Goal: Task Accomplishment & Management: Manage account settings

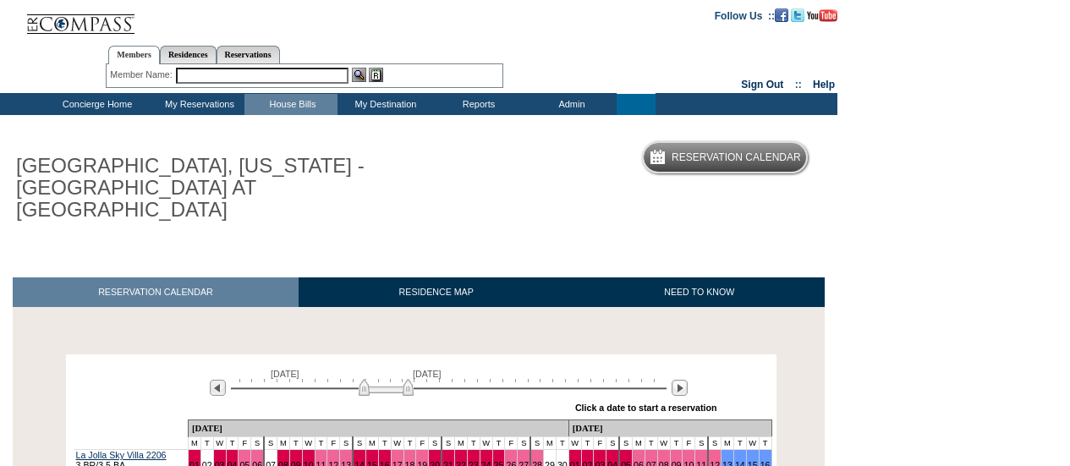
scroll to position [169, 0]
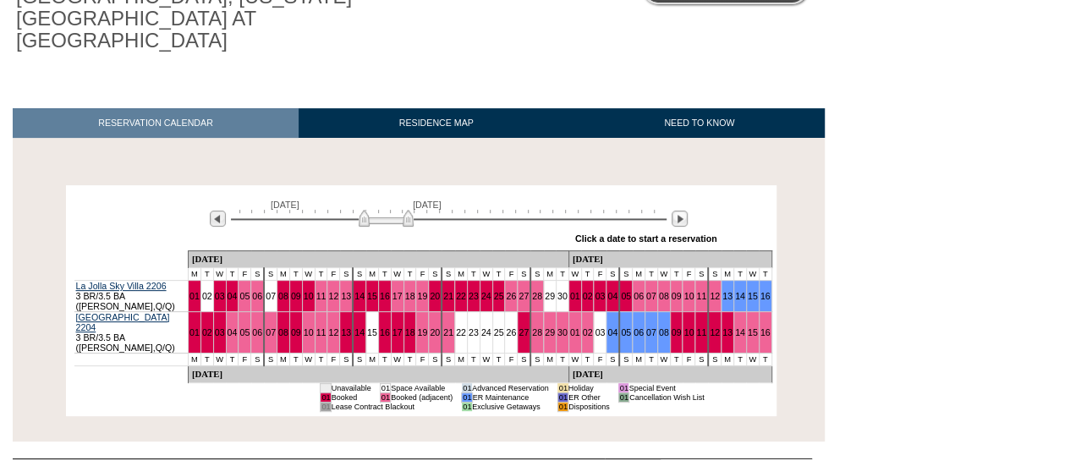
click at [809, 192] on div "Processing [DATE] [DATE] » Apply these dates to all the calendars on this page …" at bounding box center [420, 300] width 825 height 231
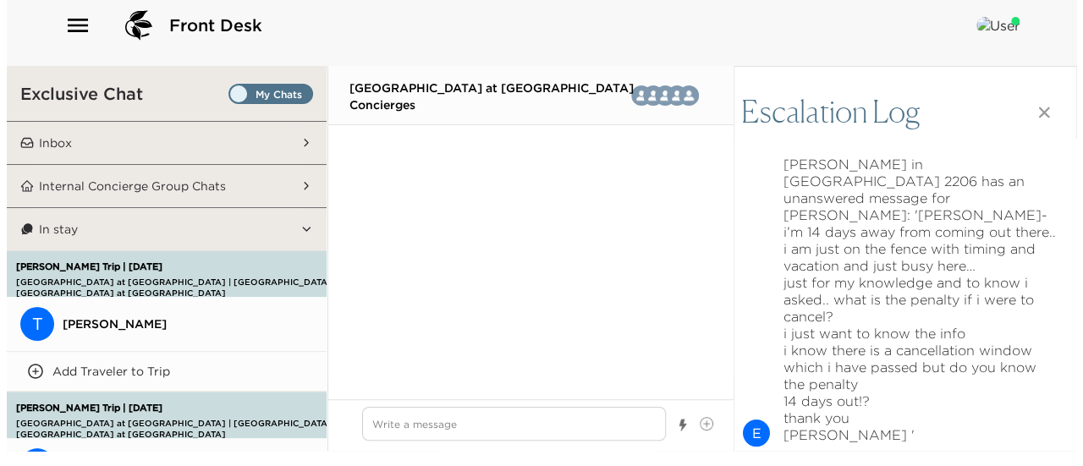
scroll to position [70, 0]
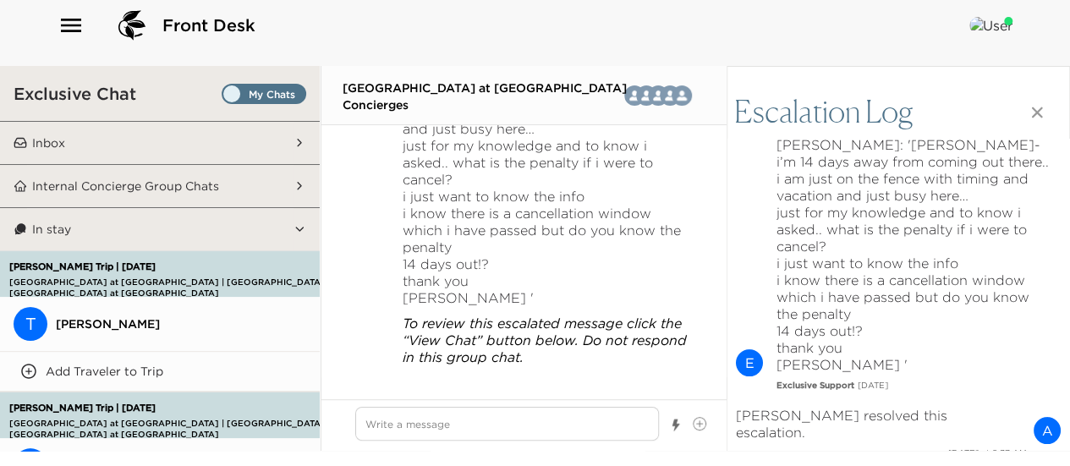
click at [74, 26] on icon "button" at bounding box center [71, 25] width 27 height 27
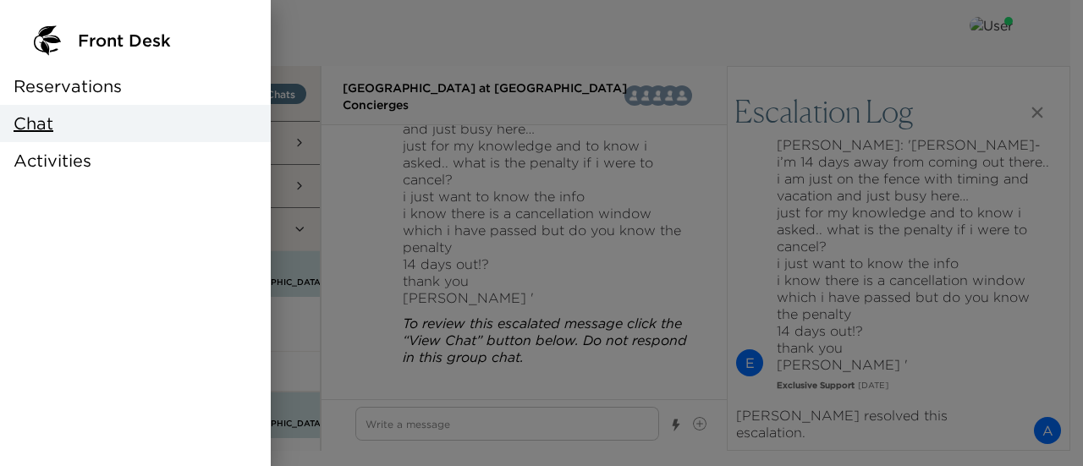
click at [122, 91] on div "Reservations" at bounding box center [135, 86] width 271 height 37
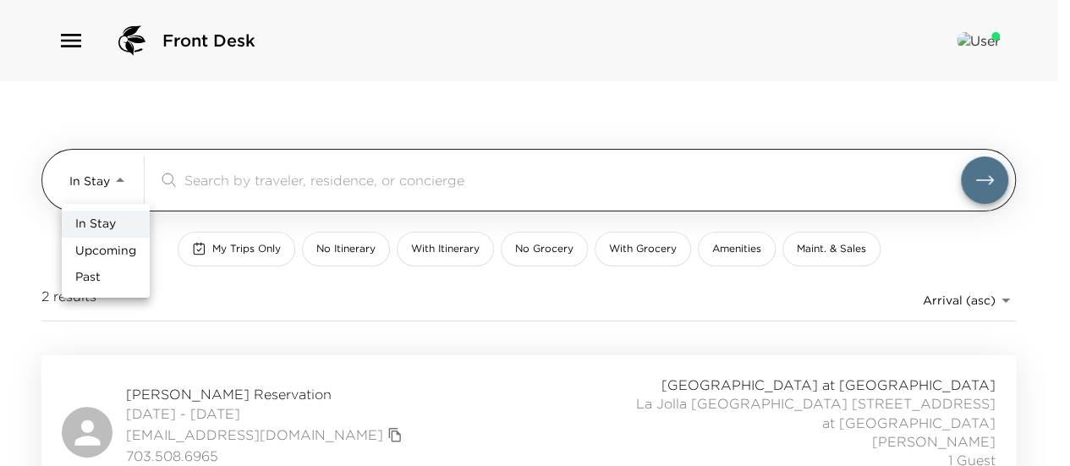
click at [100, 179] on body "Front Desk In Stay In-Stay ​ My Trips Only No Itinerary With Itinerary No Groce…" at bounding box center [535, 233] width 1070 height 466
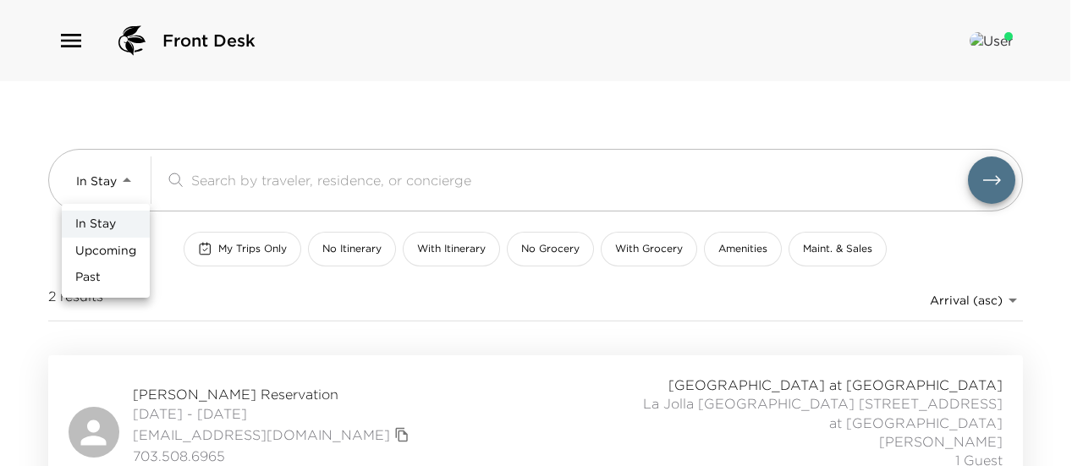
click at [106, 243] on span "Upcoming" at bounding box center [105, 251] width 61 height 17
type input "Upcoming"
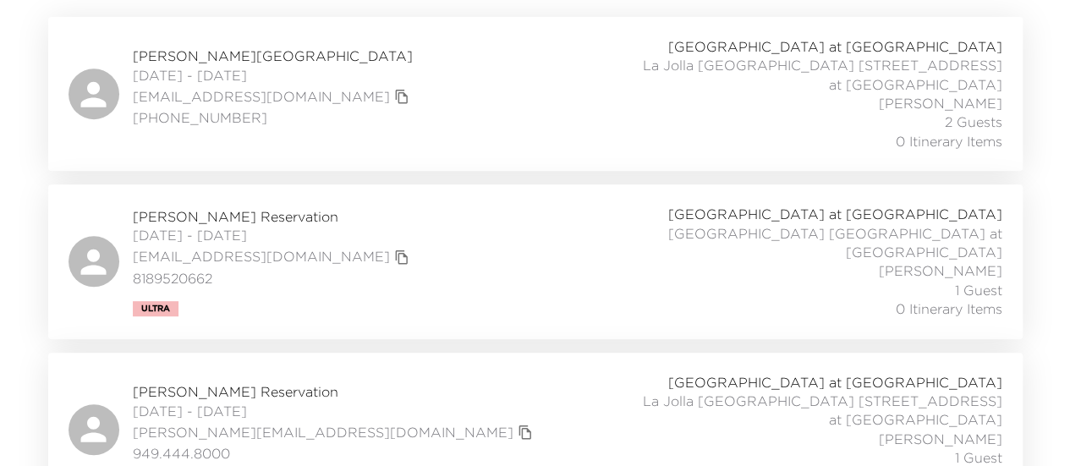
scroll to position [254, 0]
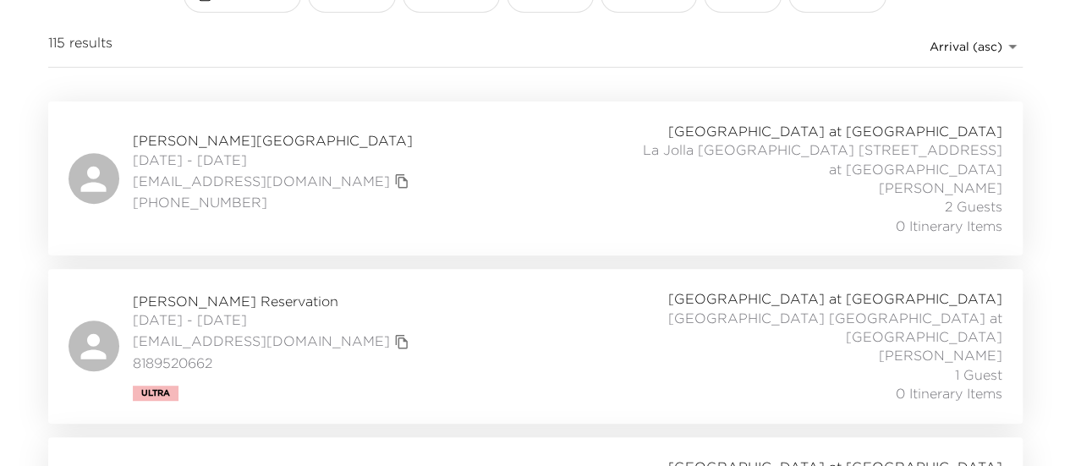
click at [481, 168] on div "Scott Green Reservation 09/03/2025 - 09/05/2025 greenscott1@me.com (949) 922 81…" at bounding box center [536, 178] width 934 height 113
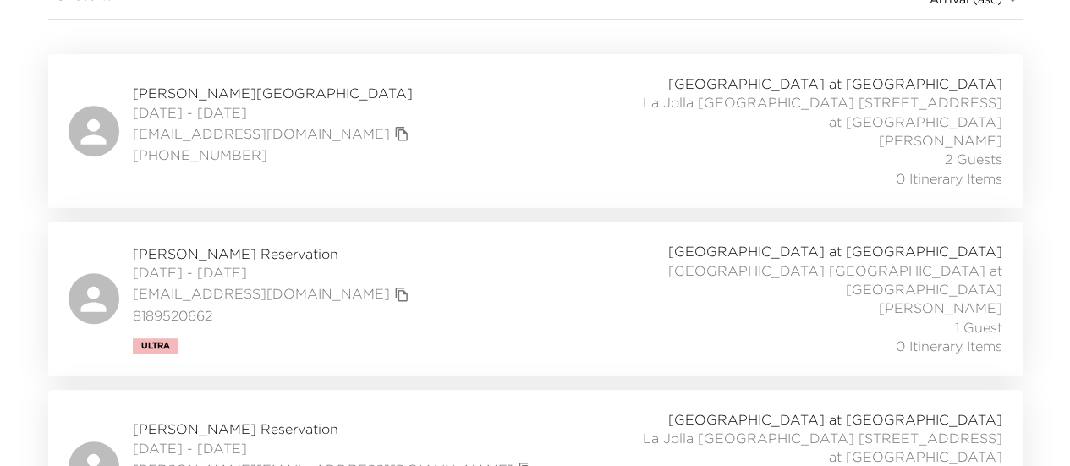
scroll to position [338, 0]
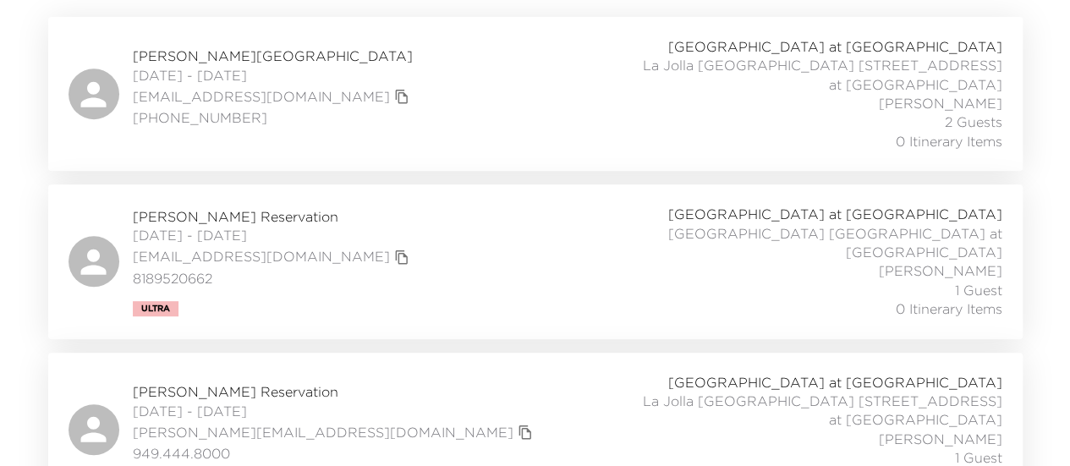
click at [411, 217] on div "Gary Lamont Reservation 09/04/2025 - 09/08/2025 garymlamont@gmail.com 818952066…" at bounding box center [536, 261] width 934 height 113
click at [402, 380] on div "Kenneth Artz Reservation 09/05/2025 - 09/07/2025 ken@artzconsulting.com 949.444…" at bounding box center [536, 429] width 934 height 113
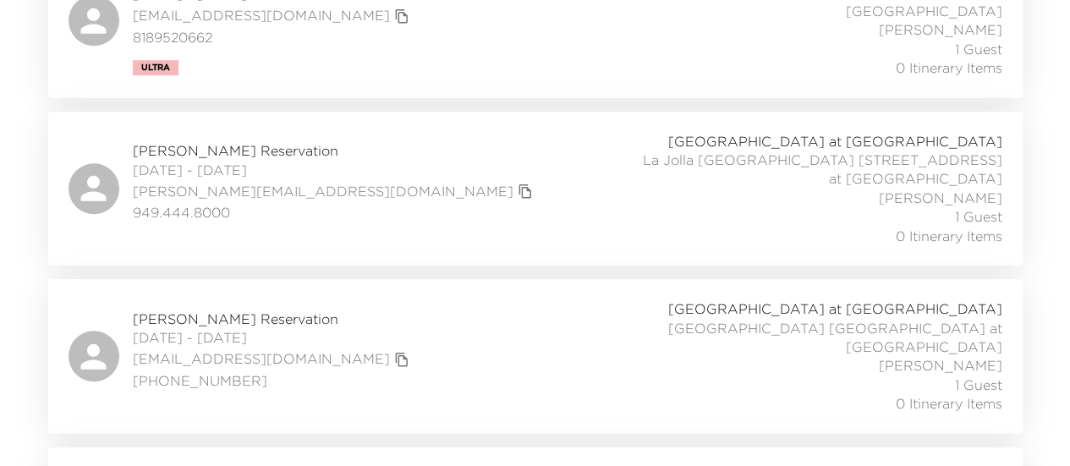
scroll to position [592, 0]
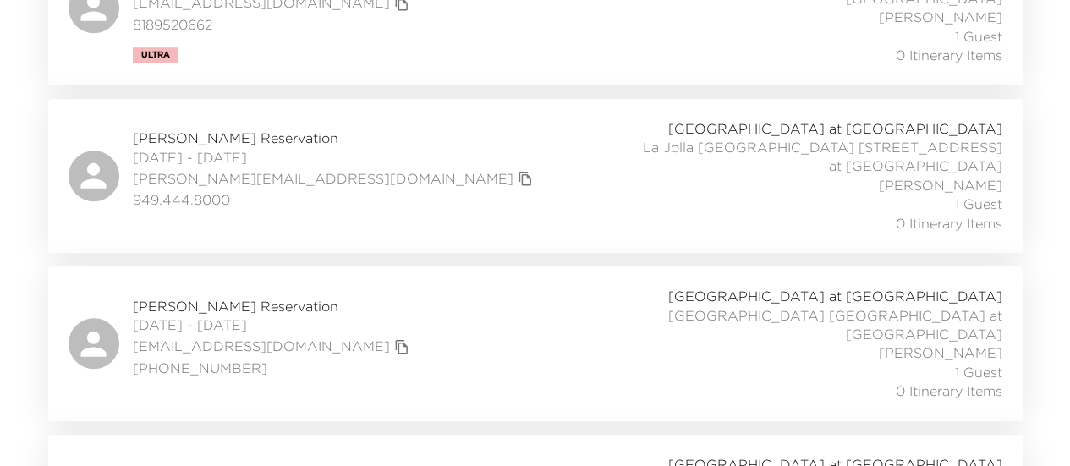
click at [403, 287] on div "Jeanette Morrice Reservation 09/08/2025 - 09/10/2025 jcmorrice@yahoo.com 714-59…" at bounding box center [536, 343] width 934 height 113
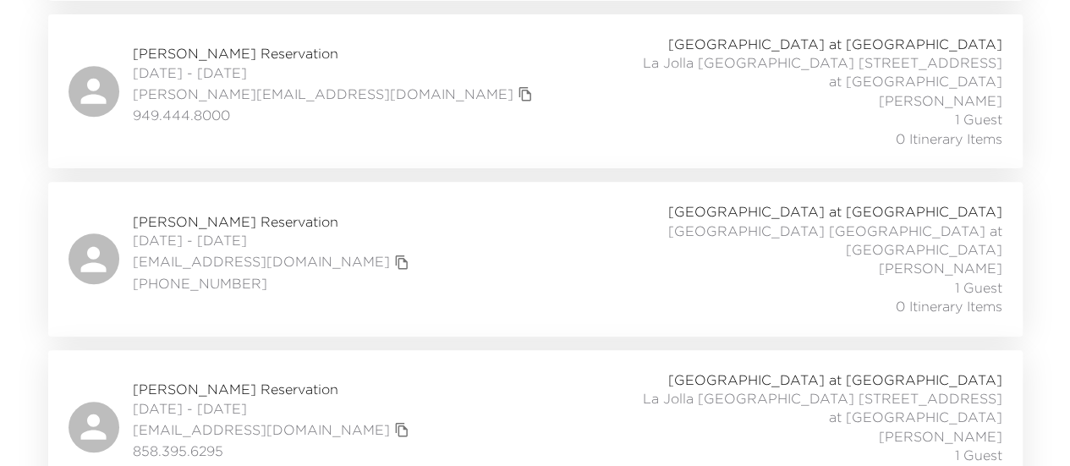
click at [411, 371] on div "Scott Slate Reservation 09/08/2025 - 09/11/2025 scottslate@me.com 858.395.6295 …" at bounding box center [536, 427] width 934 height 113
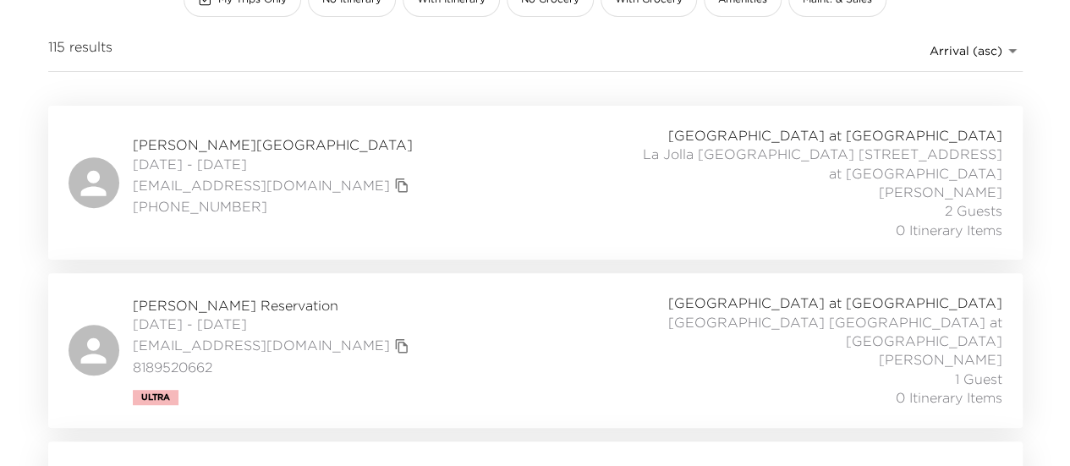
scroll to position [338, 0]
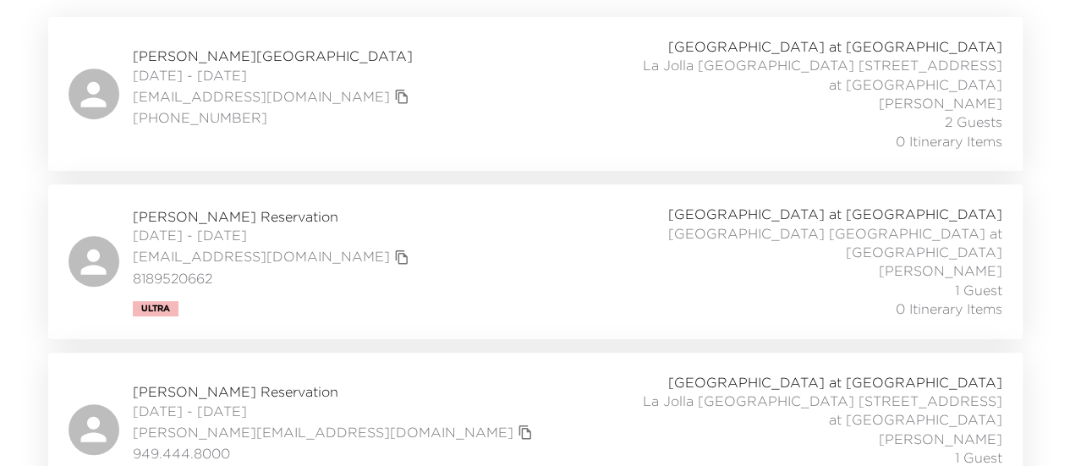
click at [451, 238] on div "Gary Lamont Reservation 09/04/2025 - 09/08/2025 garymlamont@gmail.com 818952066…" at bounding box center [536, 261] width 934 height 113
click at [400, 393] on div "Kenneth Artz Reservation 09/05/2025 - 09/07/2025 ken@artzconsulting.com 949.444…" at bounding box center [536, 429] width 934 height 113
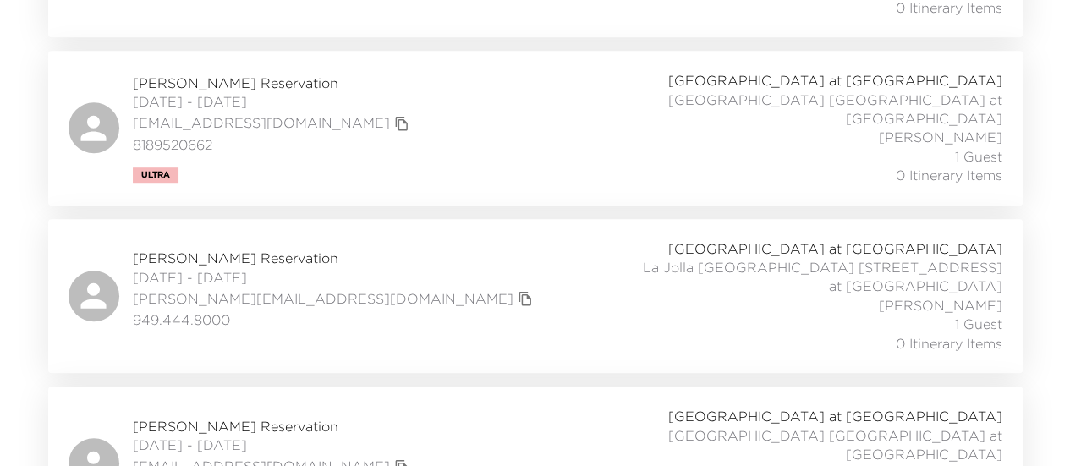
scroll to position [592, 0]
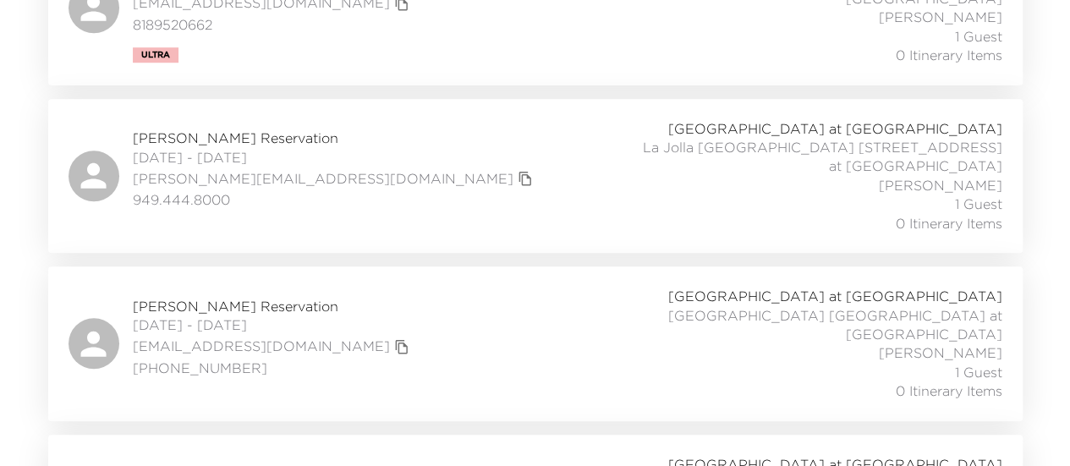
click at [454, 314] on div "Jeanette Morrice Reservation 09/08/2025 - 09/10/2025 jcmorrice@yahoo.com 714-59…" at bounding box center [536, 343] width 934 height 113
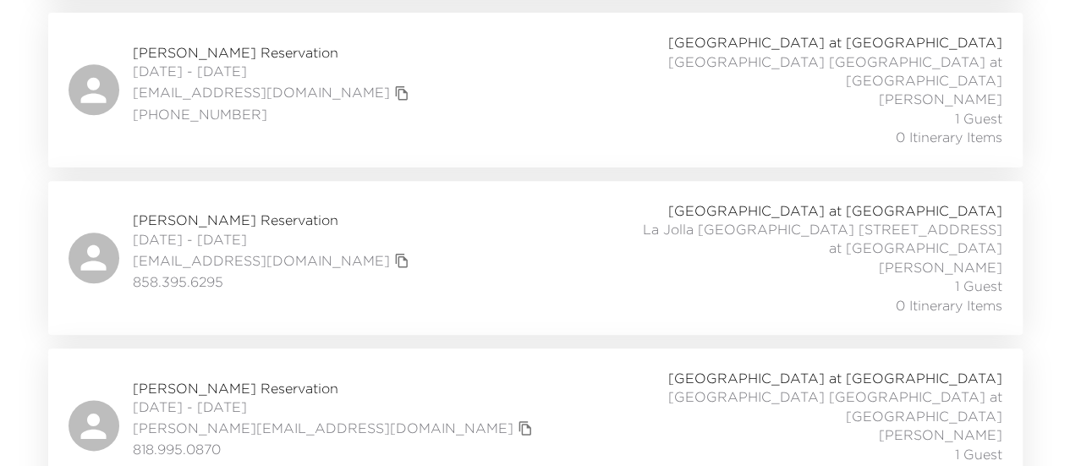
scroll to position [761, 0]
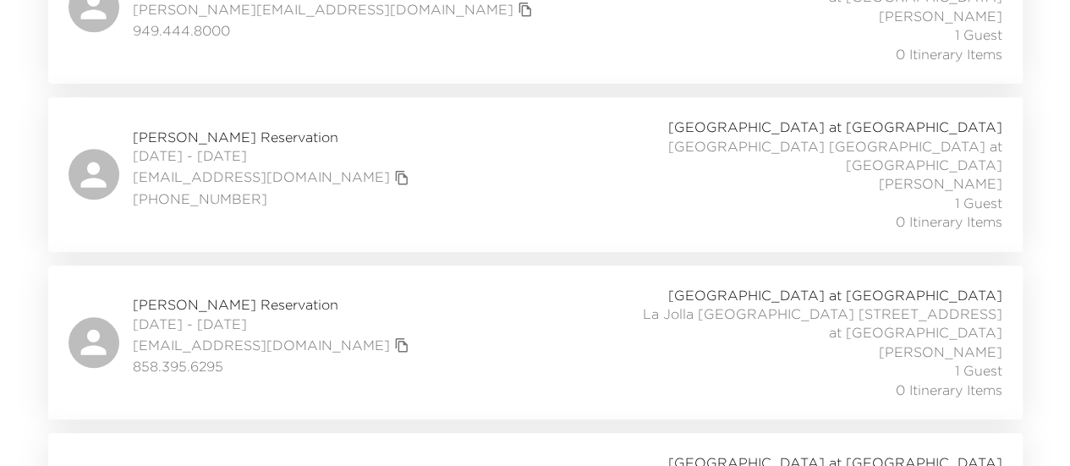
click at [437, 300] on div "Scott Slate Reservation 09/08/2025 - 09/11/2025 scottslate@me.com 858.395.6295 …" at bounding box center [536, 342] width 934 height 113
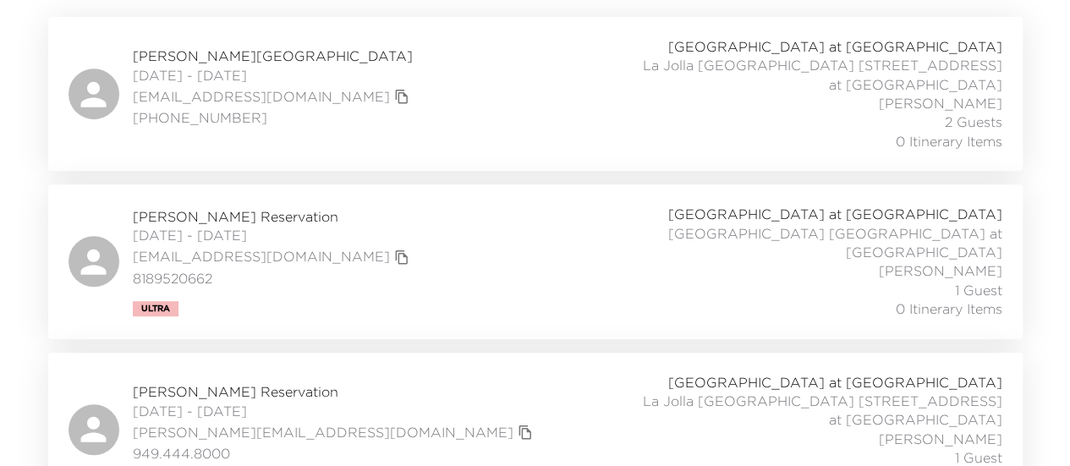
scroll to position [254, 0]
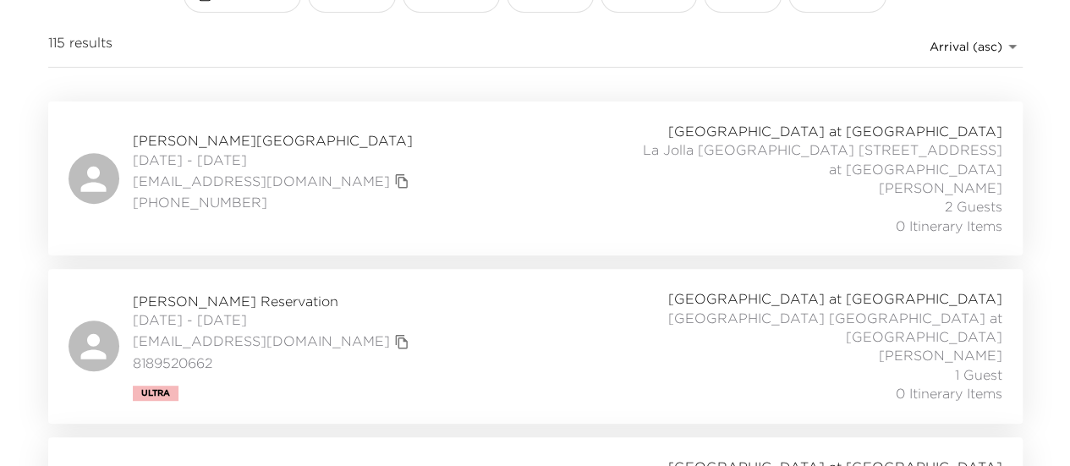
click at [358, 140] on div "Scott Green Reservation 09/03/2025 - 09/05/2025 greenscott1@me.com (949) 922 81…" at bounding box center [536, 178] width 934 height 113
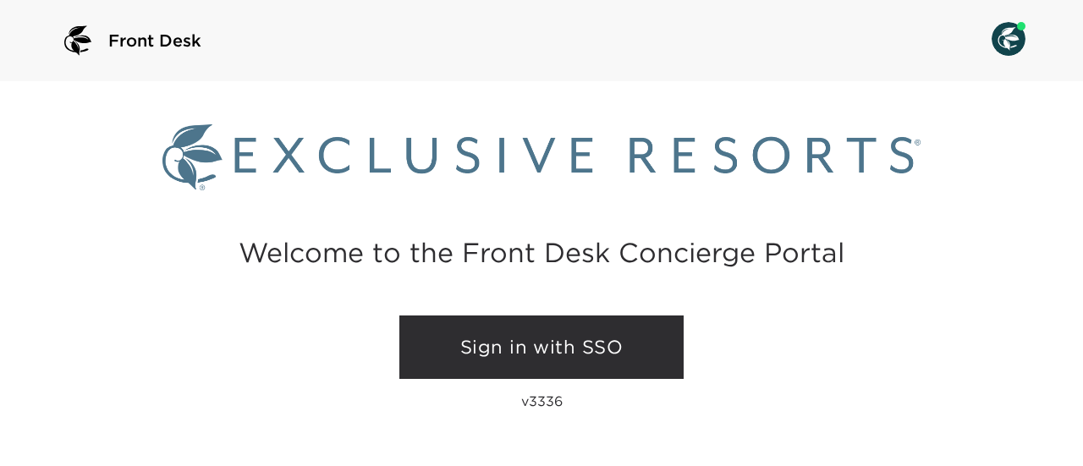
click at [561, 354] on link "Sign in with SSO" at bounding box center [541, 348] width 284 height 64
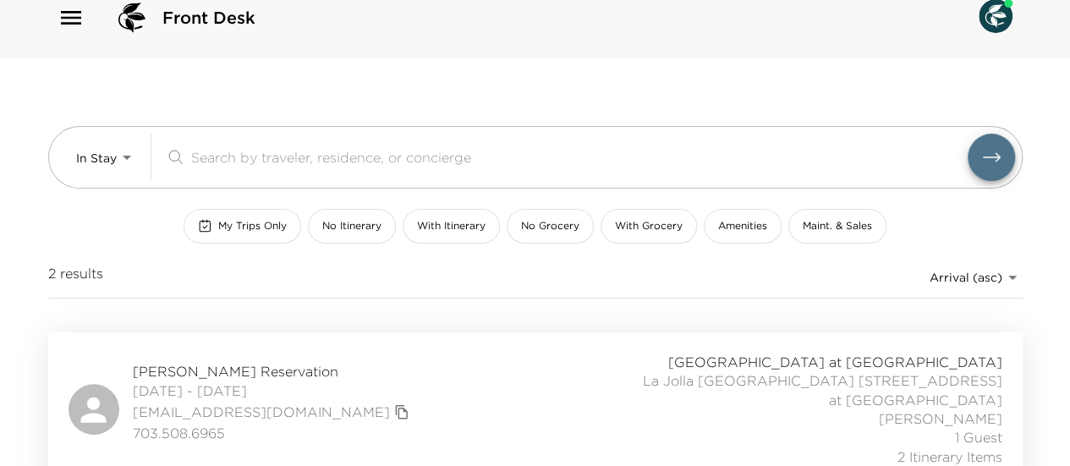
scroll to position [21, 0]
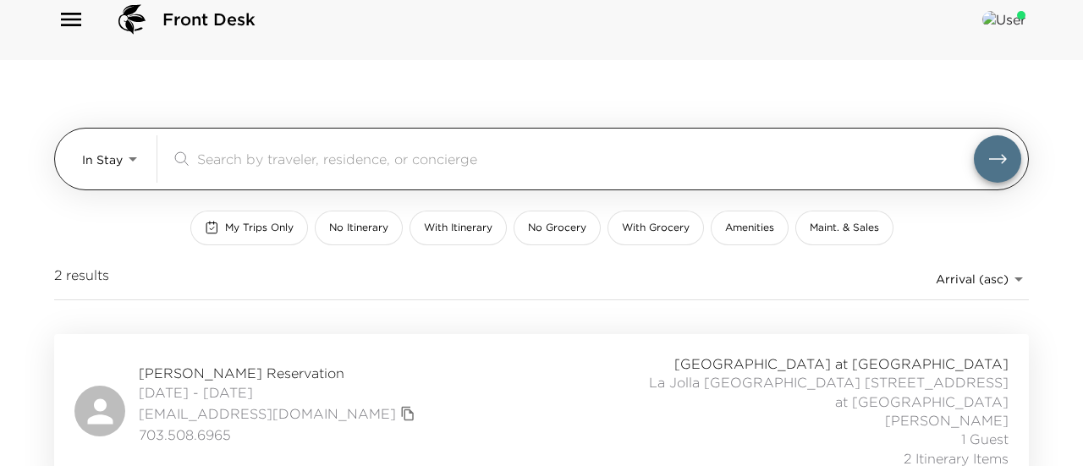
click at [105, 148] on body "Front Desk In Stay In-Stay ​ My Trips Only No Itinerary With Itinerary No Groce…" at bounding box center [541, 212] width 1083 height 466
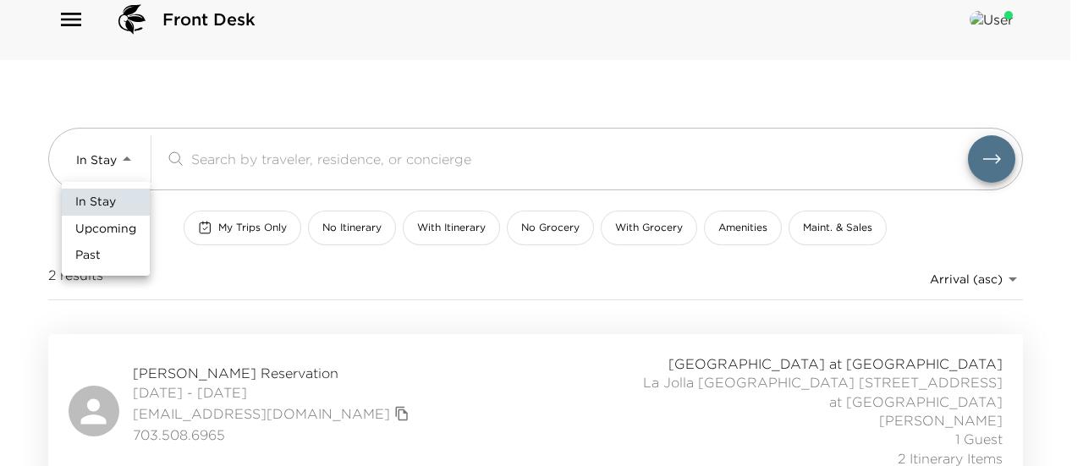
click at [118, 228] on span "Upcoming" at bounding box center [105, 229] width 61 height 17
type input "Upcoming"
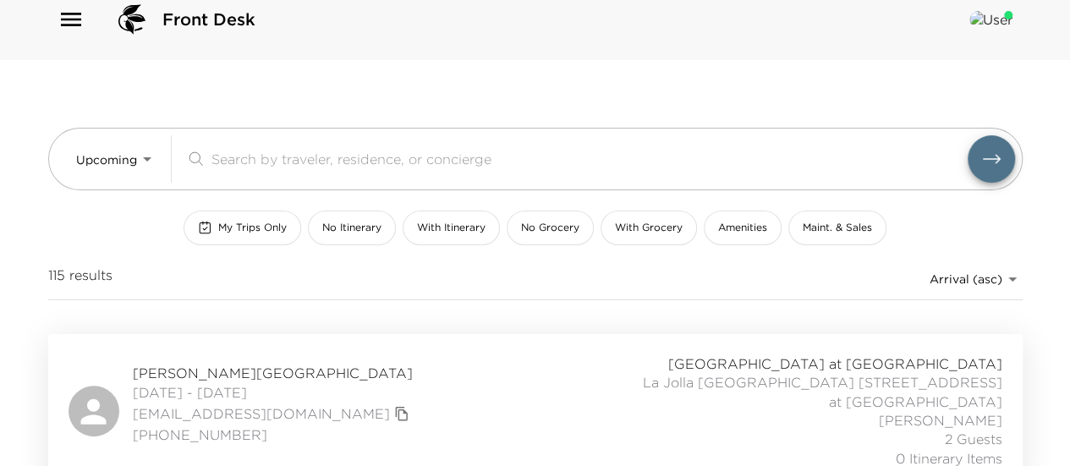
click at [404, 358] on div "Scott Green Reservation 09/03/2025 - 09/05/2025 greenscott1@me.com (949) 922 81…" at bounding box center [536, 410] width 934 height 113
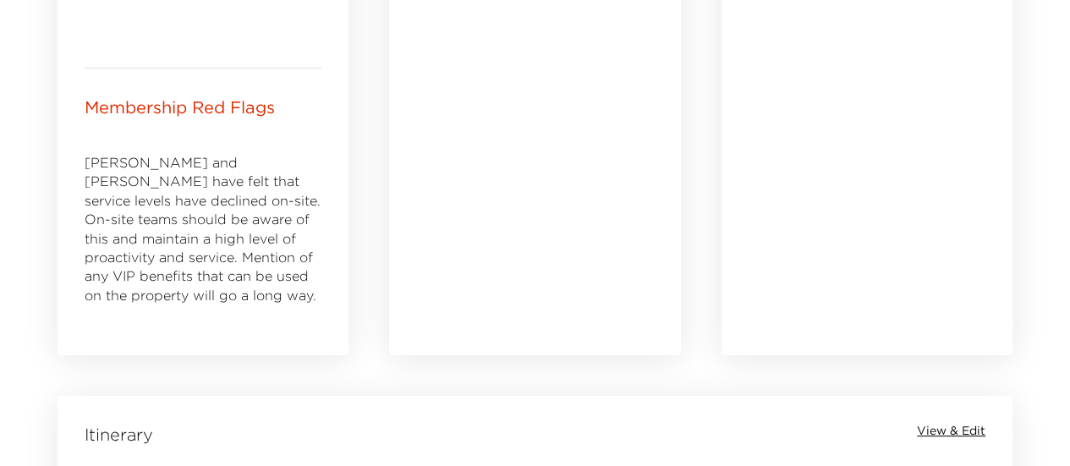
scroll to position [1354, 0]
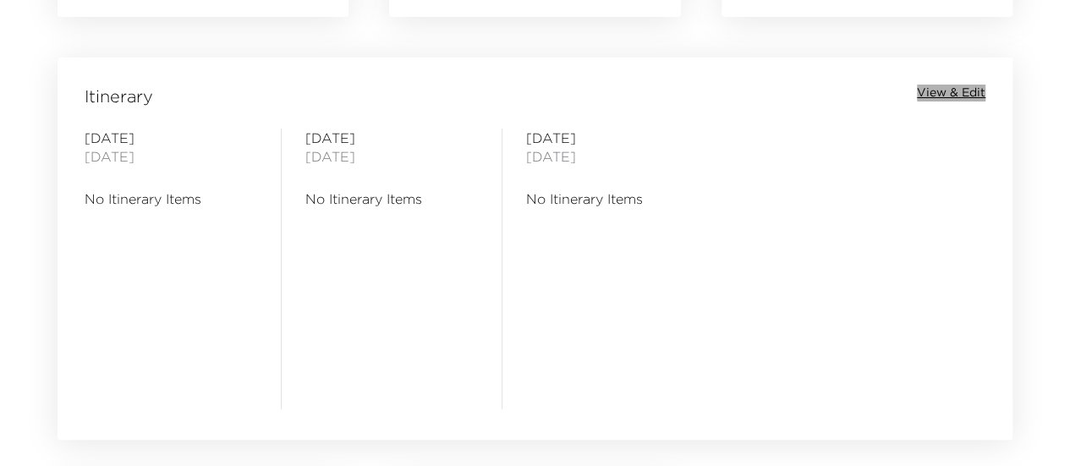
click at [931, 93] on span "View & Edit" at bounding box center [951, 93] width 69 height 17
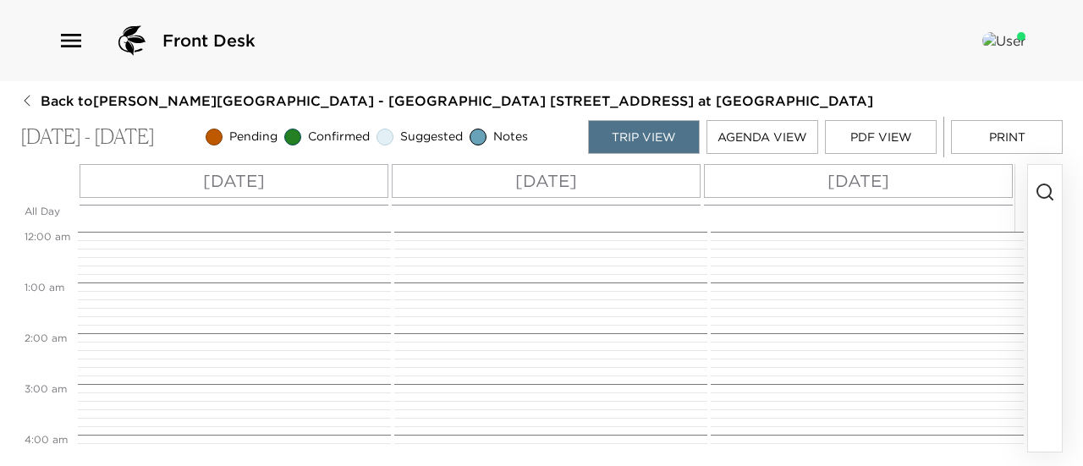
scroll to position [406, 0]
click at [342, 176] on div "[DATE]" at bounding box center [234, 181] width 309 height 34
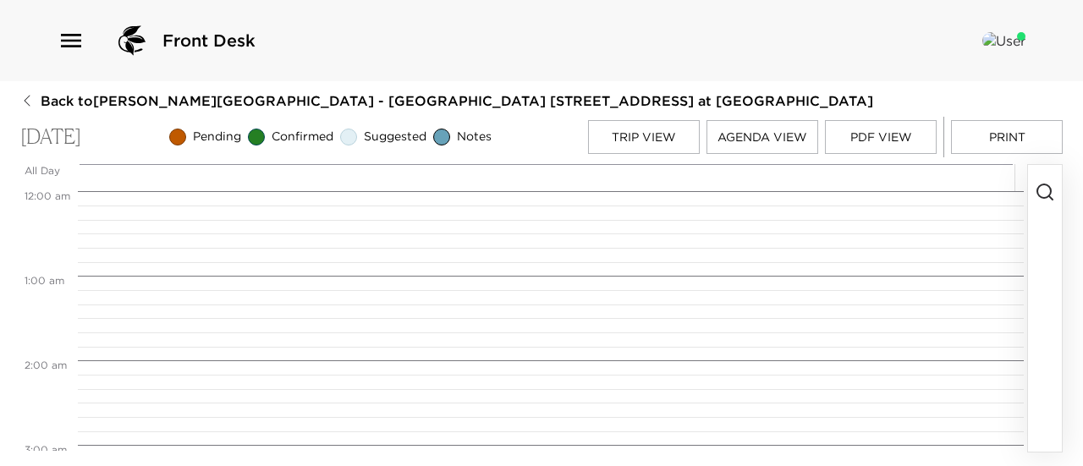
scroll to position [677, 0]
click at [1047, 198] on icon "button" at bounding box center [1045, 192] width 20 height 20
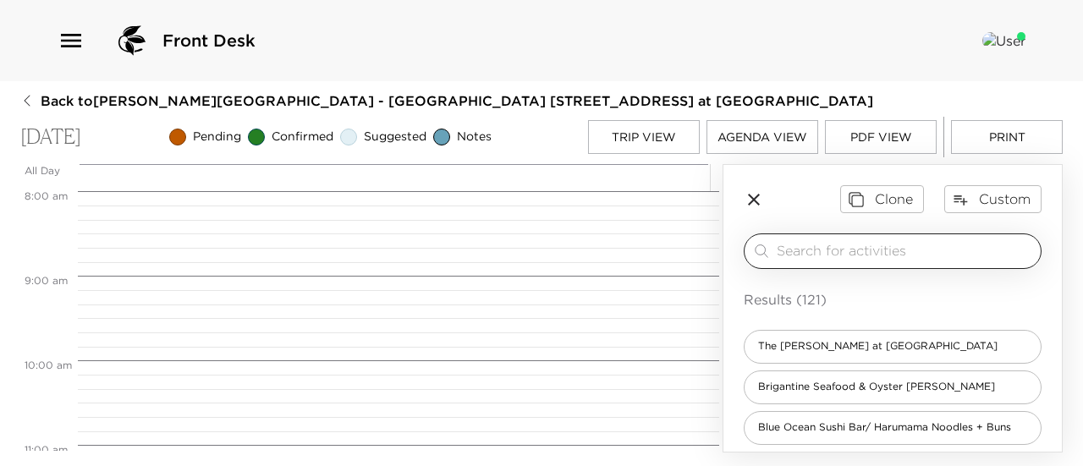
click at [827, 268] on div "​" at bounding box center [893, 252] width 298 height 36
click at [833, 261] on input "search" at bounding box center [905, 250] width 257 height 19
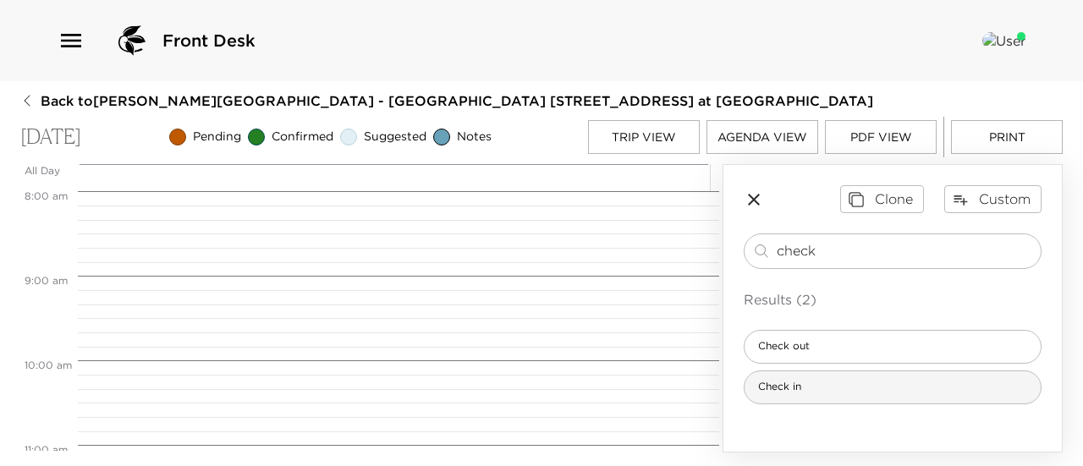
type input "check"
click at [856, 398] on div "Check in" at bounding box center [893, 388] width 298 height 34
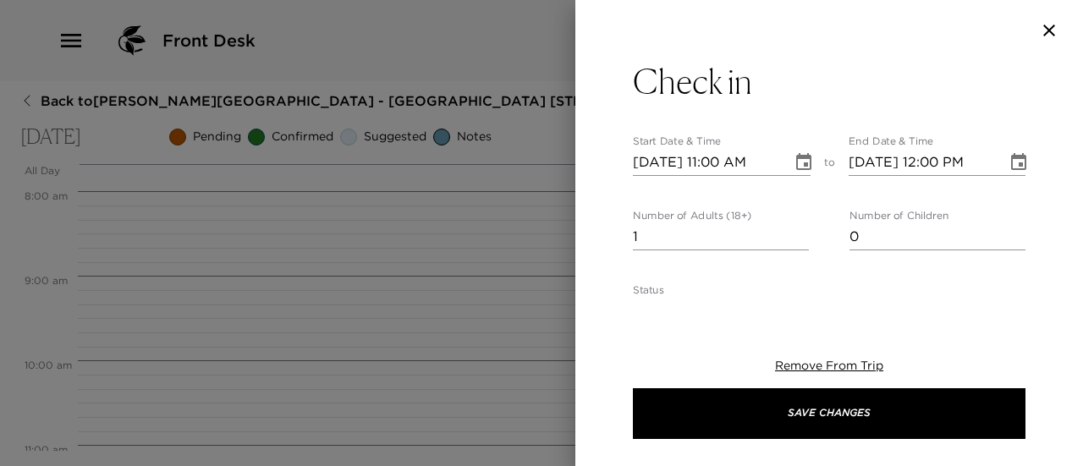
type textarea "Welcome to [GEOGRAPHIC_DATA] at [GEOGRAPHIC_DATA]! Check-in time is at 4:00pm. …"
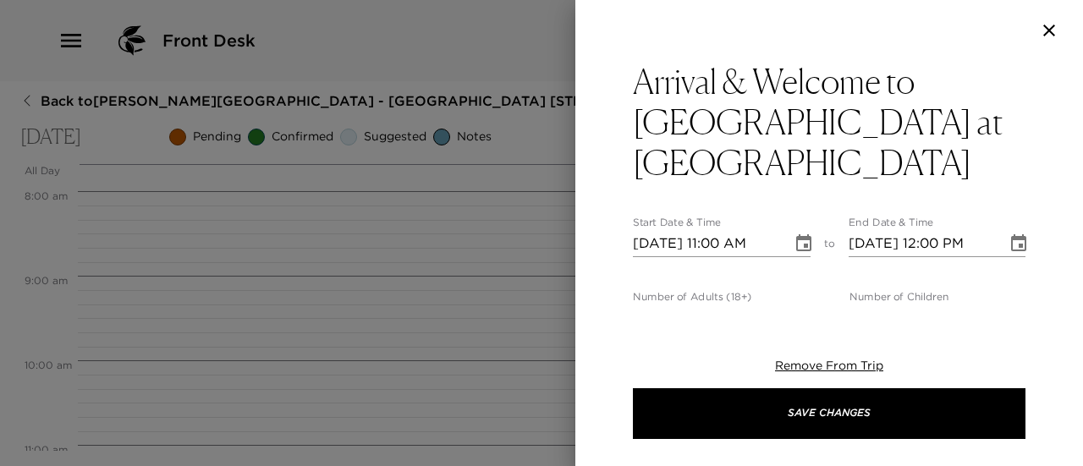
type input "0"
click at [797, 305] on input "0" at bounding box center [721, 318] width 176 height 27
click at [802, 234] on icon "Choose date, selected date is Sep 3, 2025" at bounding box center [803, 242] width 15 height 17
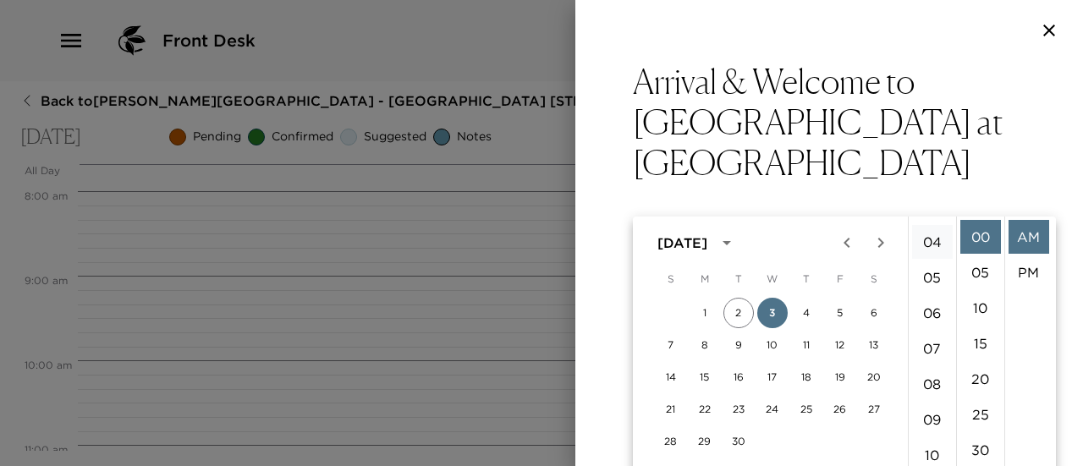
click at [939, 248] on li "04" at bounding box center [932, 242] width 41 height 34
click at [1017, 267] on li "PM" at bounding box center [1028, 273] width 41 height 34
type input "09/03/2025 04:00 PM"
type input "09/03/2025 05:00 PM"
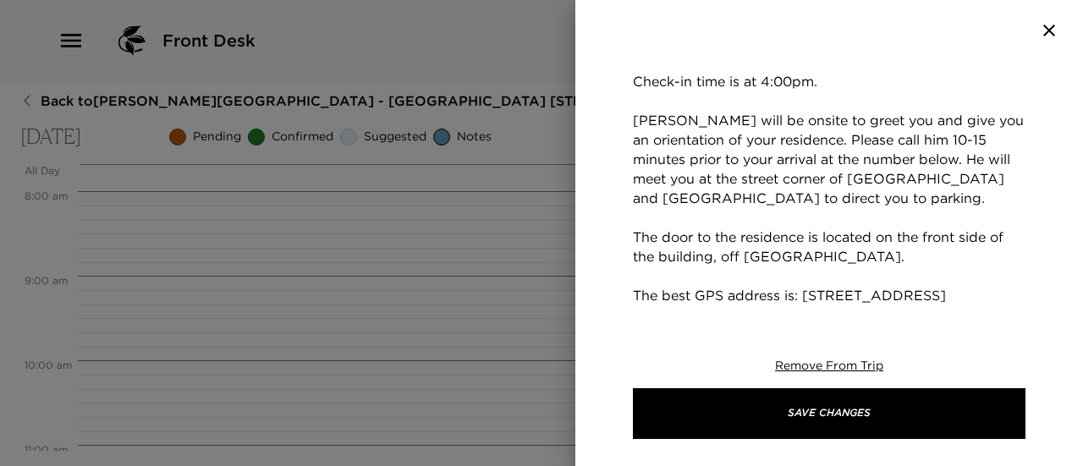
scroll to position [592, 0]
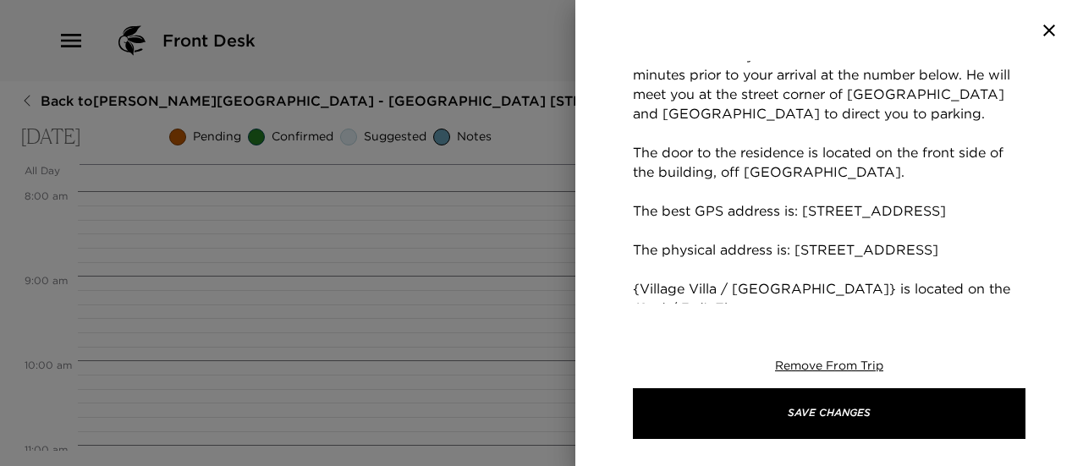
click at [817, 208] on textarea "Welcome to [GEOGRAPHIC_DATA] at [GEOGRAPHIC_DATA]! Check-in time is at 4:00pm. …" at bounding box center [829, 172] width 393 height 486
drag, startPoint x: 734, startPoint y: 270, endPoint x: 635, endPoint y: 270, distance: 99.0
click at [635, 270] on textarea "Welcome to [GEOGRAPHIC_DATA] at [GEOGRAPHIC_DATA]! Check-in time is at 4:00pm. …" at bounding box center [829, 172] width 393 height 486
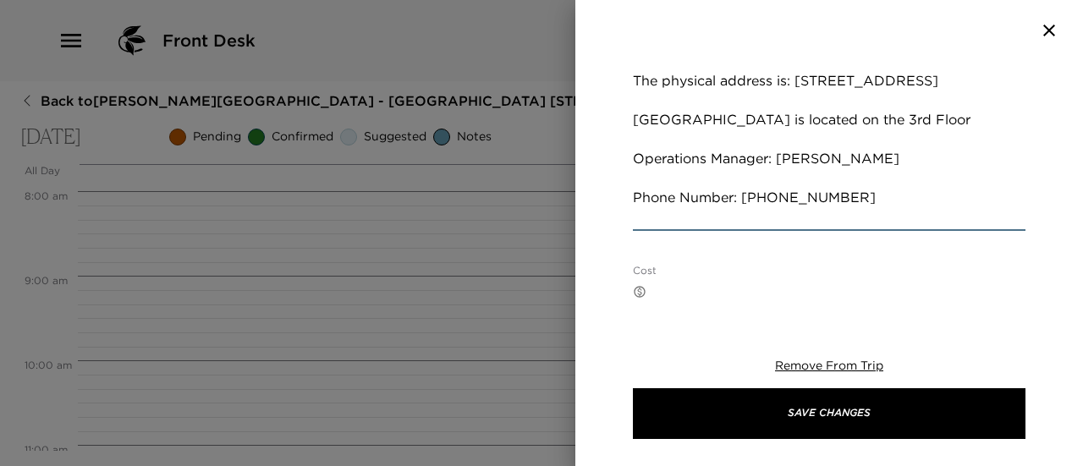
scroll to position [762, 0]
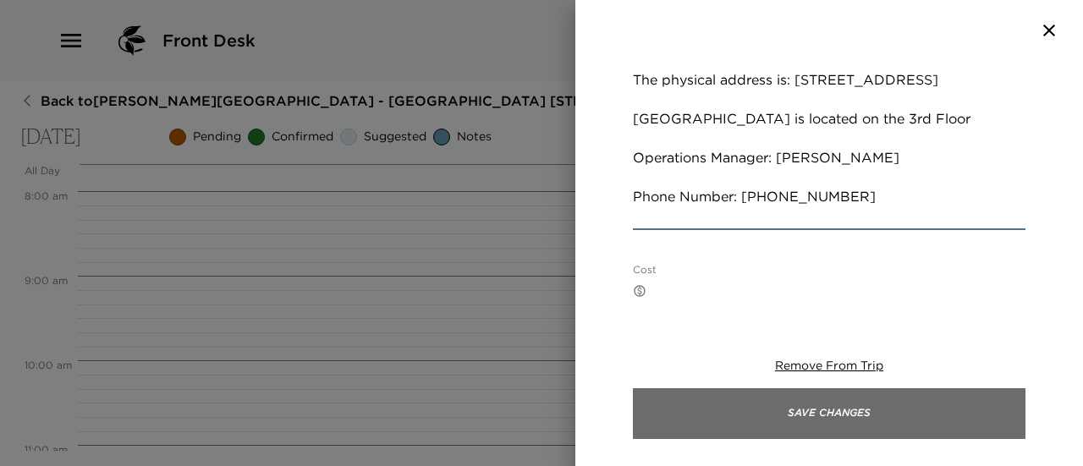
type textarea "Welcome to [GEOGRAPHIC_DATA] at [GEOGRAPHIC_DATA]! Check-in time is at 4:00pm. …"
click at [879, 405] on button "Save Changes" at bounding box center [829, 413] width 393 height 51
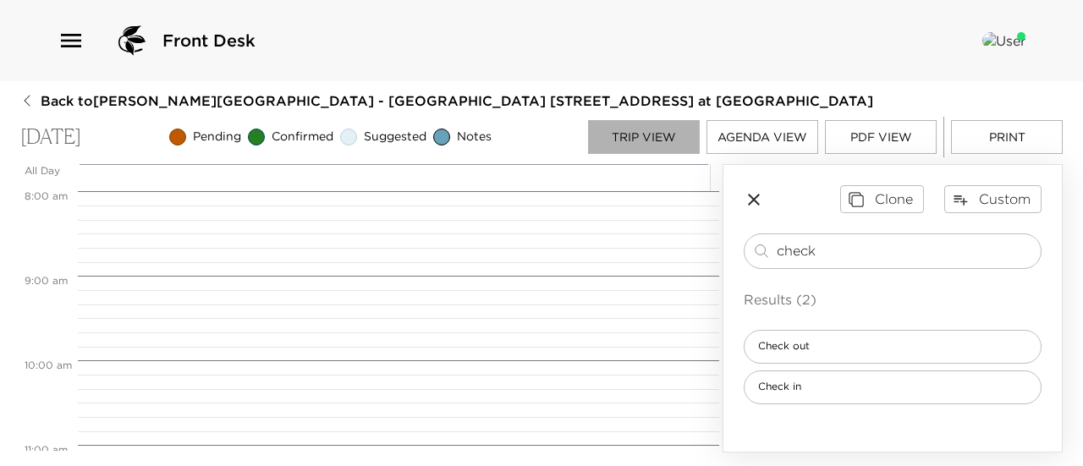
click at [646, 138] on button "Trip View" at bounding box center [644, 137] width 112 height 34
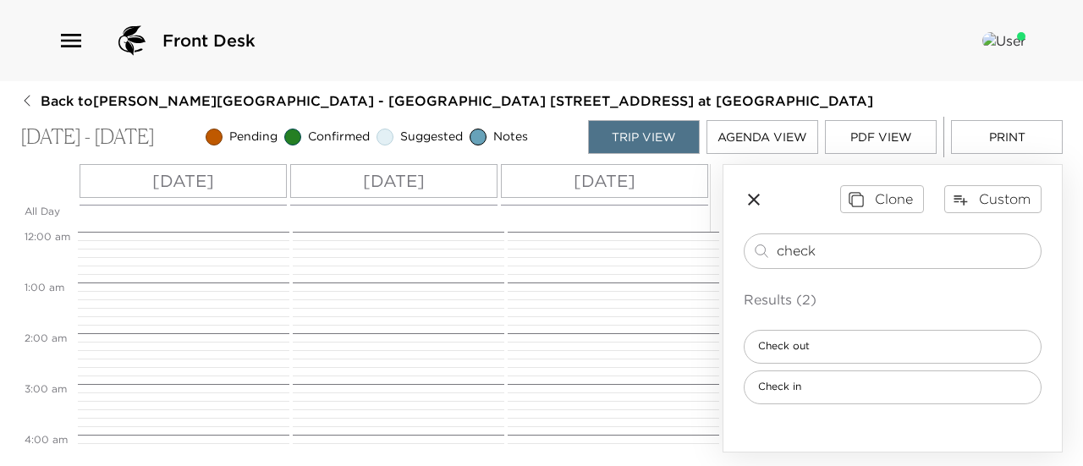
scroll to position [812, 0]
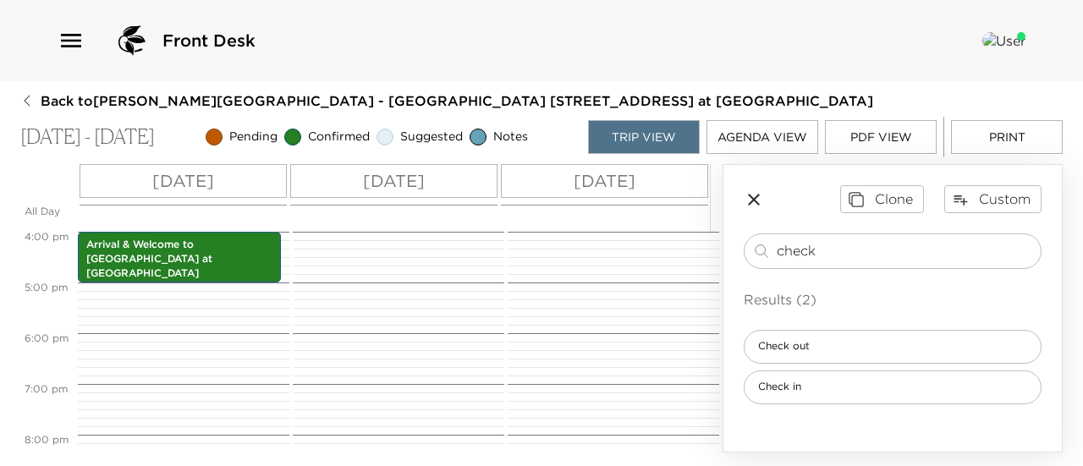
click at [646, 173] on div "[DATE]" at bounding box center [604, 181] width 207 height 34
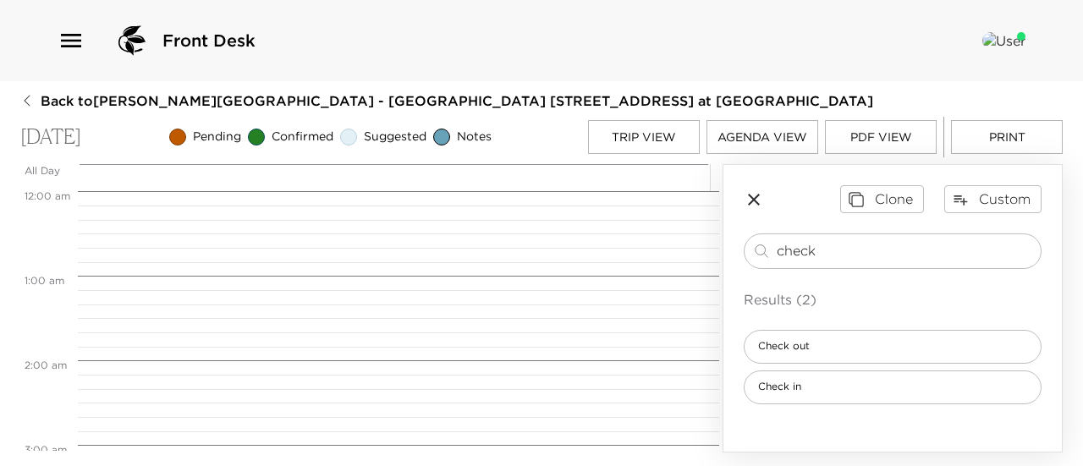
scroll to position [677, 0]
click at [841, 349] on div "Check out" at bounding box center [893, 347] width 298 height 34
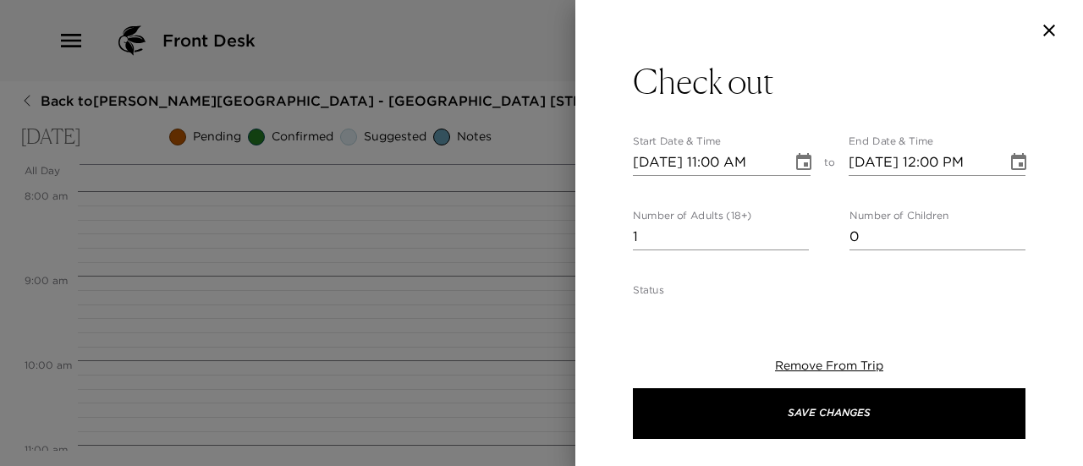
type textarea "Please note that check-out time from your residence is no later than 11:00am. […"
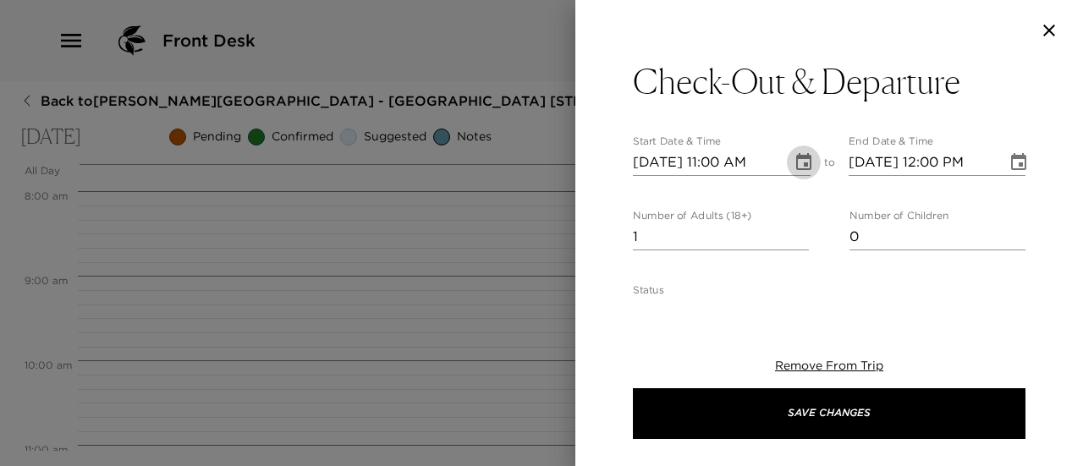
click at [796, 158] on icon "Choose date, selected date is Sep 5, 2025" at bounding box center [803, 161] width 15 height 17
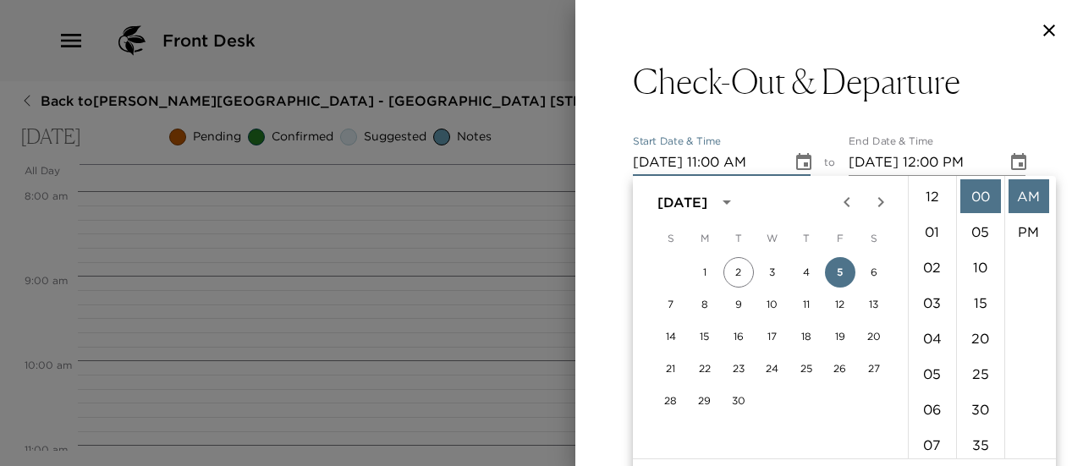
scroll to position [391, 0]
click at [794, 155] on icon "Choose date, selected date is Sep 5, 2025" at bounding box center [804, 162] width 20 height 20
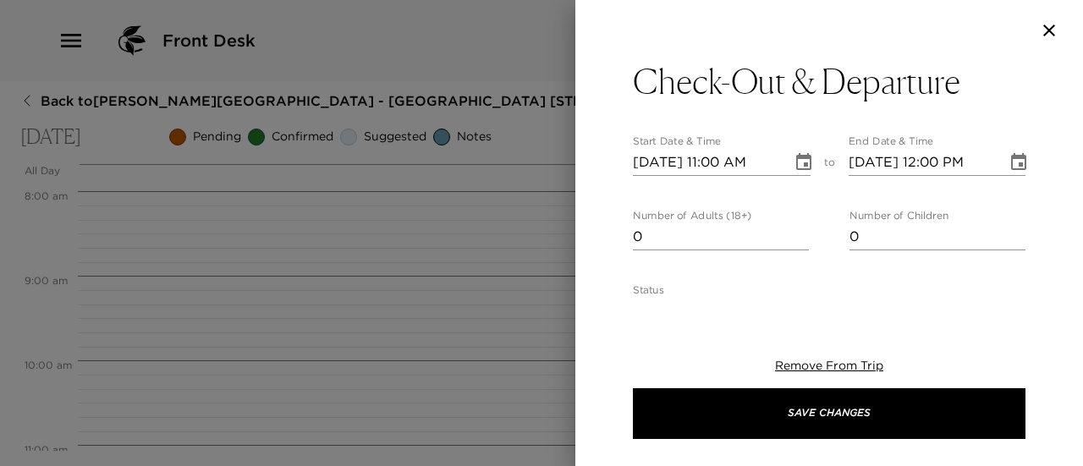
type input "0"
click at [798, 239] on input "0" at bounding box center [721, 236] width 176 height 27
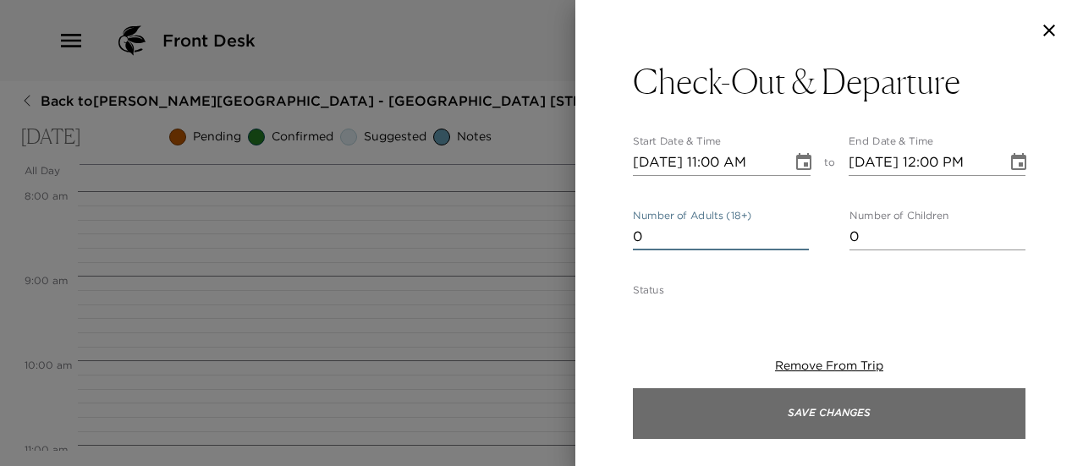
click at [893, 412] on button "Save Changes" at bounding box center [829, 413] width 393 height 51
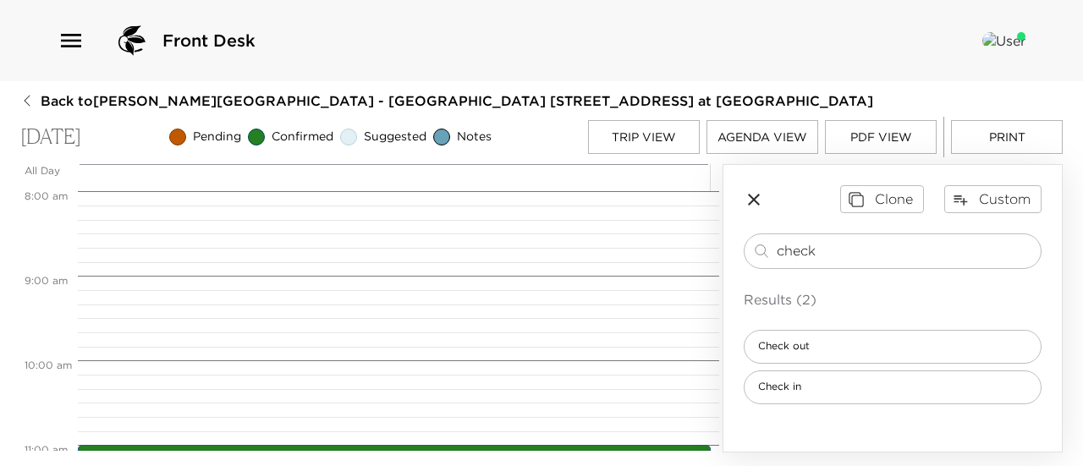
click at [986, 135] on button "Print" at bounding box center [1007, 137] width 112 height 34
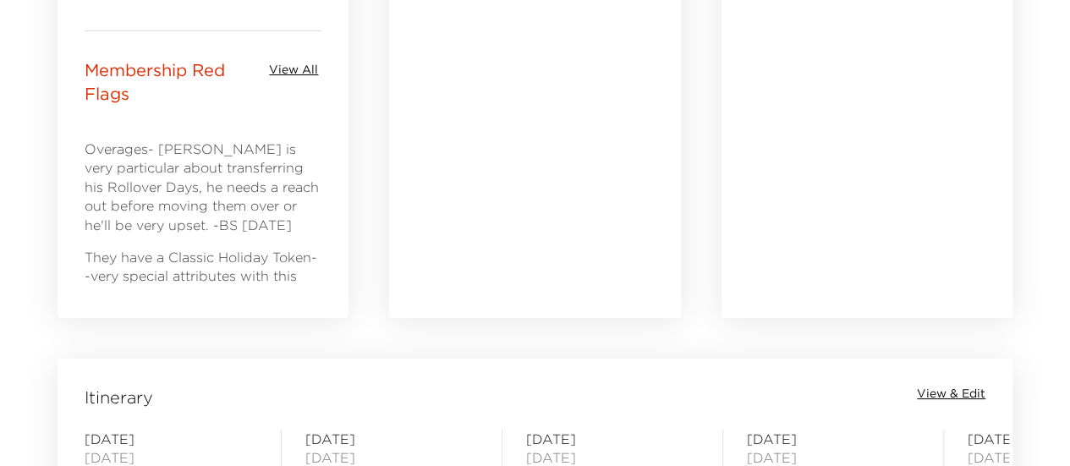
scroll to position [1184, 0]
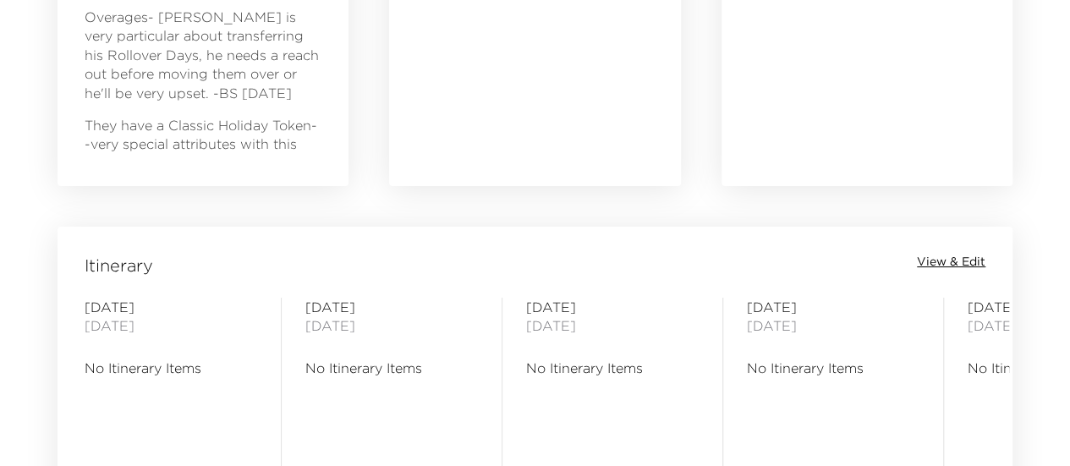
click at [951, 263] on span "View & Edit" at bounding box center [951, 262] width 69 height 17
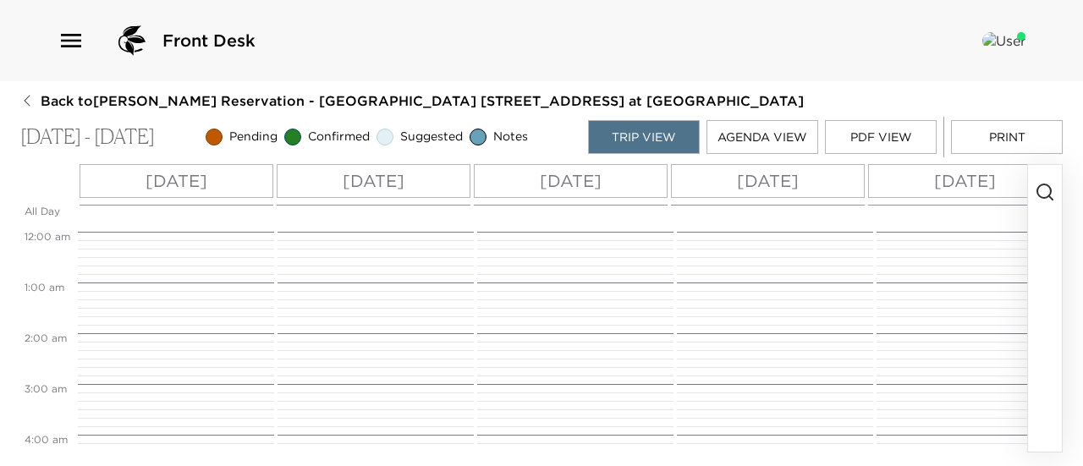
scroll to position [406, 0]
click at [193, 172] on p "[DATE]" at bounding box center [177, 180] width 62 height 25
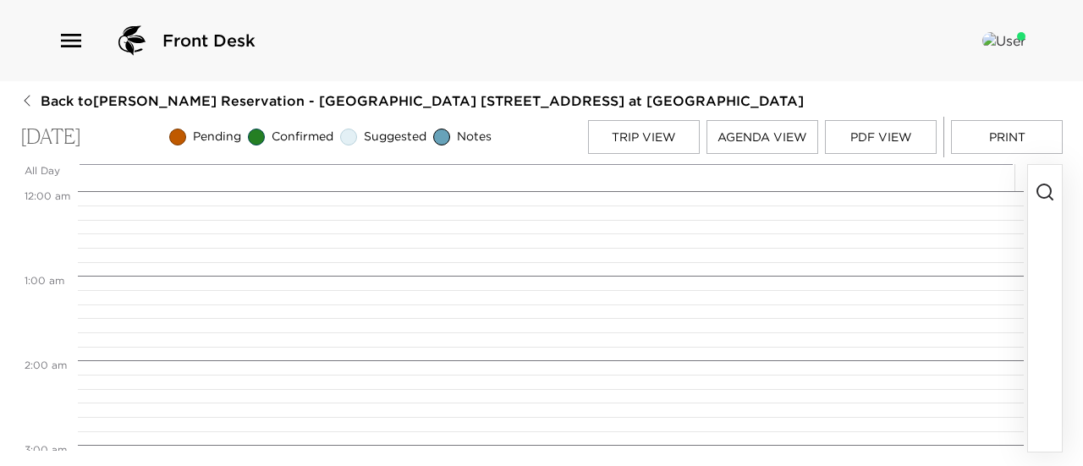
scroll to position [677, 0]
click at [1044, 195] on icon "button" at bounding box center [1045, 192] width 20 height 20
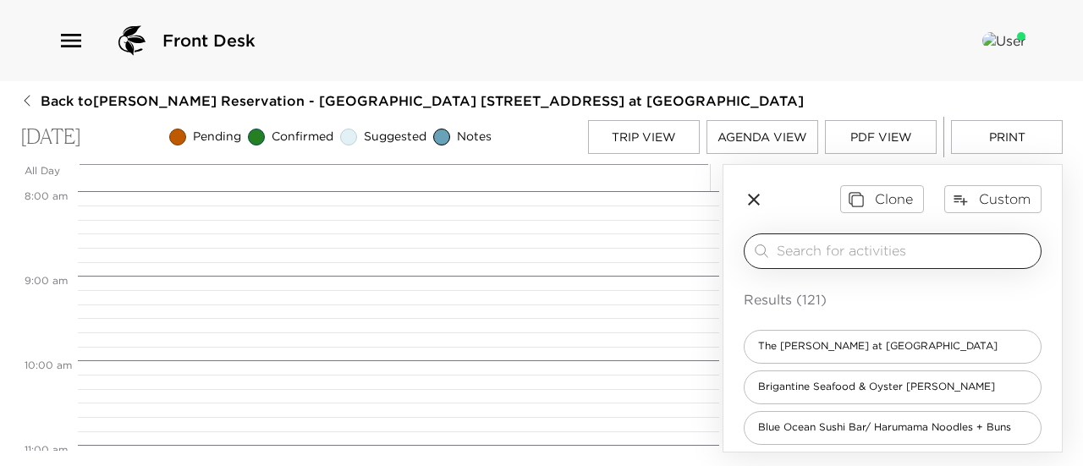
click at [822, 261] on input "search" at bounding box center [905, 250] width 257 height 19
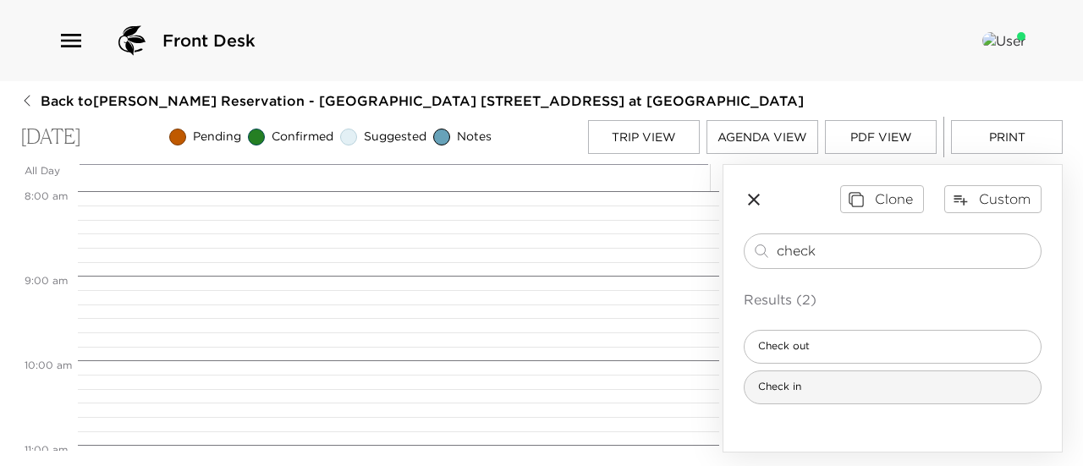
type input "check"
click at [870, 379] on div "Check in" at bounding box center [893, 388] width 298 height 34
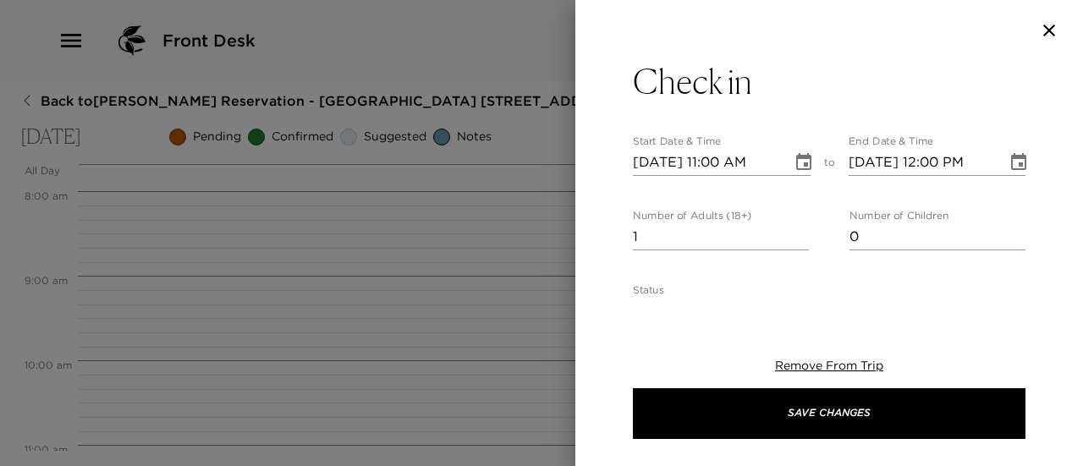
type textarea "Welcome to Playa Grande at La Jolla Shores! Check-in time is at 4:00pm. Andrew …"
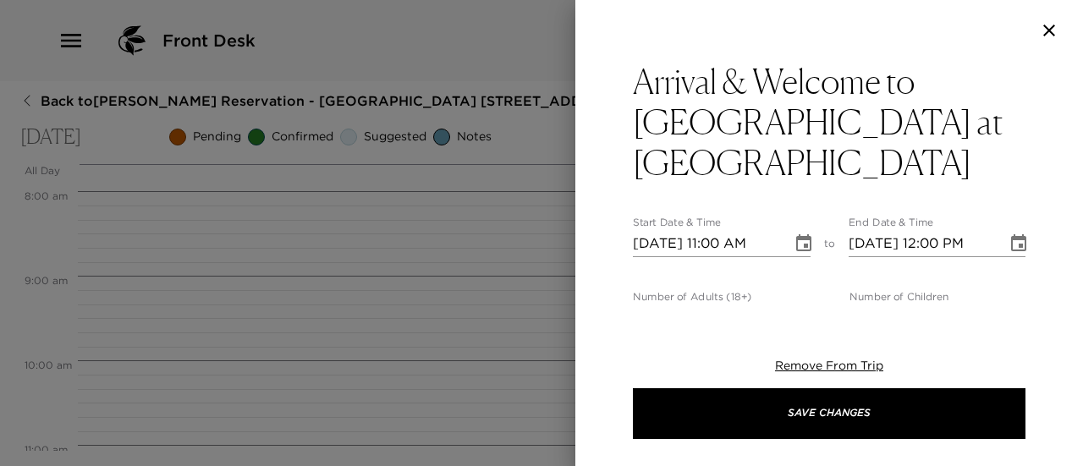
click at [797, 305] on input "1" at bounding box center [721, 318] width 176 height 27
click at [793, 305] on input "1" at bounding box center [721, 318] width 176 height 27
type input "0"
click at [798, 305] on input "0" at bounding box center [721, 318] width 176 height 27
click at [805, 234] on icon "Choose date, selected date is Sep 4, 2025" at bounding box center [804, 244] width 20 height 20
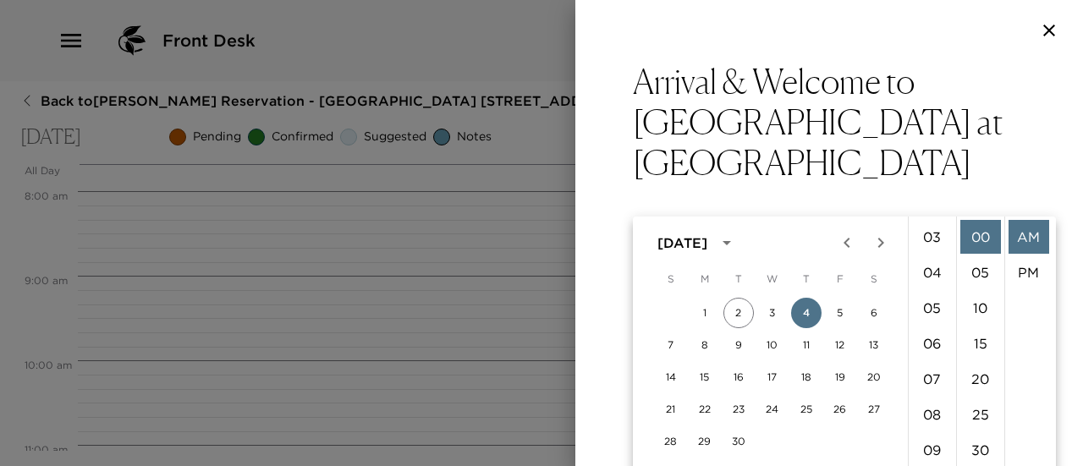
scroll to position [0, 0]
click at [931, 383] on li "04" at bounding box center [932, 379] width 41 height 34
drag, startPoint x: 1025, startPoint y: 265, endPoint x: 1007, endPoint y: 263, distance: 18.7
click at [1025, 265] on li "PM" at bounding box center [1028, 273] width 41 height 34
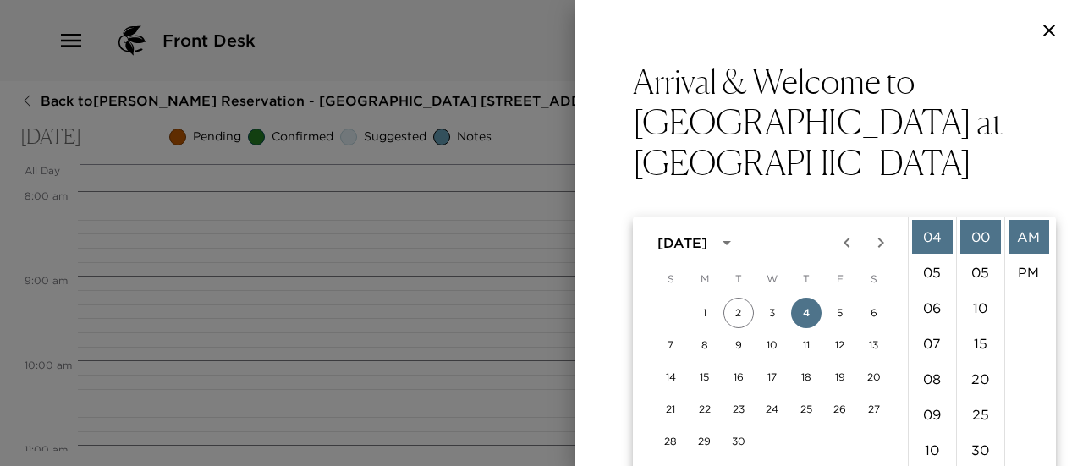
type input "09/04/2025 04:00 PM"
type input "09/04/2025 05:00 PM"
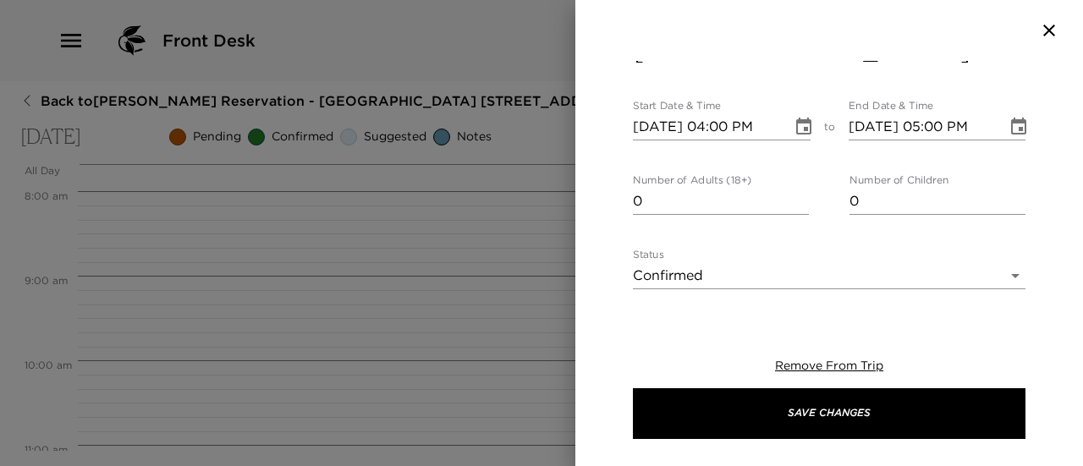
scroll to position [508, 0]
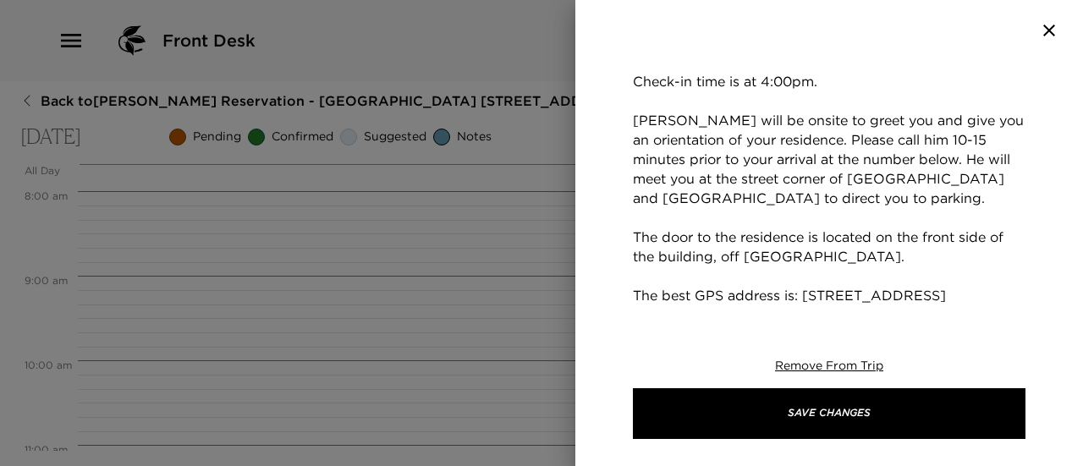
click at [860, 295] on textarea "Welcome to Playa Grande at La Jolla Shores! Check-in time is at 4:00pm. Andrew …" at bounding box center [829, 257] width 393 height 486
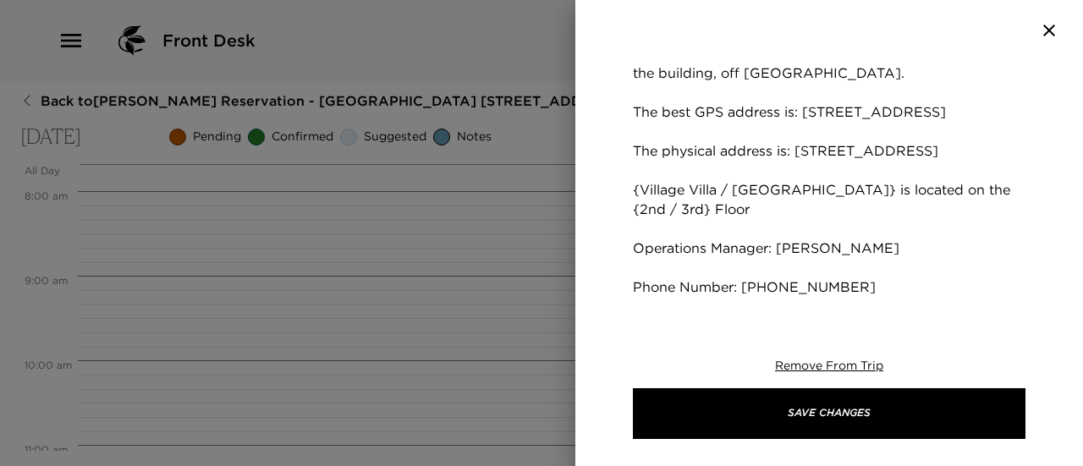
scroll to position [592, 0]
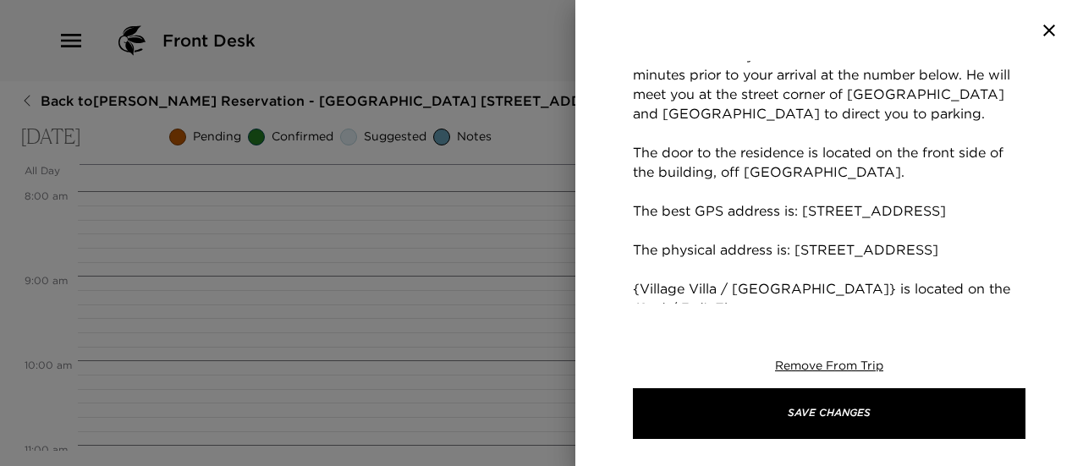
drag, startPoint x: 716, startPoint y: 267, endPoint x: 797, endPoint y: 278, distance: 82.0
click at [797, 278] on textarea "Welcome to Playa Grande at La Jolla Shores! Check-in time is at 4:00pm. Andrew …" at bounding box center [829, 172] width 393 height 486
click at [795, 278] on textarea "Welcome to Playa Grande at La Jolla Shores! Check-in time is at 4:00pm. Andrew …" at bounding box center [829, 172] width 393 height 486
drag, startPoint x: 796, startPoint y: 268, endPoint x: 717, endPoint y: 270, distance: 78.7
click at [717, 270] on textarea "Welcome to Playa Grande at La Jolla Shores! Check-in time is at 4:00pm. Andrew …" at bounding box center [829, 172] width 393 height 486
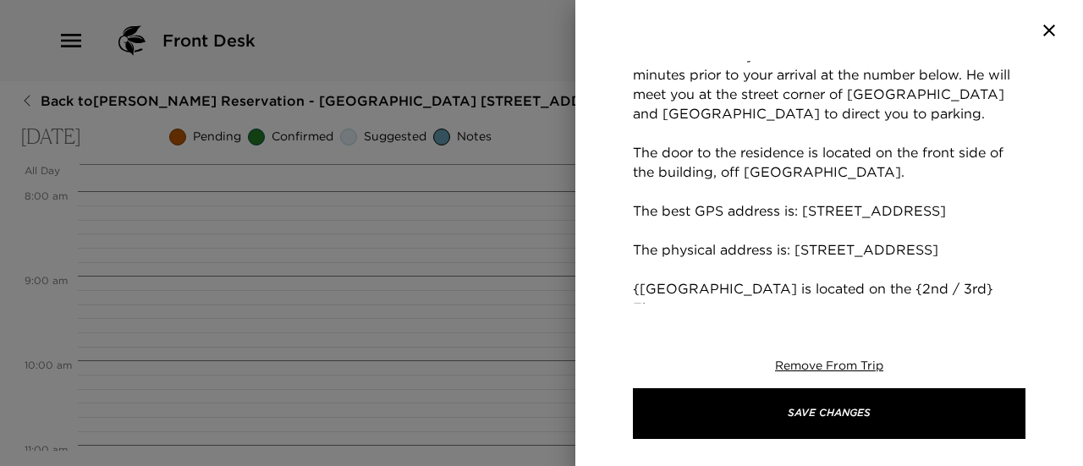
drag, startPoint x: 638, startPoint y: 267, endPoint x: 646, endPoint y: 277, distance: 12.7
click at [640, 267] on textarea "Welcome to Playa Grande at La Jolla Shores! Check-in time is at 4:00pm. Andrew …" at bounding box center [829, 162] width 393 height 467
click at [833, 269] on textarea "Welcome to Playa Grande at La Jolla Shores! Check-in time is at 4:00pm. Andrew …" at bounding box center [829, 162] width 393 height 467
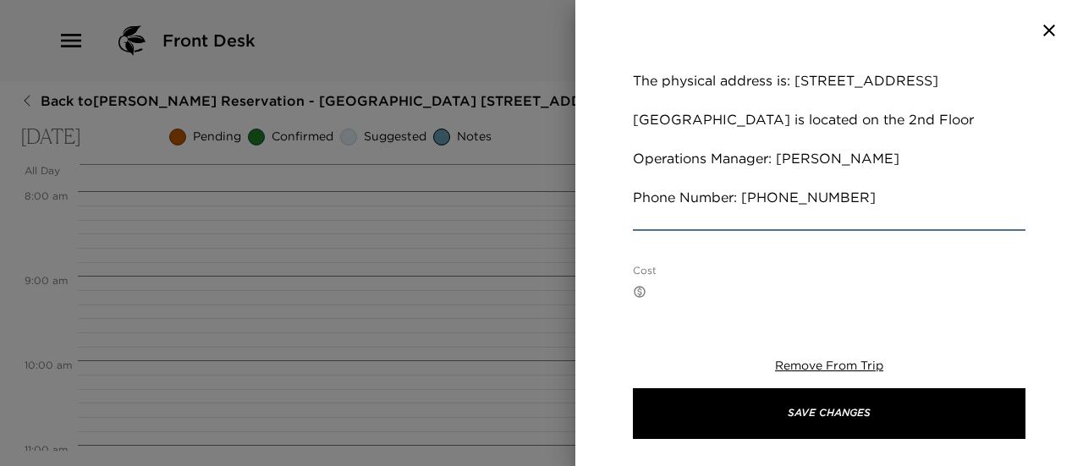
scroll to position [762, 0]
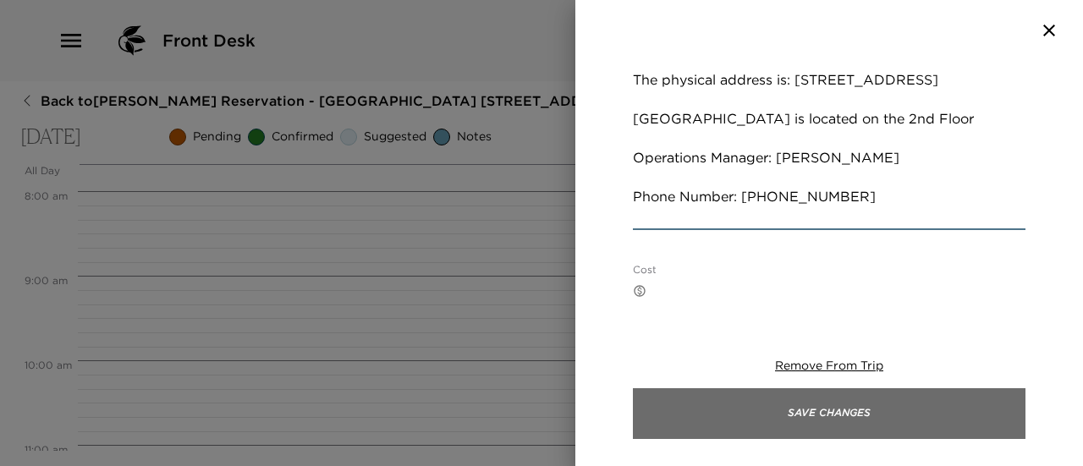
type textarea "Welcome to Playa Grande at La Jolla Shores! Check-in time is at 4:00pm. Andrew …"
click at [875, 409] on button "Save Changes" at bounding box center [829, 413] width 393 height 51
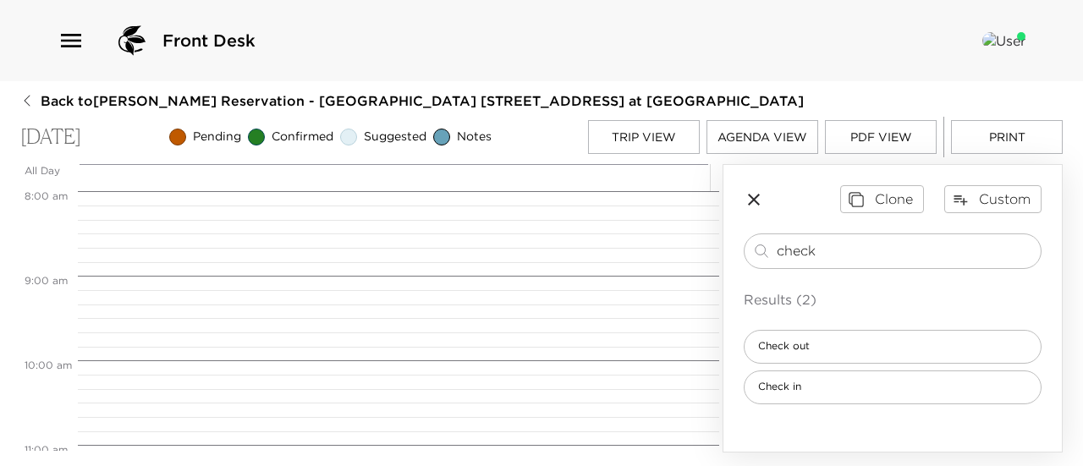
click at [627, 140] on button "Trip View" at bounding box center [644, 137] width 112 height 34
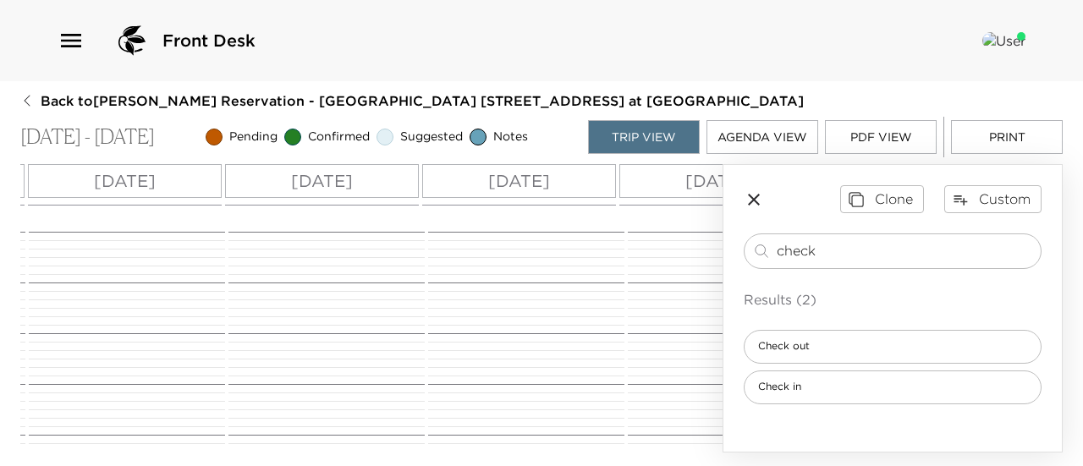
scroll to position [0, 365]
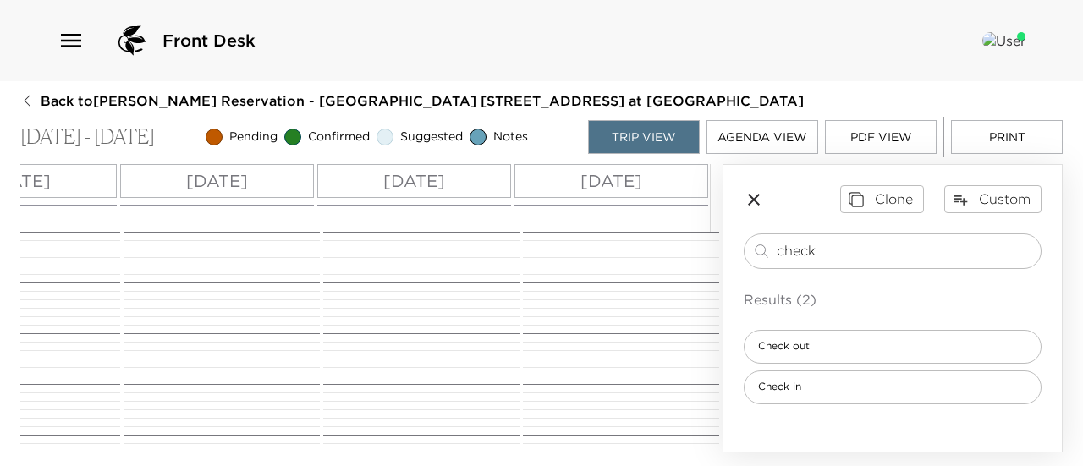
click at [635, 168] on p "Mon 09/08" at bounding box center [611, 180] width 62 height 25
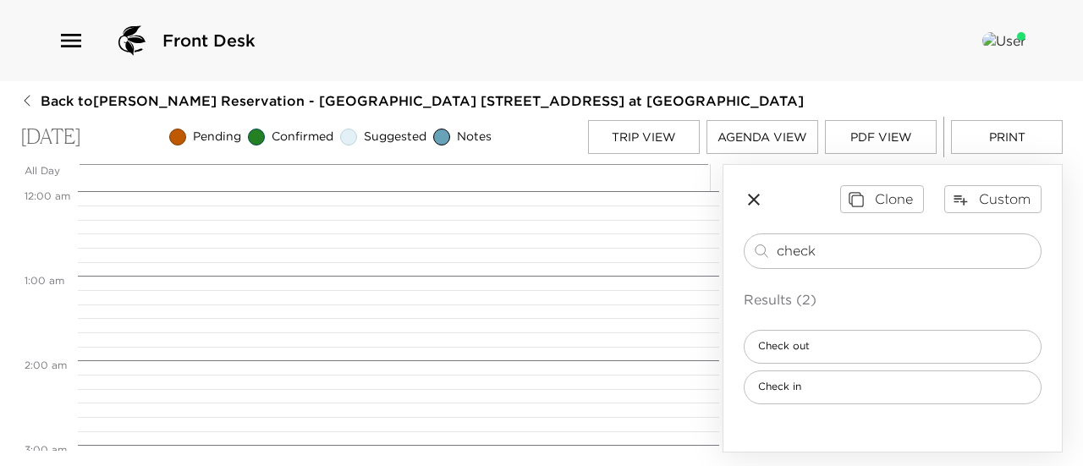
scroll to position [677, 0]
click at [829, 350] on div "Check out" at bounding box center [893, 347] width 298 height 34
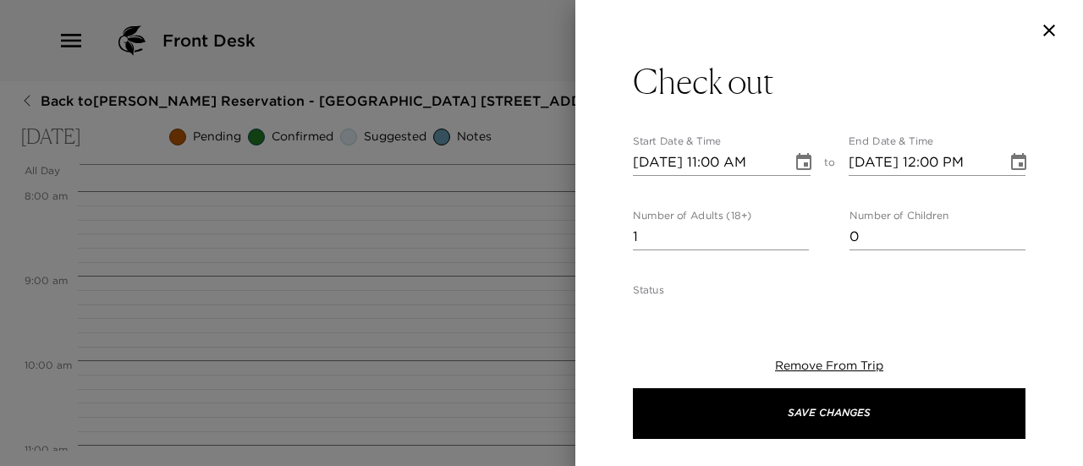
type textarea "Please note that check-out time from your residence is no later than 11:00am. A…"
type input "0"
click at [795, 241] on input "0" at bounding box center [721, 236] width 176 height 27
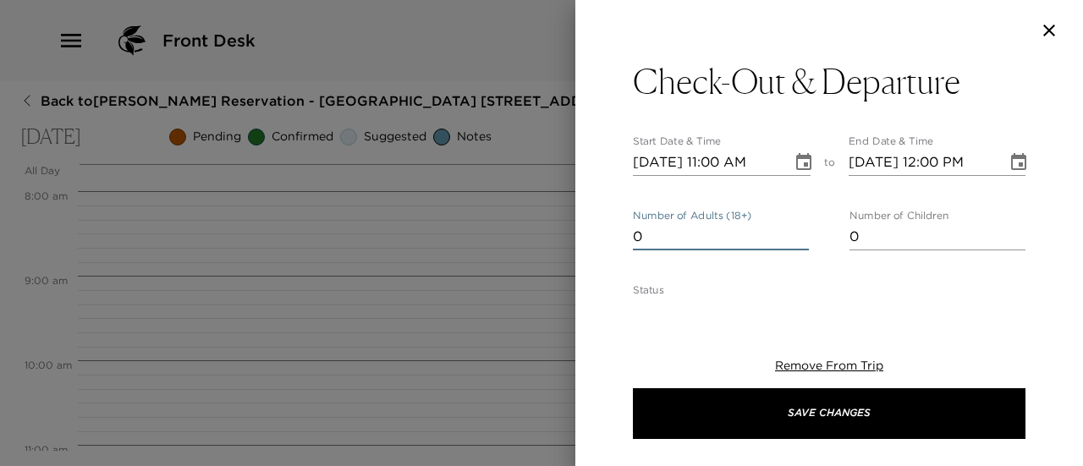
scroll to position [508, 0]
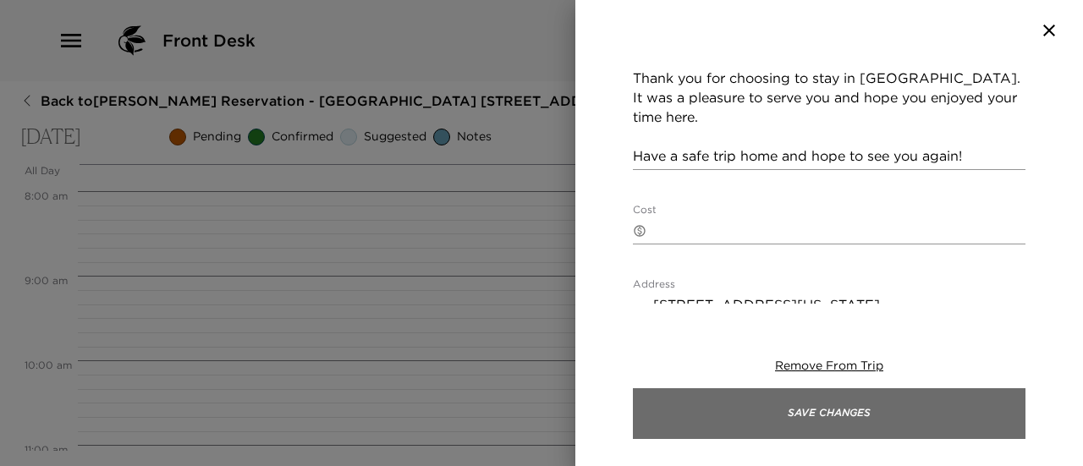
click at [851, 403] on button "Save Changes" at bounding box center [829, 413] width 393 height 51
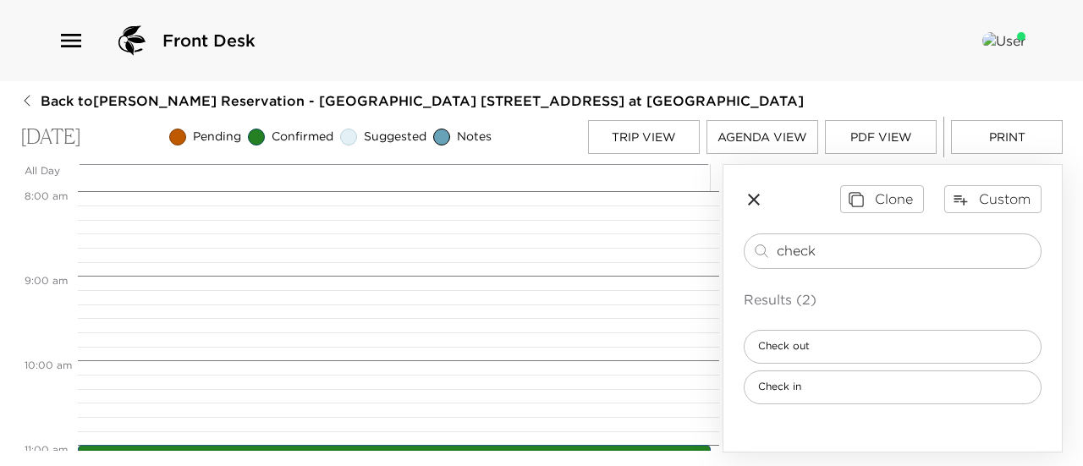
click at [1021, 130] on button "Print" at bounding box center [1007, 137] width 112 height 34
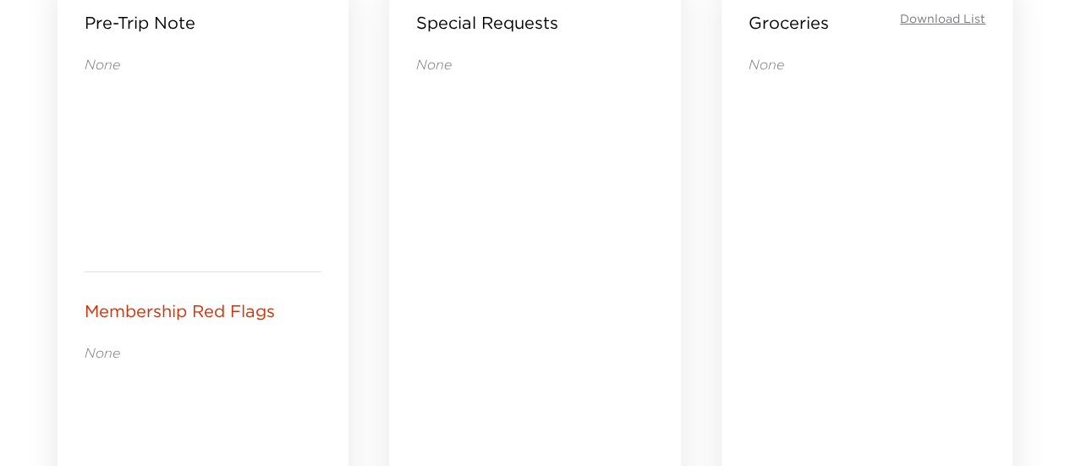
scroll to position [1184, 0]
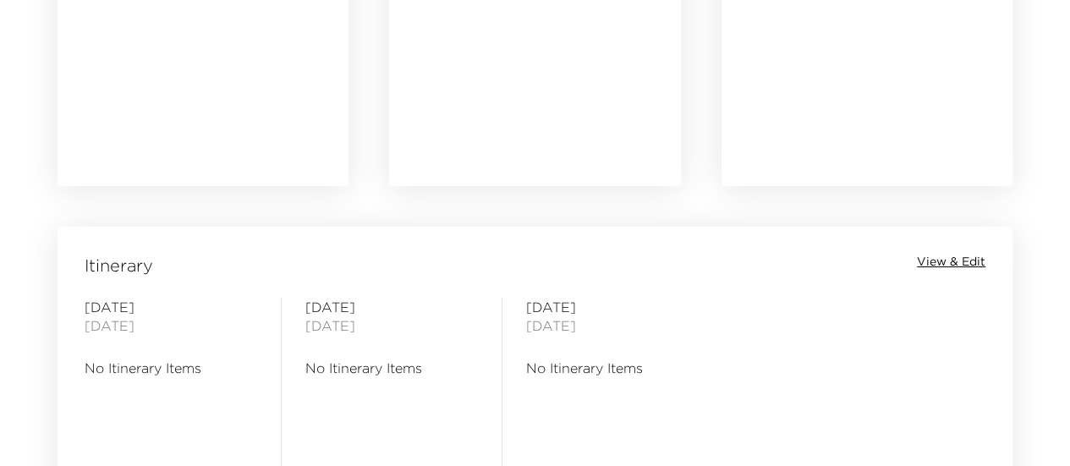
click at [959, 262] on span "View & Edit" at bounding box center [951, 262] width 69 height 17
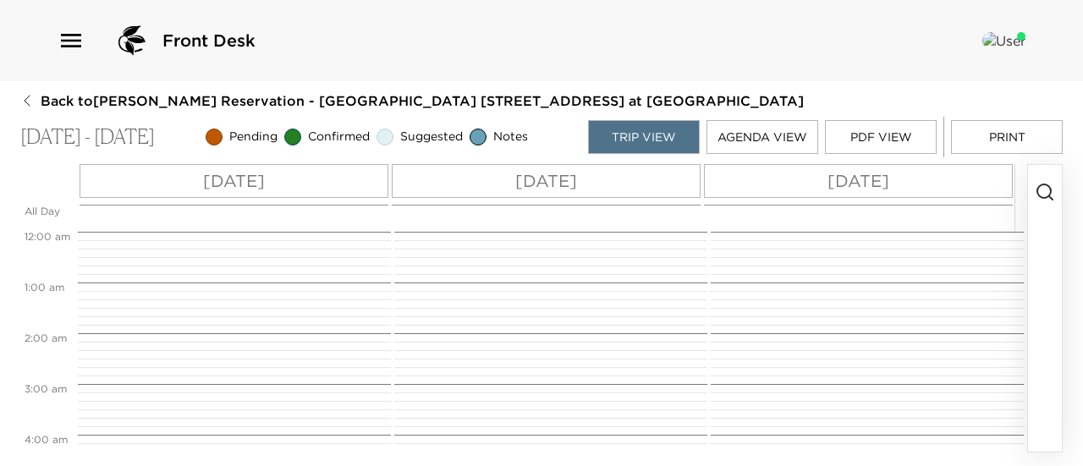
scroll to position [406, 0]
click at [203, 179] on p "[DATE]" at bounding box center [234, 180] width 62 height 25
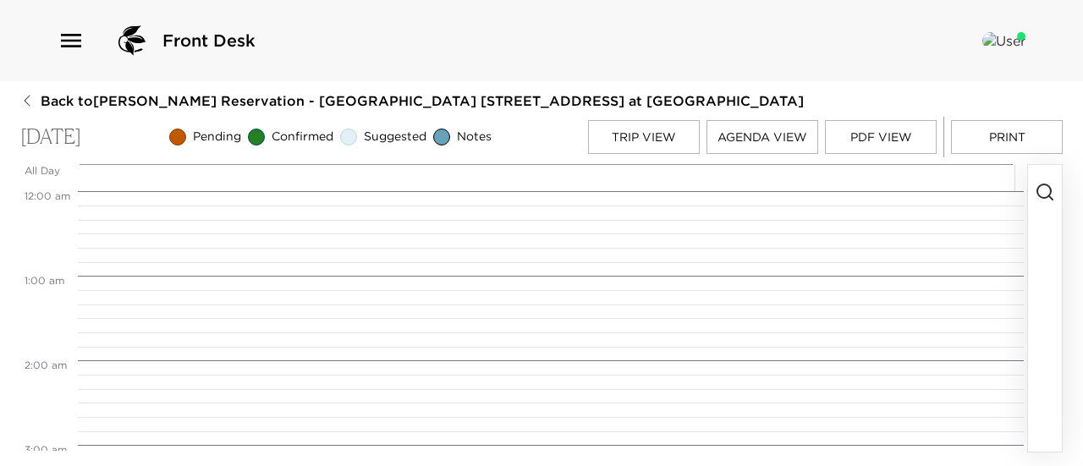
scroll to position [677, 0]
click at [1047, 195] on icon "button" at bounding box center [1045, 192] width 20 height 20
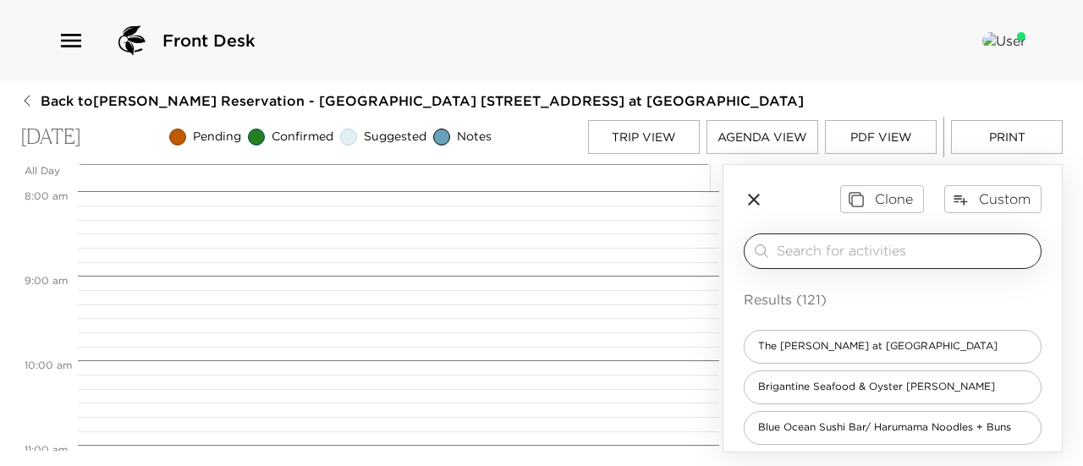
click at [825, 250] on input "search" at bounding box center [905, 250] width 257 height 19
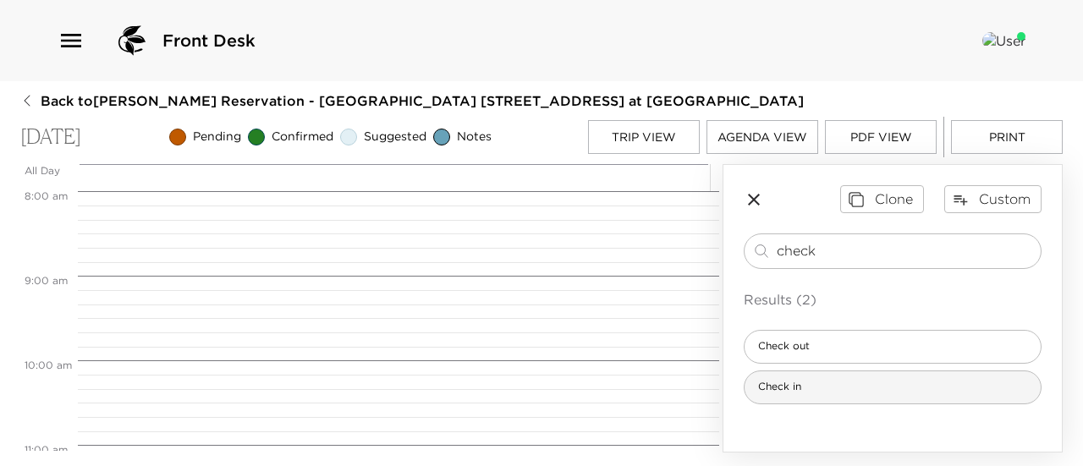
type input "check"
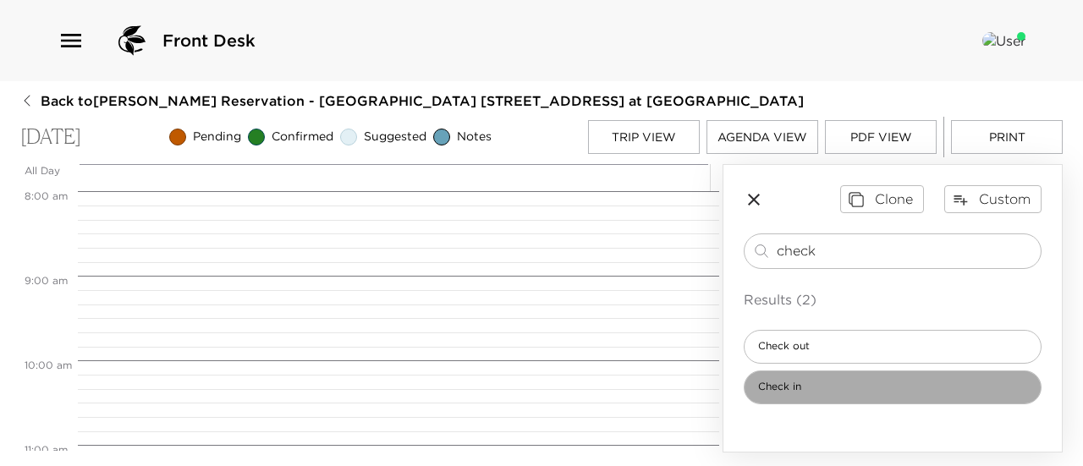
click at [852, 380] on div "Check in" at bounding box center [893, 388] width 298 height 34
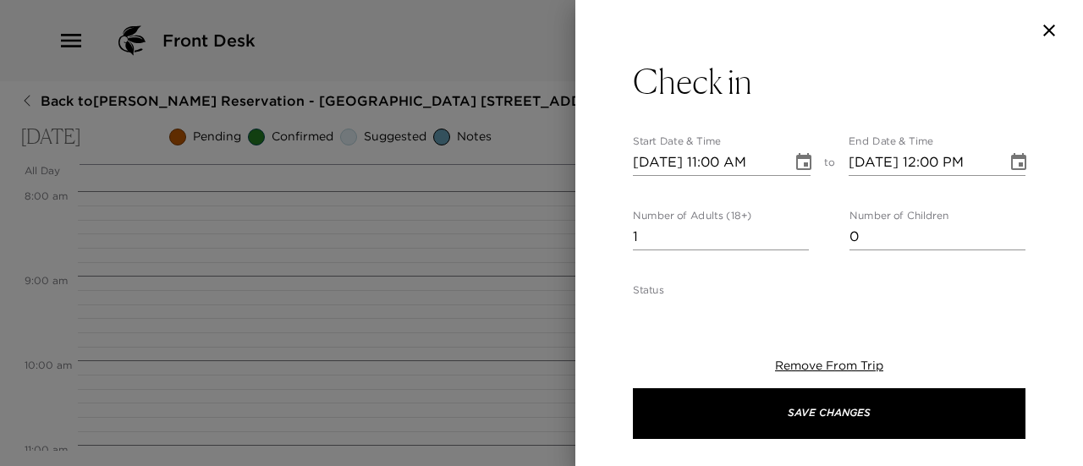
type textarea "Welcome to [GEOGRAPHIC_DATA] at [GEOGRAPHIC_DATA]! Check-in time is at 4:00pm. …"
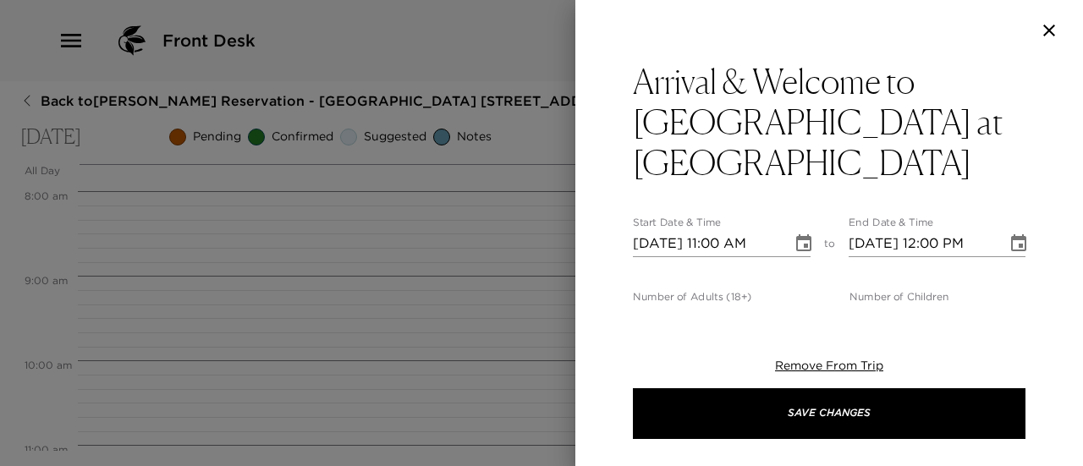
click at [794, 234] on icon "Choose date, selected date is Sep 5, 2025" at bounding box center [804, 244] width 20 height 20
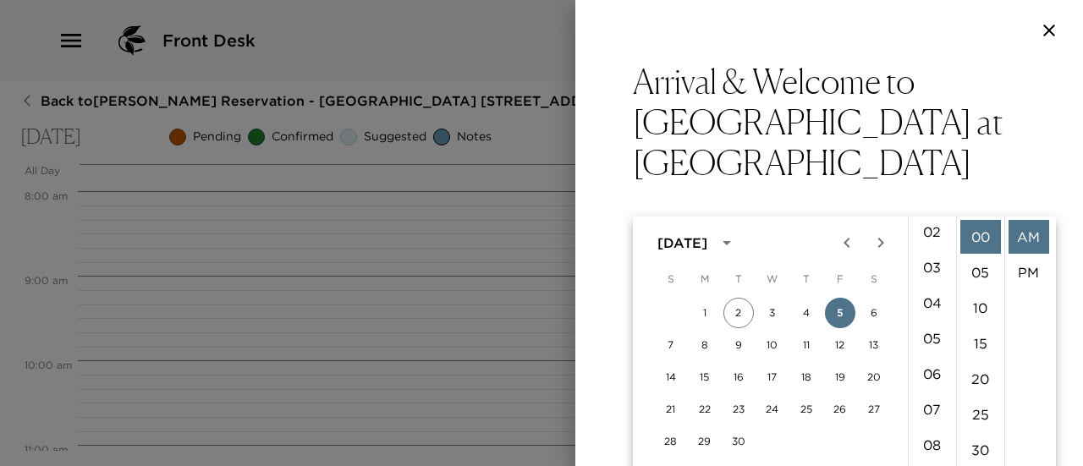
scroll to position [0, 0]
click at [937, 376] on li "04" at bounding box center [932, 379] width 41 height 34
click at [1029, 277] on li "PM" at bounding box center [1028, 273] width 41 height 34
type input "09/05/2025 04:00 PM"
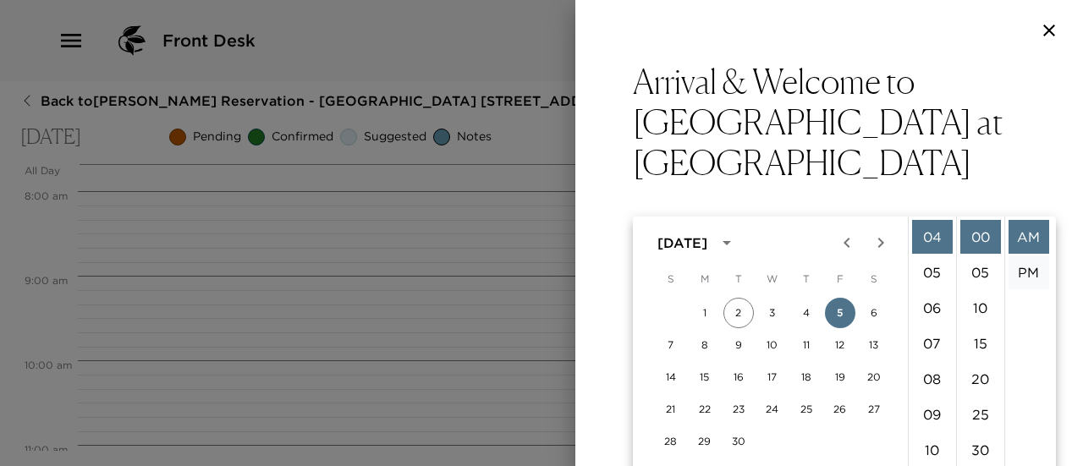
type input "09/05/2025 05:00 PM"
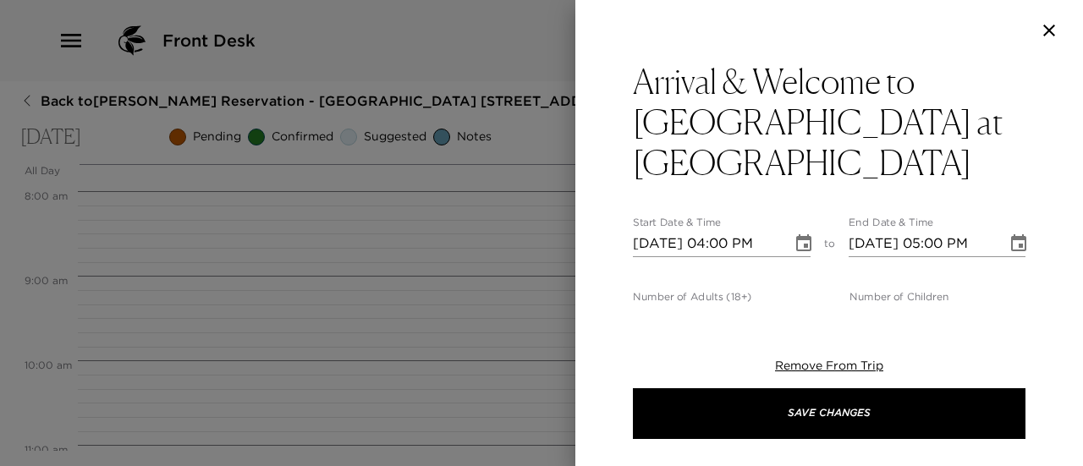
scroll to position [36, 0]
type input "0"
click at [799, 305] on input "0" at bounding box center [721, 318] width 176 height 27
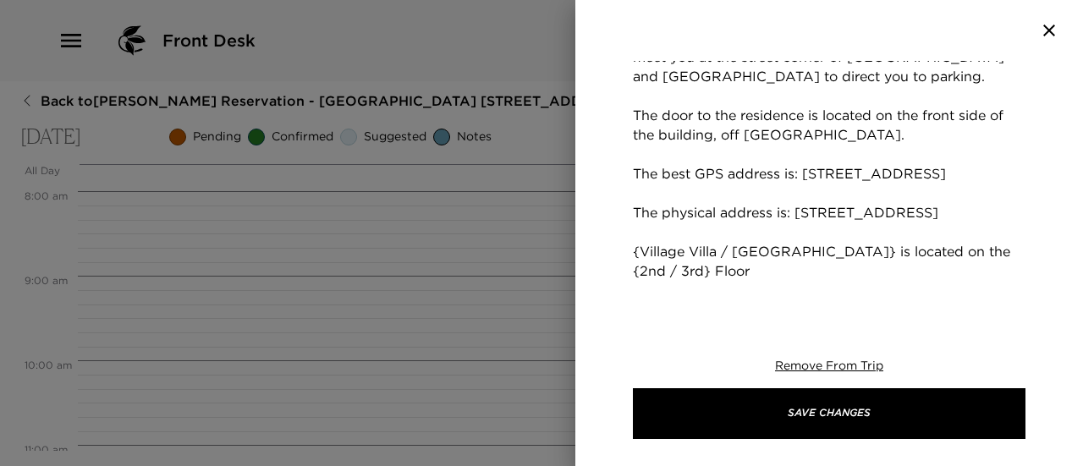
scroll to position [592, 0]
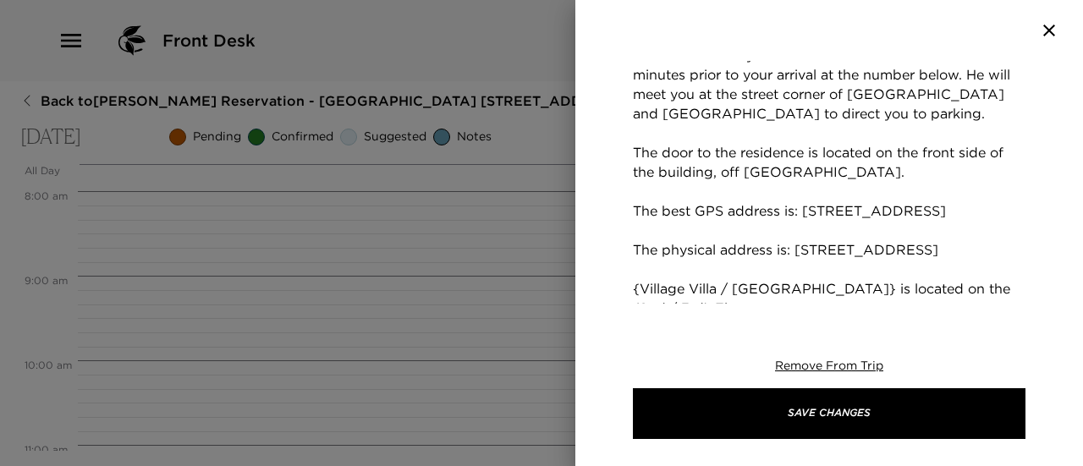
click at [814, 206] on textarea "Welcome to Playa Grande at La Jolla Shores! Check-in time is at 4:00pm. Andrew …" at bounding box center [829, 172] width 393 height 486
click at [814, 206] on textarea "Welcome to [GEOGRAPHIC_DATA] at [GEOGRAPHIC_DATA]! Check-in time is at 4:00pm. …" at bounding box center [829, 172] width 393 height 486
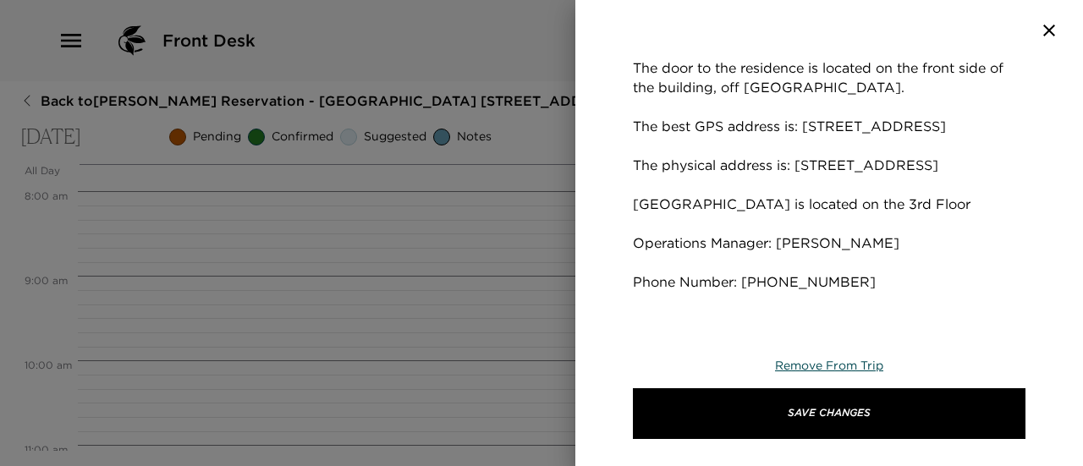
scroll to position [678, 0]
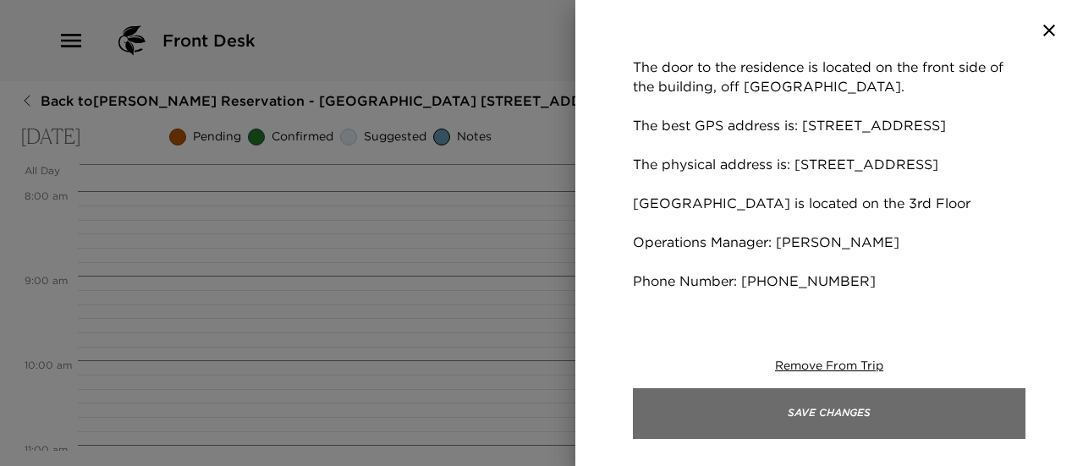
type textarea "Welcome to [GEOGRAPHIC_DATA] at [GEOGRAPHIC_DATA]! Check-in time is at 4:00pm. …"
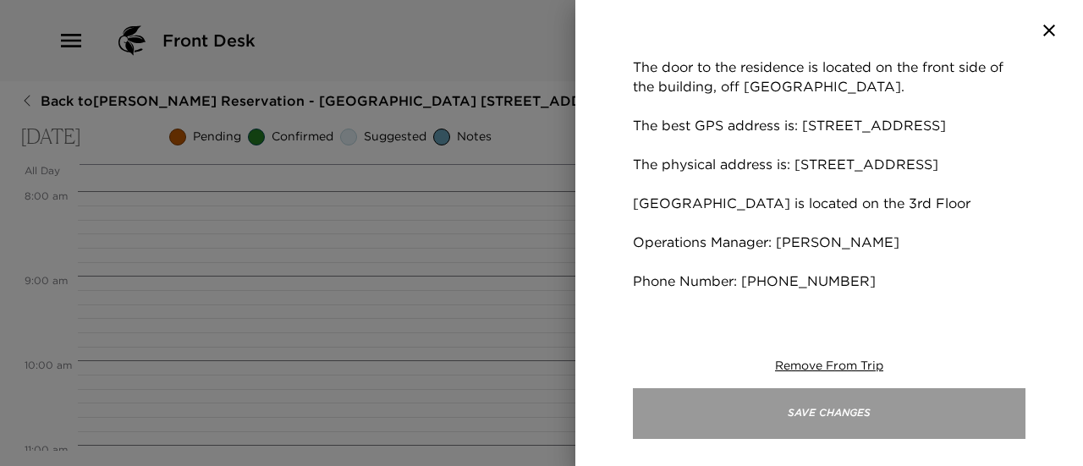
click at [870, 418] on button "Save Changes" at bounding box center [829, 413] width 393 height 51
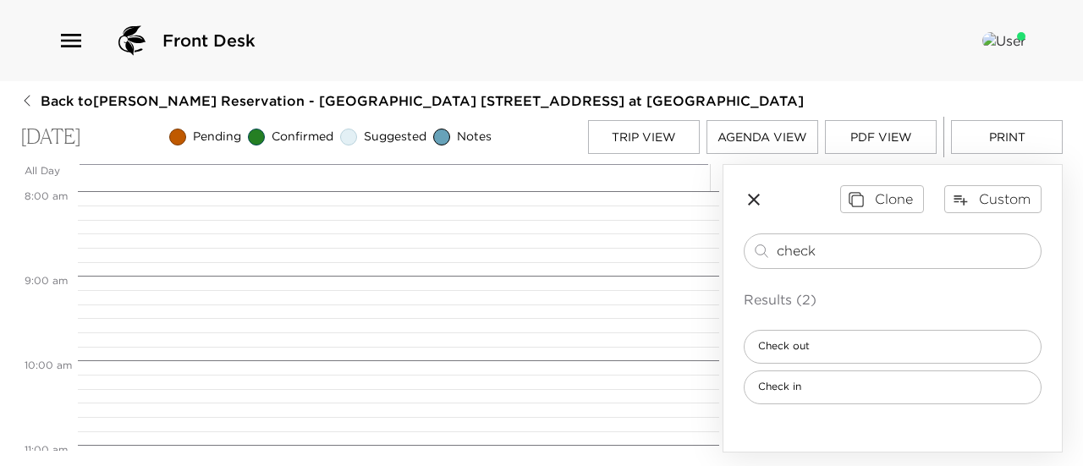
click at [685, 139] on button "Trip View" at bounding box center [644, 137] width 112 height 34
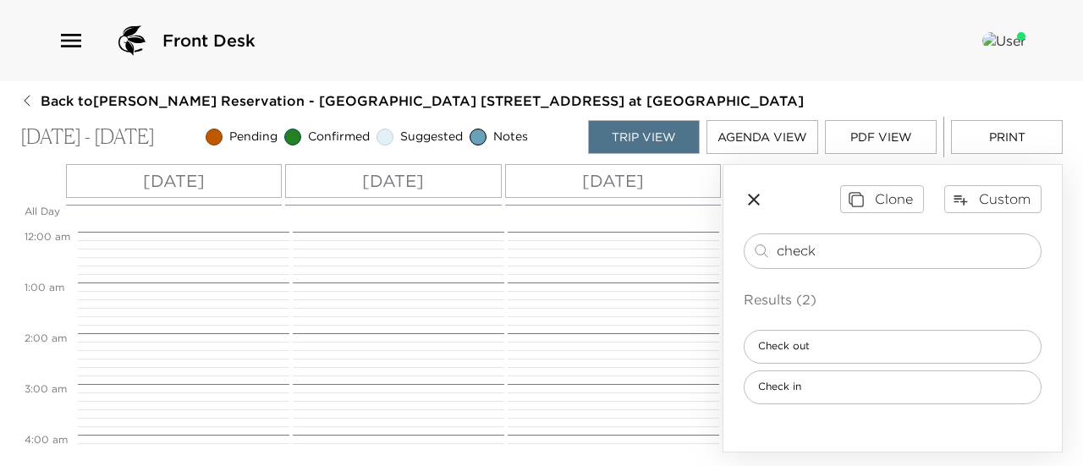
scroll to position [812, 0]
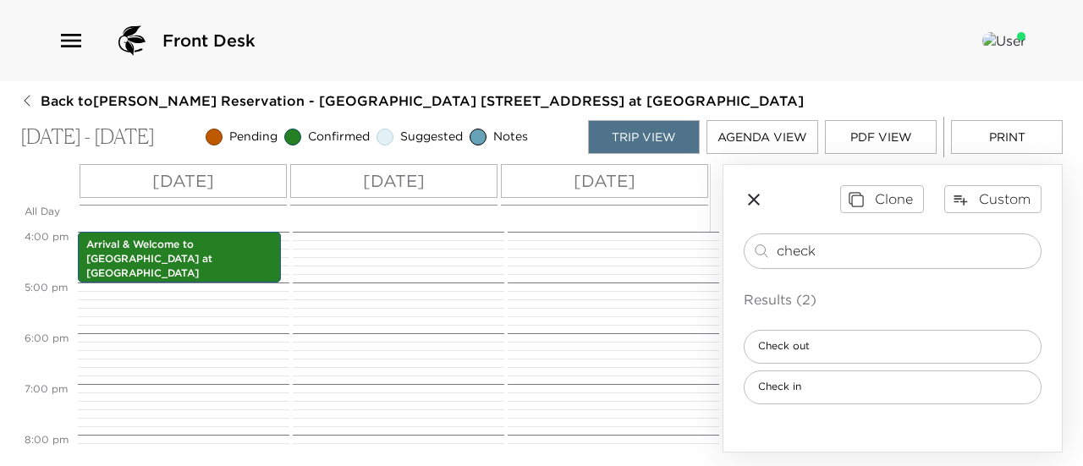
click at [681, 172] on div "[DATE]" at bounding box center [604, 181] width 207 height 34
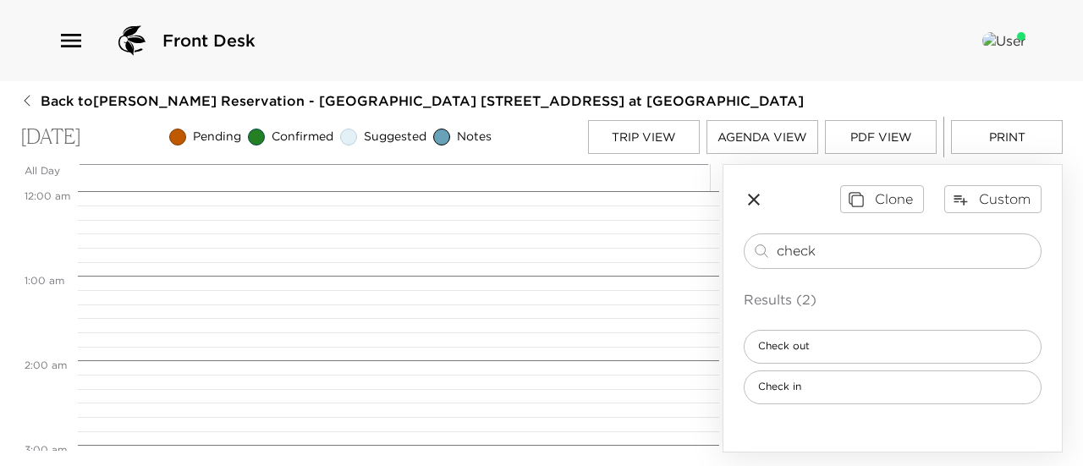
scroll to position [677, 0]
click at [898, 346] on div "Check out" at bounding box center [893, 347] width 298 height 34
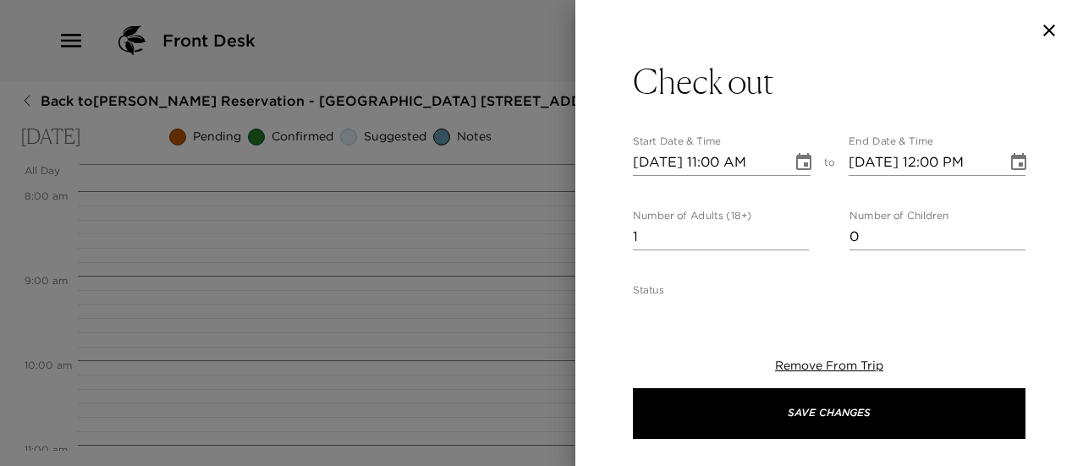
type textarea "Please note that check-out time from your residence is no later than 11:00am. A…"
type input "0"
click at [795, 241] on input "0" at bounding box center [721, 236] width 176 height 27
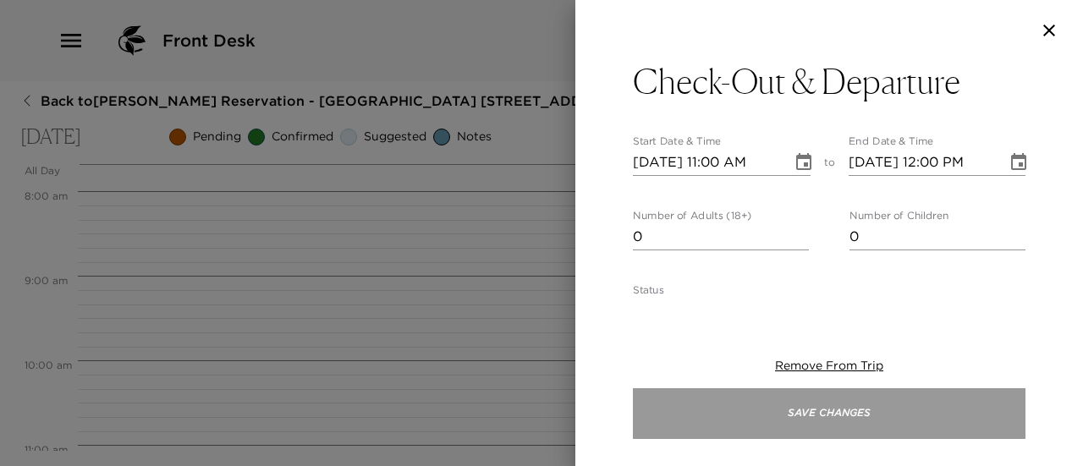
click at [885, 419] on button "Save Changes" at bounding box center [829, 413] width 393 height 51
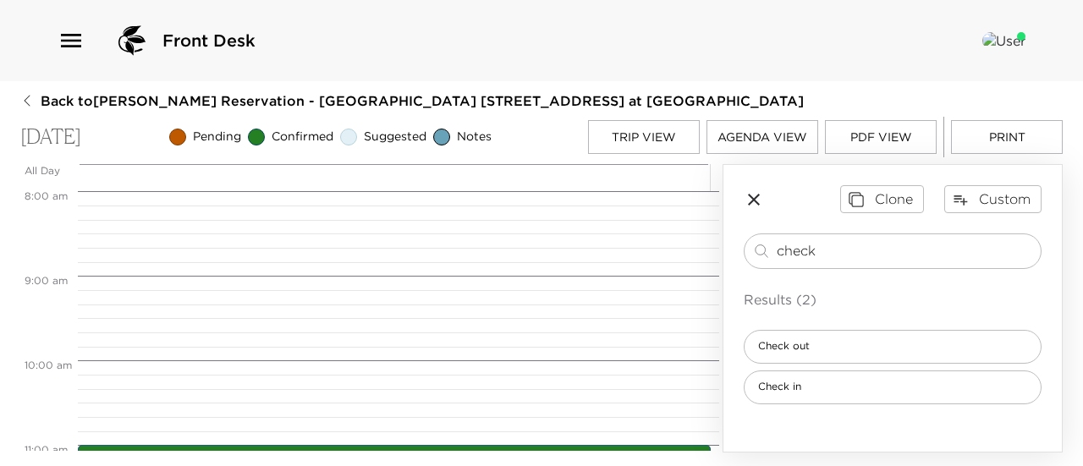
click at [996, 128] on button "Print" at bounding box center [1007, 137] width 112 height 34
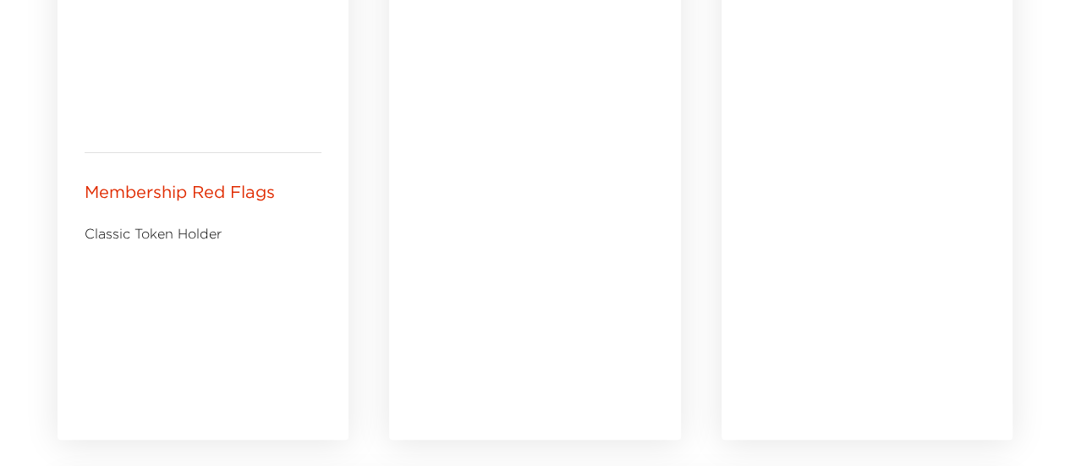
scroll to position [1354, 0]
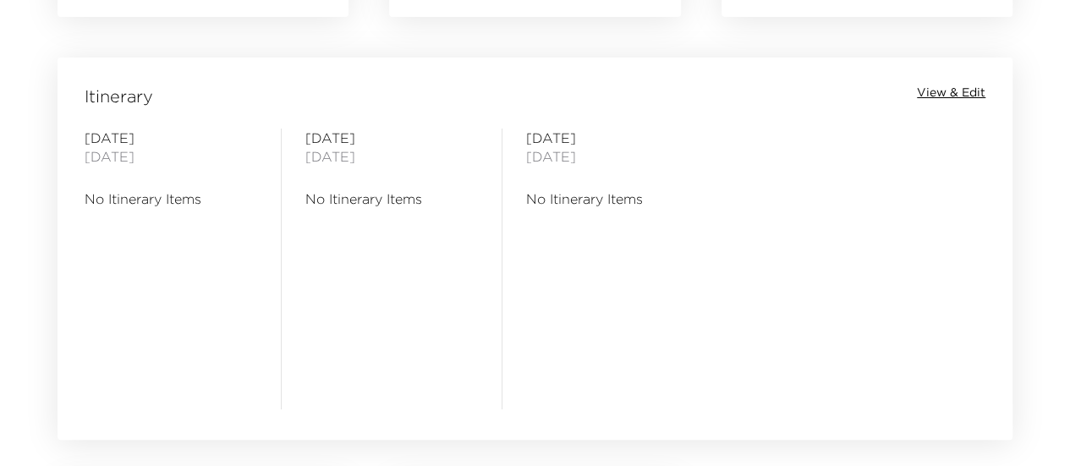
click at [973, 82] on div "Itinerary View & Edit [DATE] No Itinerary Items [DATE] No Itinerary Items [DATE…" at bounding box center [535, 238] width 955 height 360
click at [975, 93] on span "View & Edit" at bounding box center [951, 93] width 69 height 17
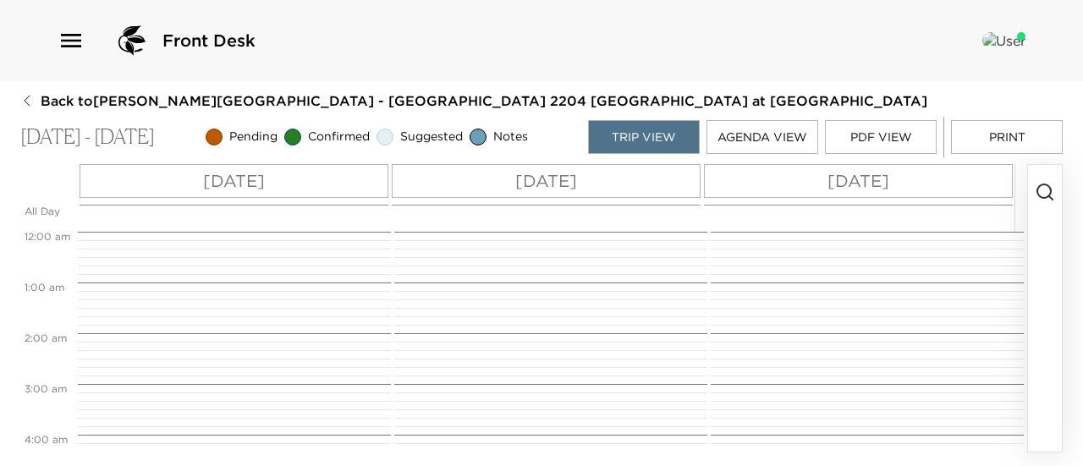
scroll to position [406, 0]
click at [295, 185] on div "[DATE]" at bounding box center [234, 181] width 309 height 34
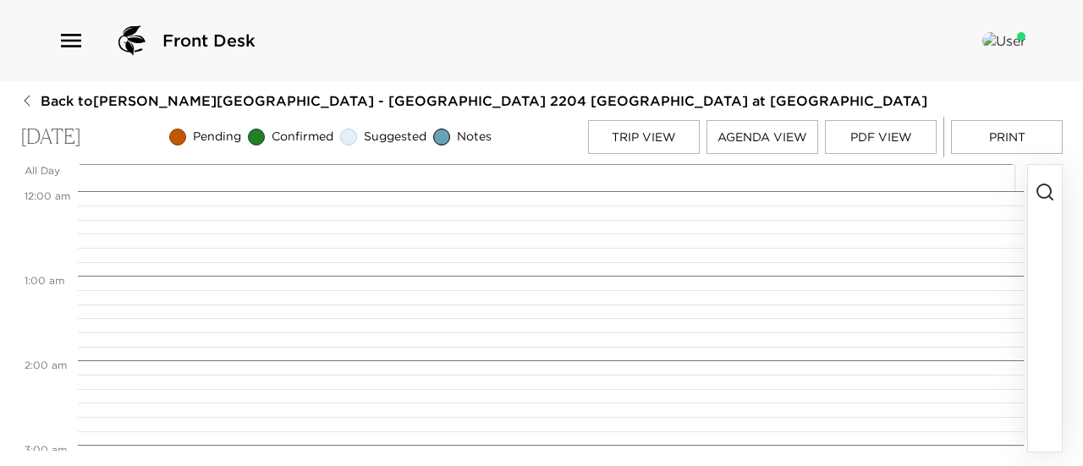
scroll to position [677, 0]
click at [1046, 200] on icon "button" at bounding box center [1045, 192] width 20 height 20
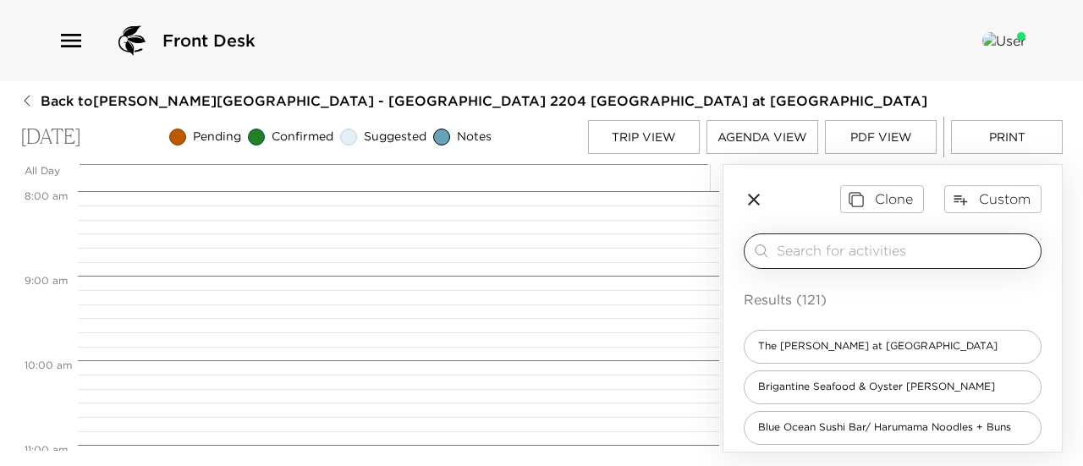
click at [866, 259] on input "search" at bounding box center [905, 250] width 257 height 19
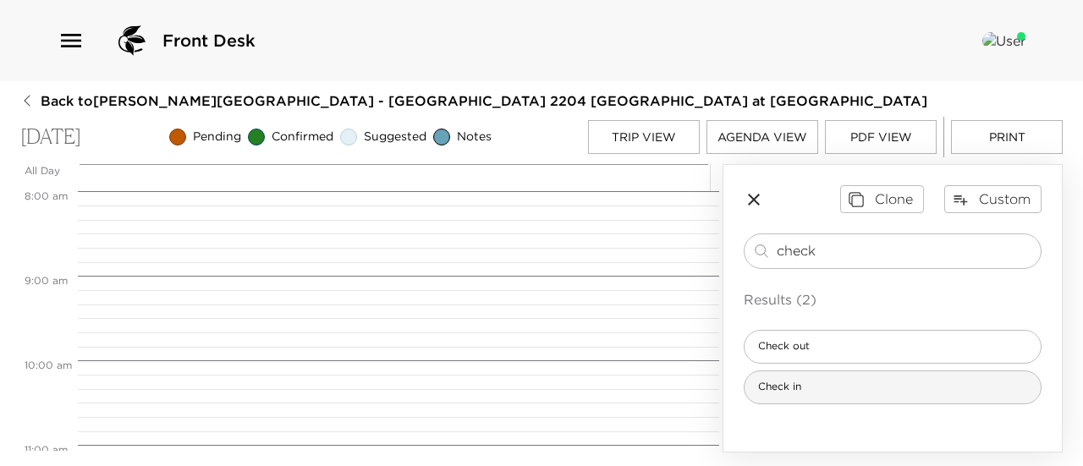
type input "check"
click at [892, 396] on div "Check in" at bounding box center [893, 388] width 298 height 34
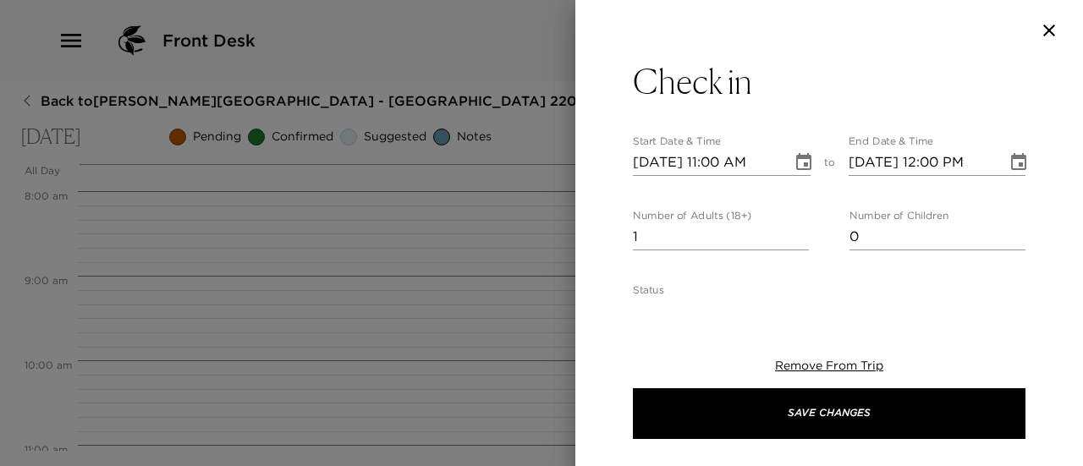
type textarea "Welcome to [GEOGRAPHIC_DATA] at [GEOGRAPHIC_DATA]! Check-in time is at 4:00pm. …"
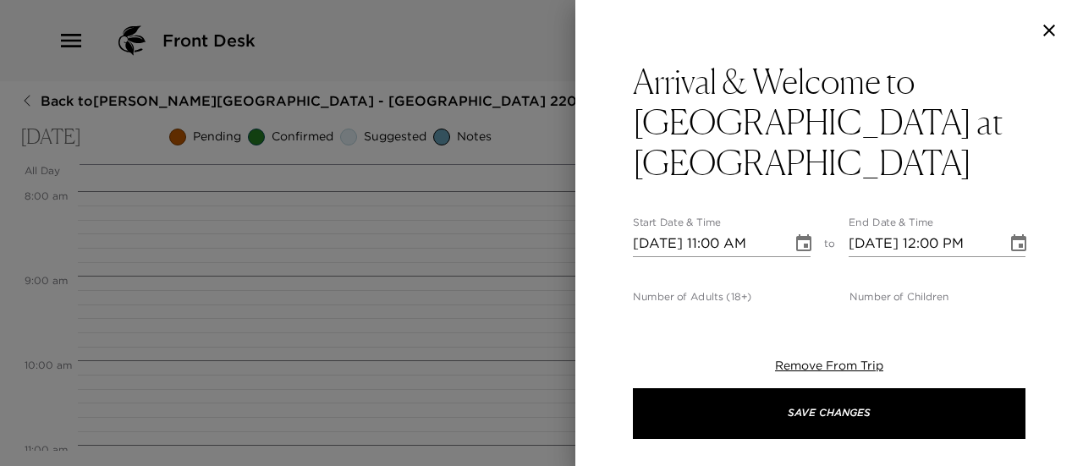
click at [791, 305] on input "1" at bounding box center [721, 318] width 176 height 27
type input "0"
click at [795, 305] on input "0" at bounding box center [721, 318] width 176 height 27
click at [805, 234] on icon "Choose date, selected date is Sep 8, 2025" at bounding box center [804, 244] width 20 height 20
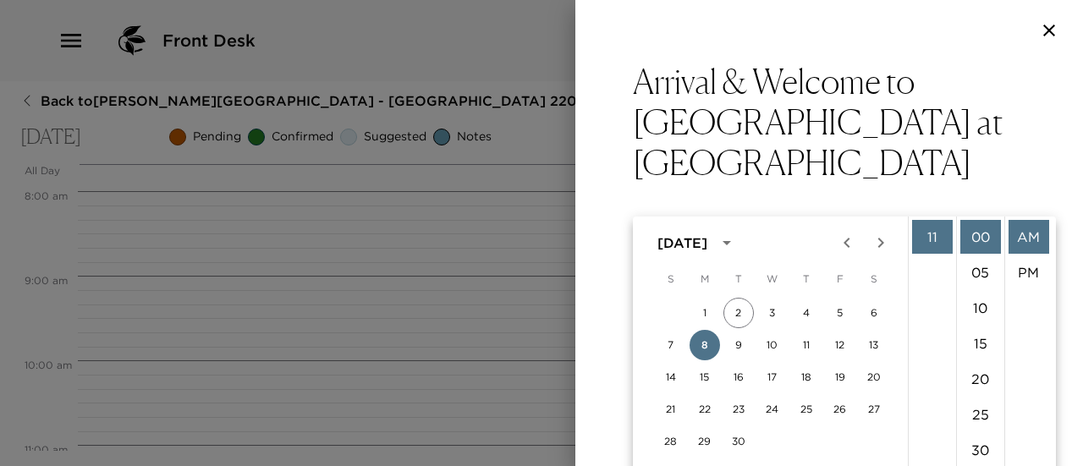
scroll to position [0, 0]
click at [937, 382] on li "04" at bounding box center [932, 379] width 41 height 34
click at [1030, 272] on li "PM" at bounding box center [1028, 273] width 41 height 34
type input "[DATE] 04:00 PM"
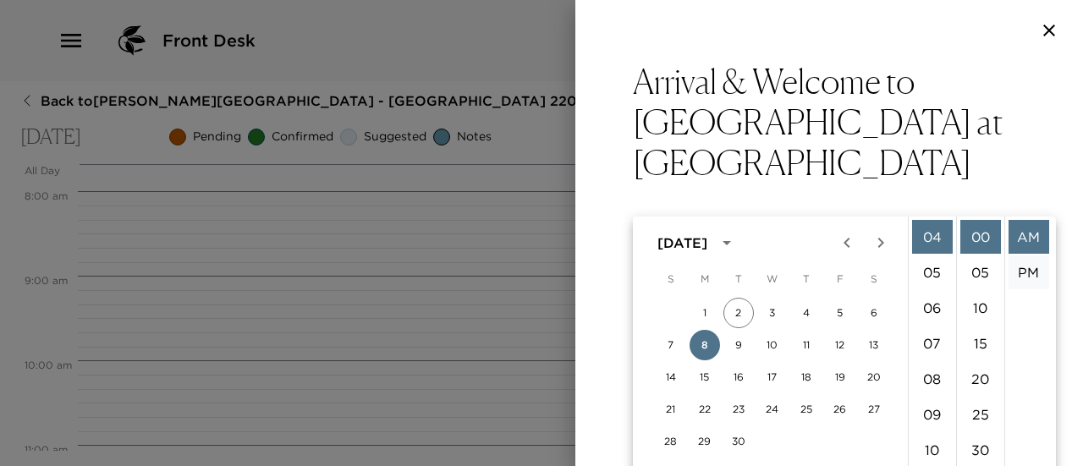
type input "[DATE] 05:00 PM"
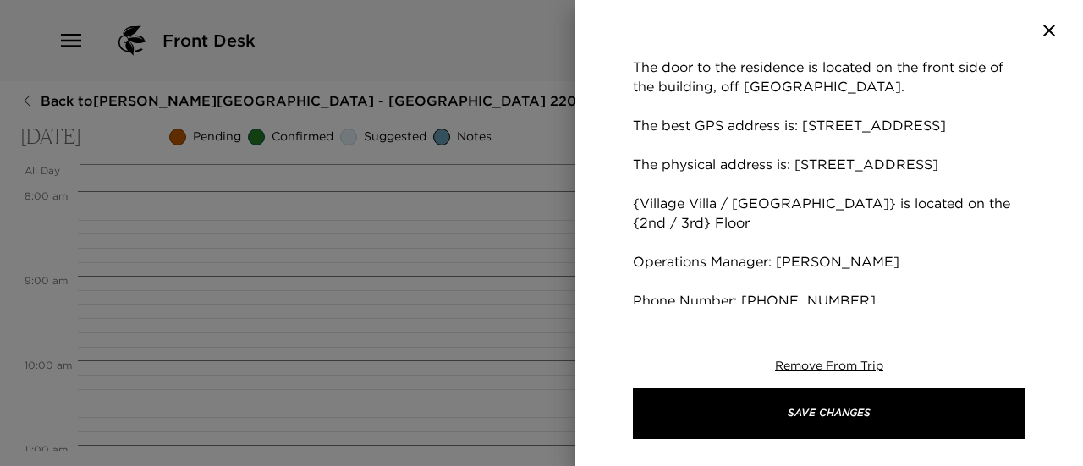
scroll to position [677, 0]
click at [641, 182] on textarea "Welcome to [GEOGRAPHIC_DATA] at [GEOGRAPHIC_DATA]! Check-in time is at 4:00pm. …" at bounding box center [829, 87] width 393 height 486
drag, startPoint x: 785, startPoint y: 185, endPoint x: 715, endPoint y: 184, distance: 70.2
click at [715, 184] on textarea "Welcome to [GEOGRAPHIC_DATA] at [GEOGRAPHIC_DATA]! Check-in time is at 4:00pm. …" at bounding box center [829, 87] width 393 height 486
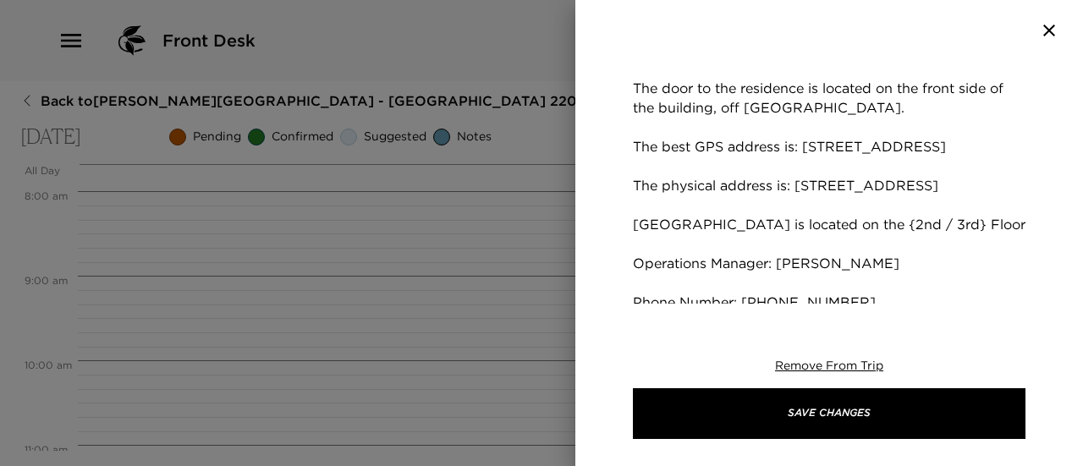
click at [838, 204] on textarea "Welcome to [GEOGRAPHIC_DATA] at [GEOGRAPHIC_DATA]! Check-in time is at 4:00pm. …" at bounding box center [829, 98] width 393 height 467
click at [897, 204] on textarea "Welcome to [GEOGRAPHIC_DATA] at [GEOGRAPHIC_DATA]! Check-in time is at 4:00pm. …" at bounding box center [829, 98] width 393 height 467
click at [881, 146] on textarea "Welcome to [GEOGRAPHIC_DATA] at [GEOGRAPHIC_DATA]! Check-in time is at 4:00pm. …" at bounding box center [829, 98] width 393 height 467
click at [804, 146] on textarea "Welcome to [GEOGRAPHIC_DATA] at [GEOGRAPHIC_DATA]! Check-in time is at 4:00pm. …" at bounding box center [829, 98] width 393 height 467
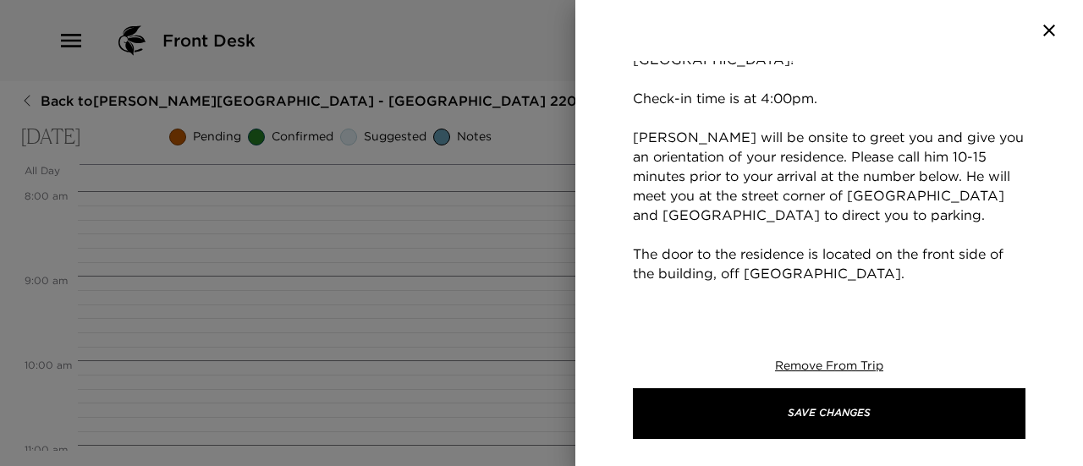
scroll to position [234, 0]
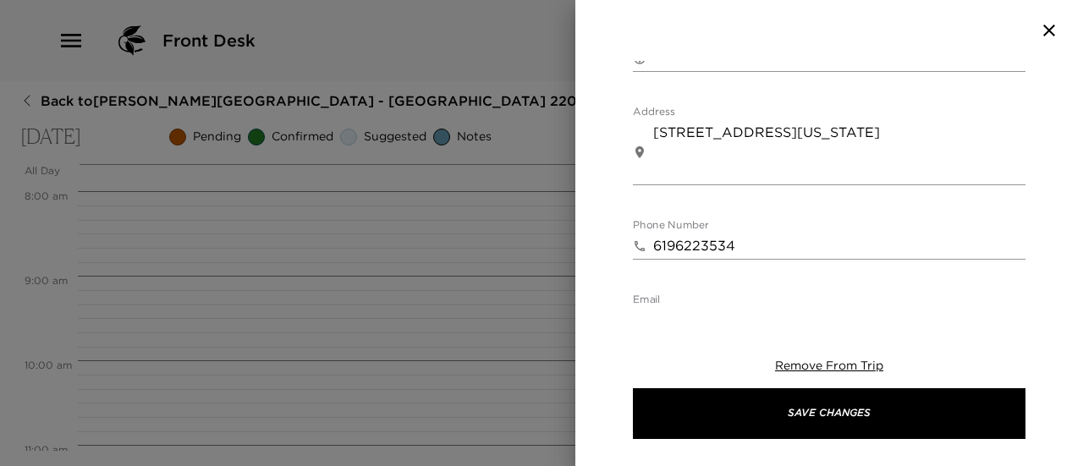
scroll to position [1283, 0]
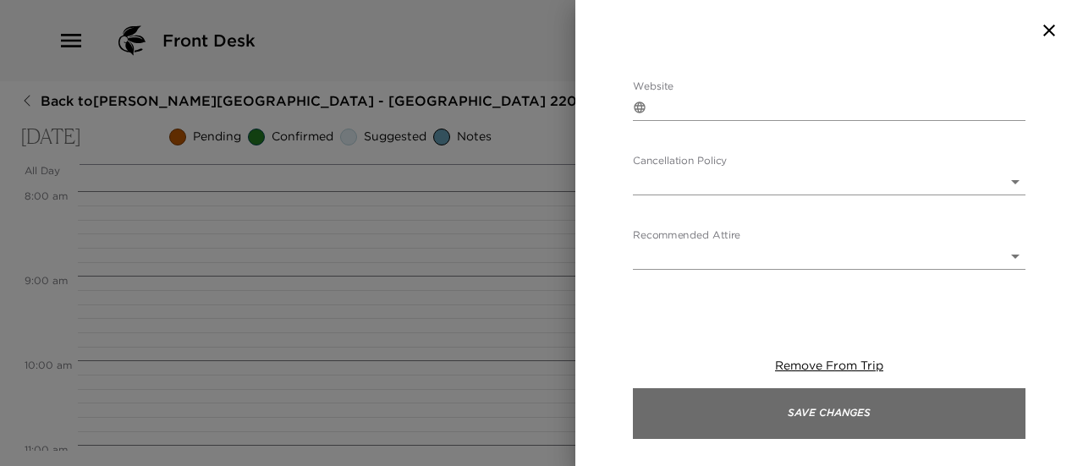
type textarea "Welcome back to [GEOGRAPHIC_DATA] at [GEOGRAPHIC_DATA]! Check-in time is at 4:0…"
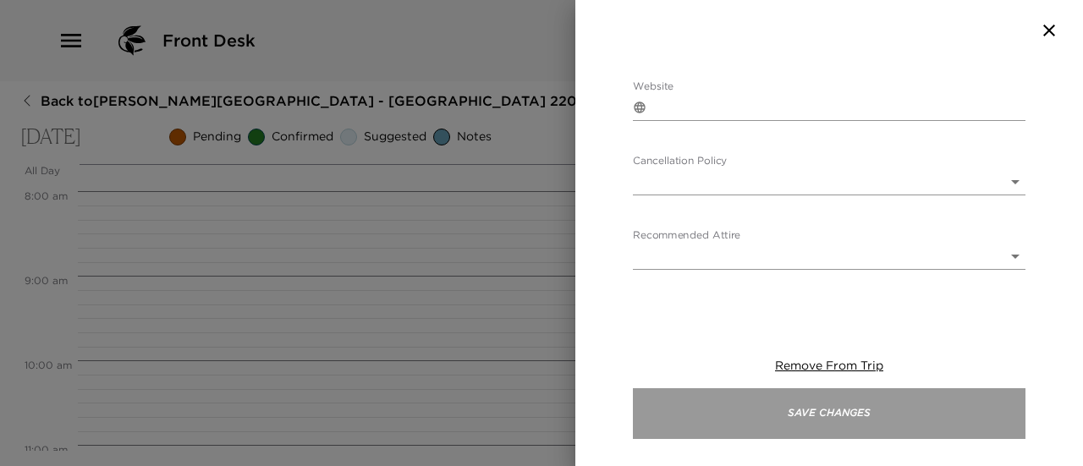
click at [775, 409] on button "Save Changes" at bounding box center [829, 413] width 393 height 51
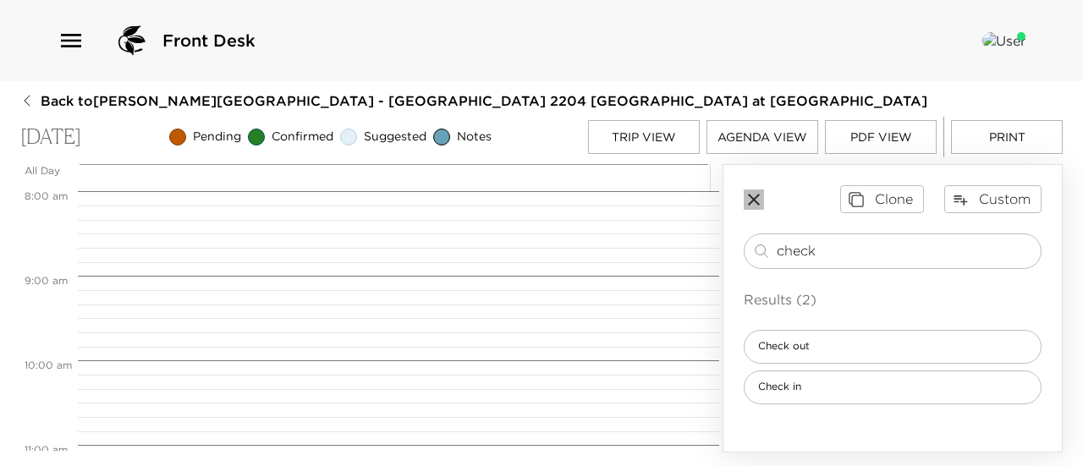
click at [750, 206] on icon "button" at bounding box center [754, 200] width 20 height 20
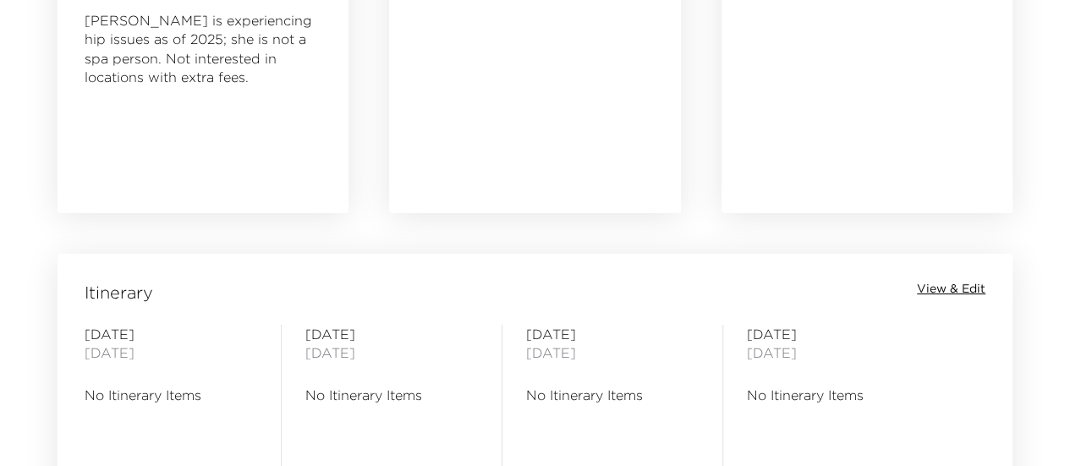
scroll to position [1184, 0]
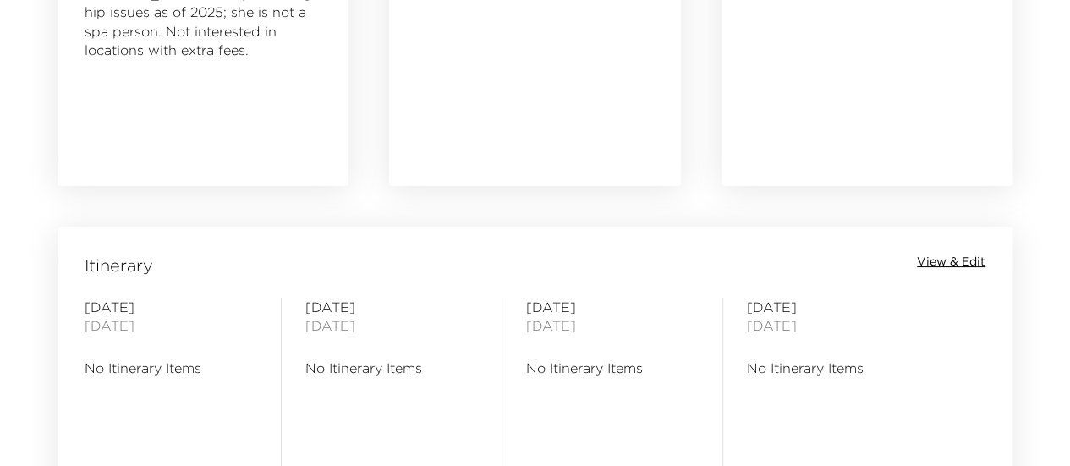
click at [975, 256] on span "View & Edit" at bounding box center [951, 262] width 69 height 17
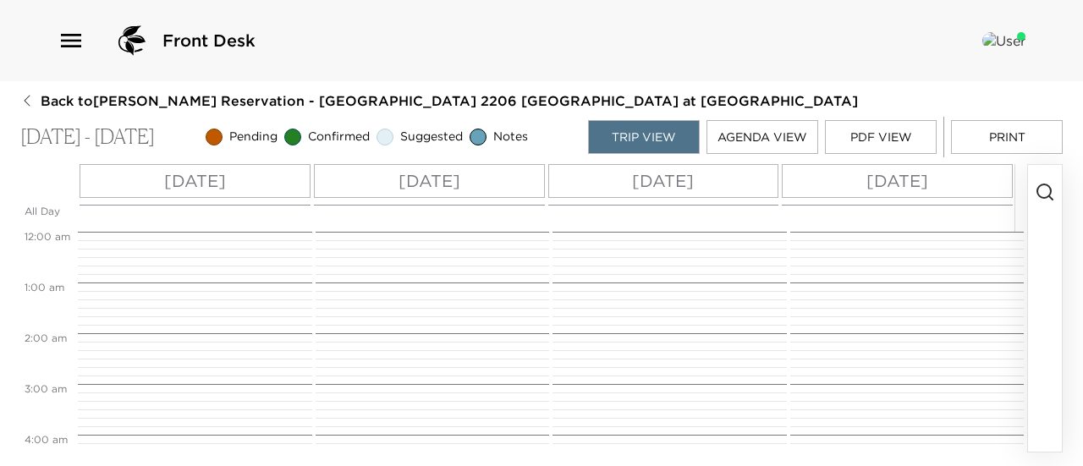
scroll to position [406, 0]
click at [247, 184] on div "Mon 09/08" at bounding box center [195, 181] width 231 height 34
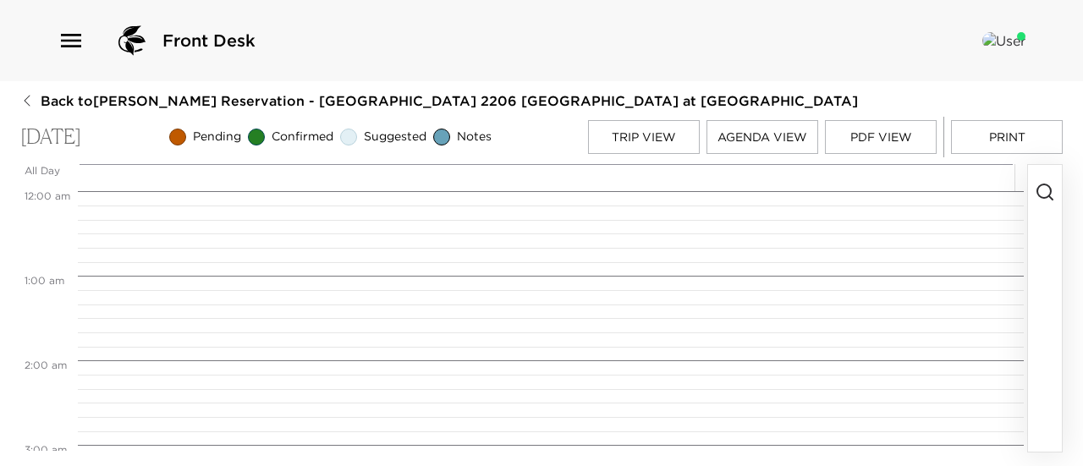
scroll to position [677, 0]
click at [1045, 202] on icon "button" at bounding box center [1045, 192] width 20 height 20
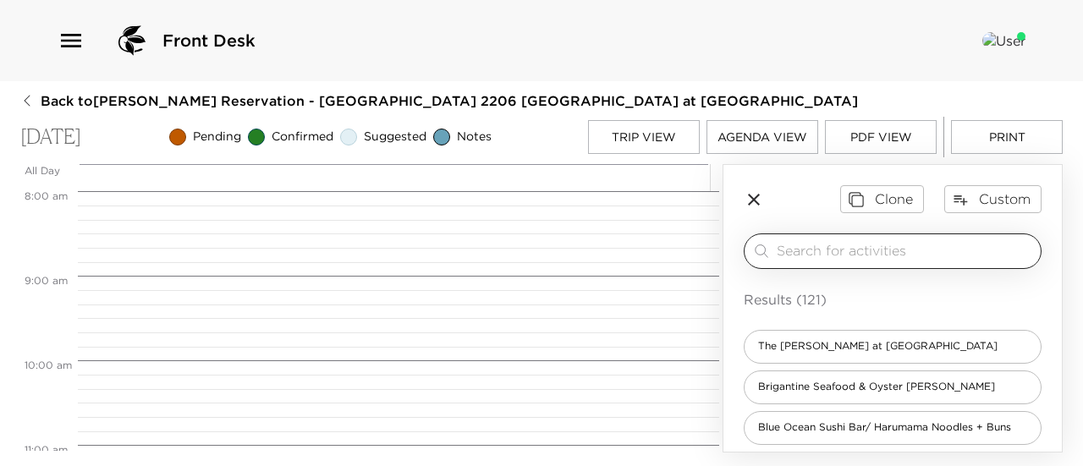
click at [850, 249] on div "​" at bounding box center [893, 252] width 298 height 36
click at [824, 261] on input "search" at bounding box center [905, 250] width 257 height 19
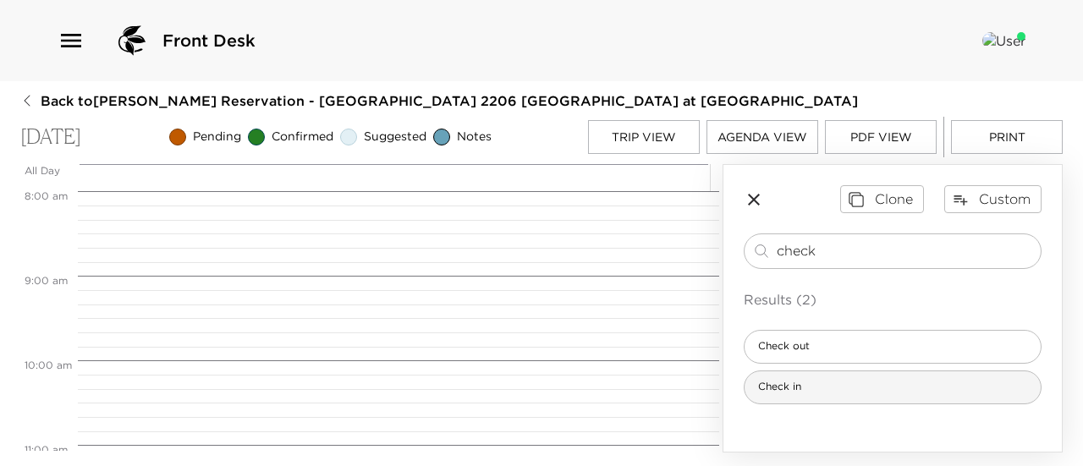
type input "check"
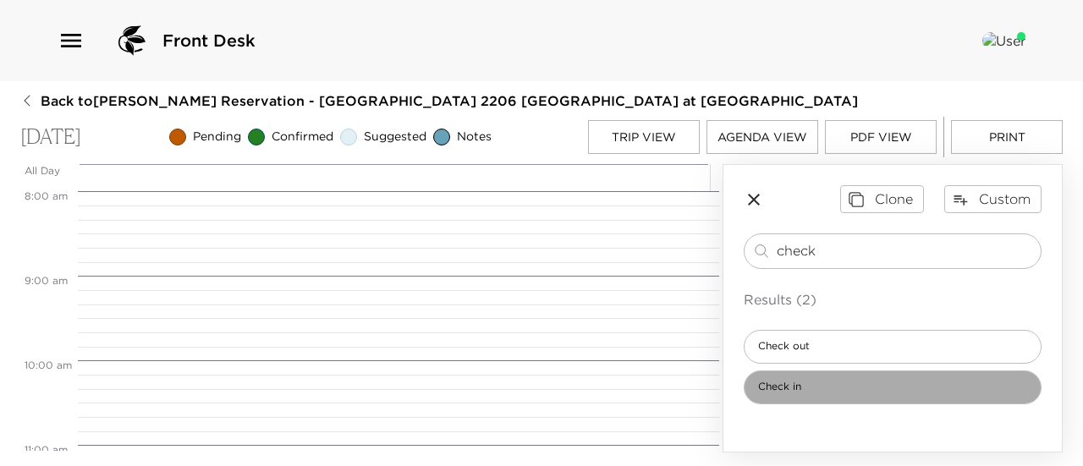
click at [843, 393] on div "Check in" at bounding box center [893, 388] width 298 height 34
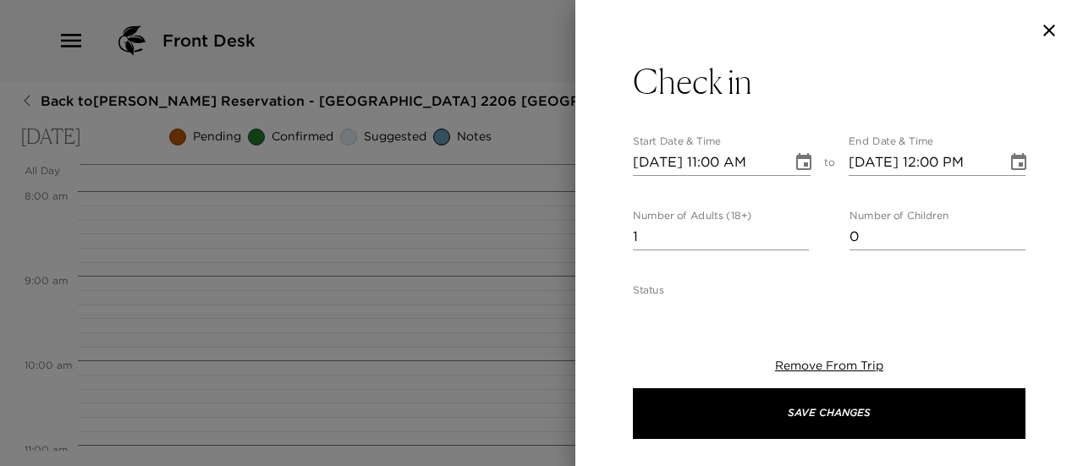
type textarea "Welcome to Playa Grande at La Jolla Shores! Check-in time is at 4:00pm. Andrew …"
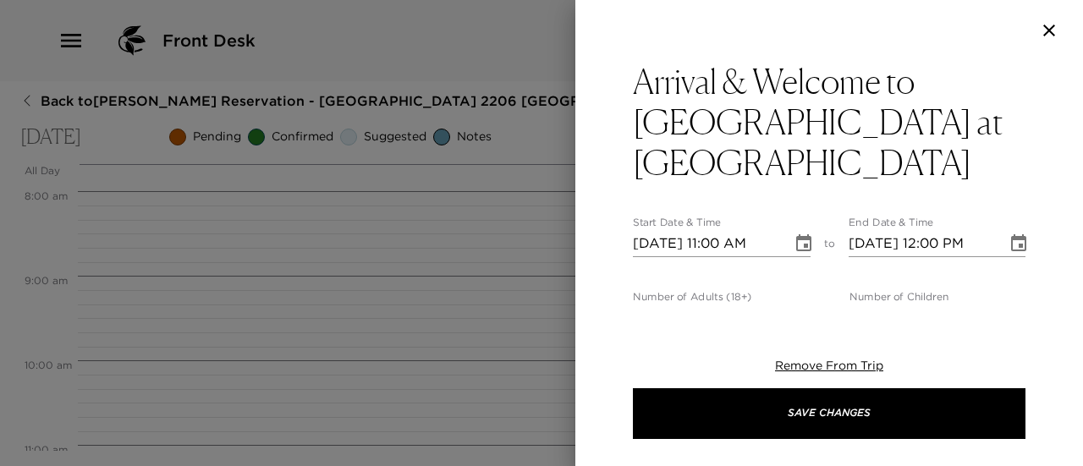
type input "2"
click at [795, 305] on input "2" at bounding box center [721, 318] width 176 height 27
click at [796, 234] on icon "Choose date, selected date is Sep 8, 2025" at bounding box center [804, 244] width 20 height 20
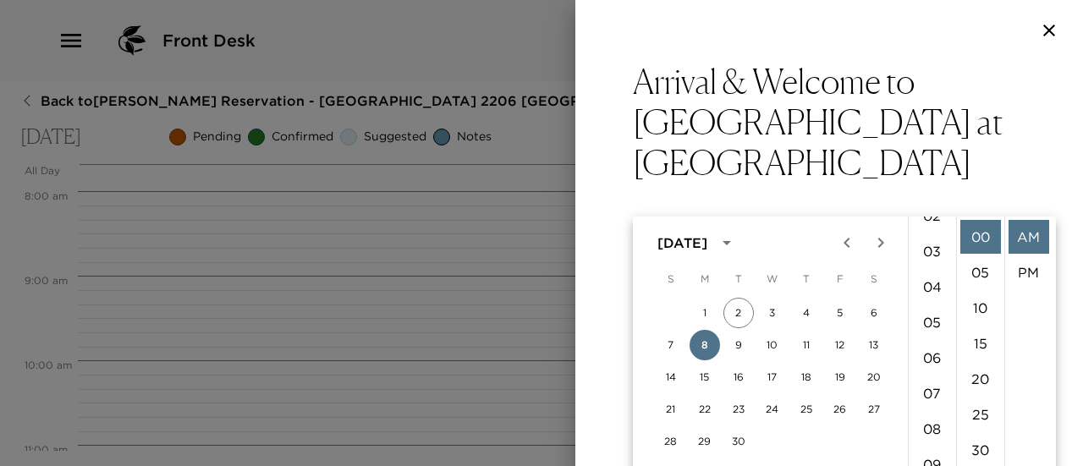
scroll to position [0, 0]
click at [931, 382] on li "04" at bounding box center [932, 379] width 41 height 34
click at [1019, 275] on li "PM" at bounding box center [1028, 273] width 41 height 34
type input "09/08/2025 04:00 PM"
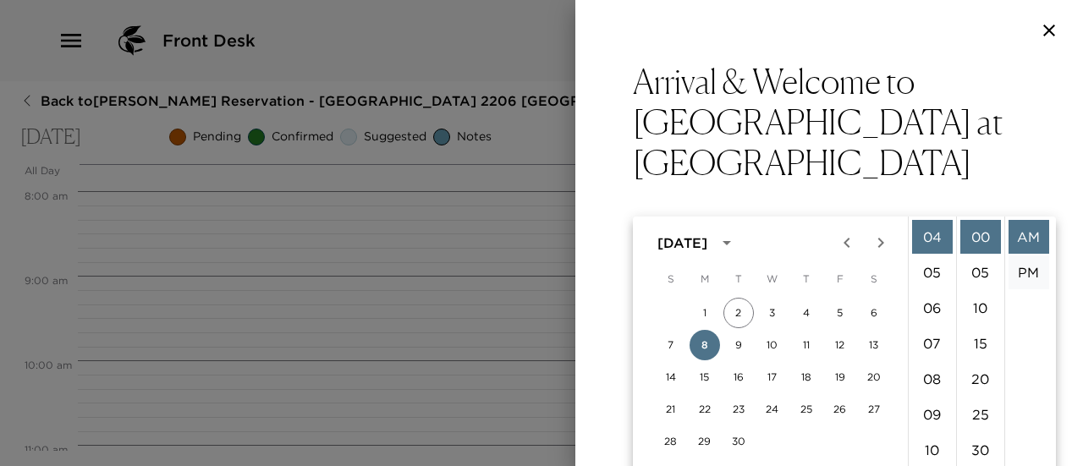
type input "09/08/2025 05:00 PM"
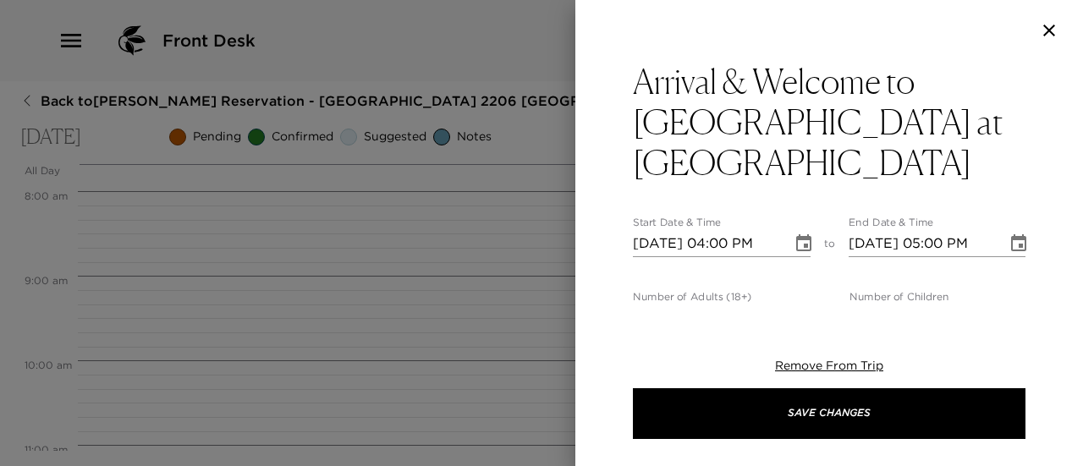
scroll to position [508, 0]
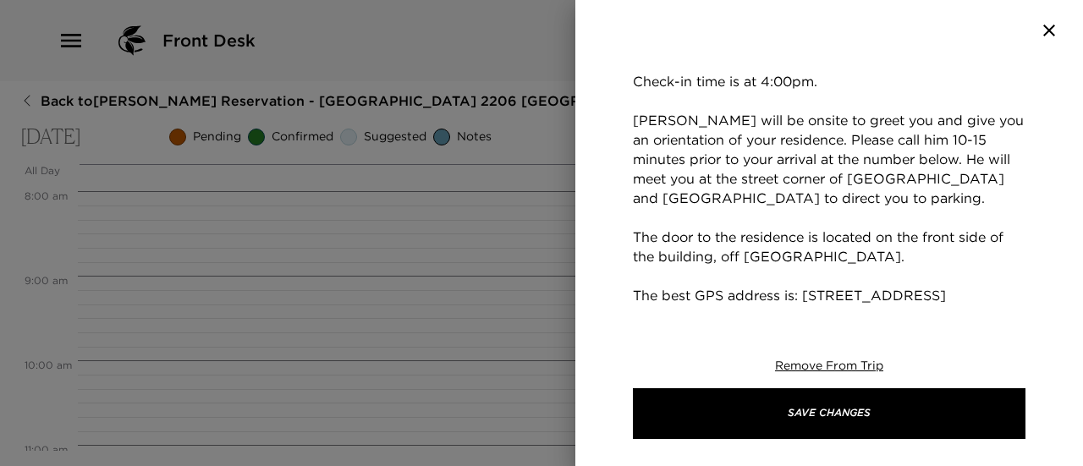
click at [817, 295] on textarea "Welcome to Playa Grande at La Jolla Shores! Check-in time is at 4:00pm. Andrew …" at bounding box center [829, 257] width 393 height 486
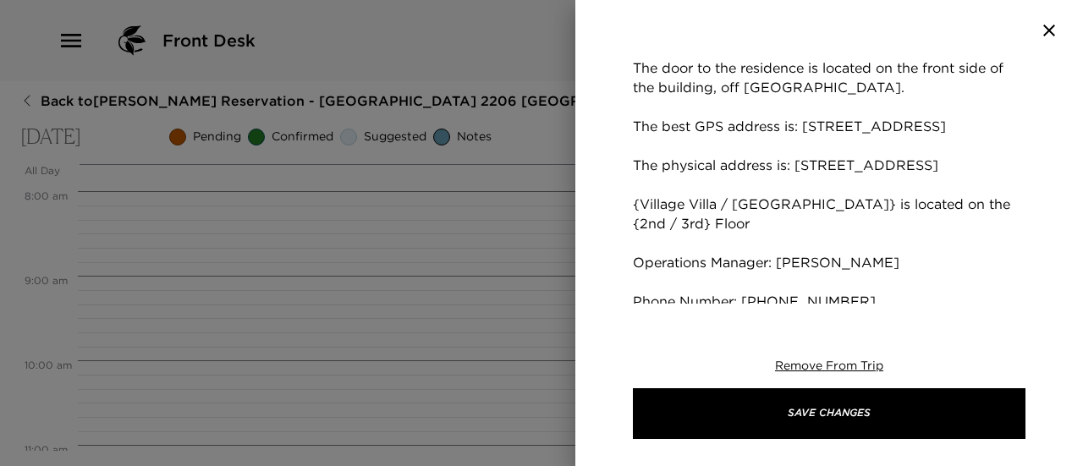
scroll to position [677, 0]
drag, startPoint x: 732, startPoint y: 184, endPoint x: 635, endPoint y: 182, distance: 97.3
click at [635, 182] on textarea "Welcome to Playa Grande at La Jolla Shores! Check-in time is at 4:00pm. Andrew …" at bounding box center [829, 87] width 393 height 486
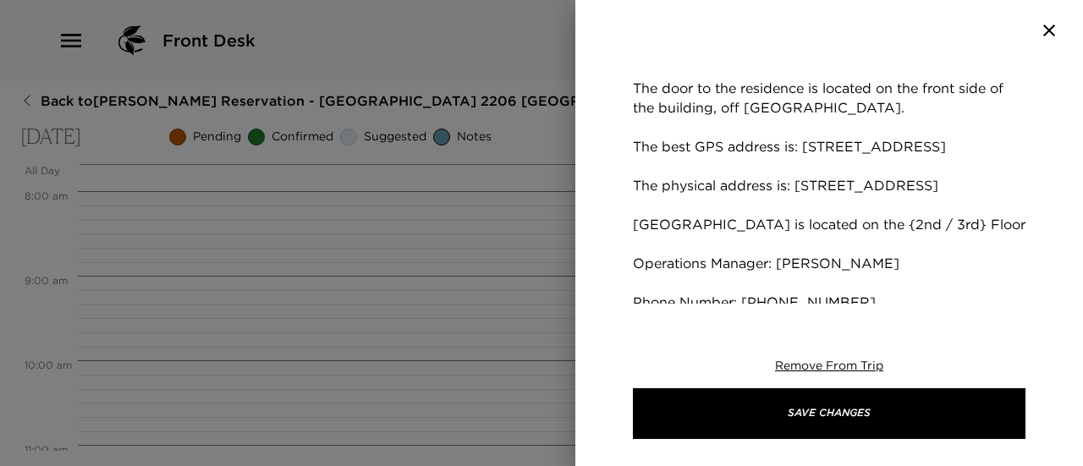
drag, startPoint x: 812, startPoint y: 208, endPoint x: 856, endPoint y: 212, distance: 44.1
click at [856, 212] on textarea "Welcome to Playa Grande at La Jolla Shores! Check-in time is at 4:00pm. Andrew …" at bounding box center [829, 98] width 393 height 467
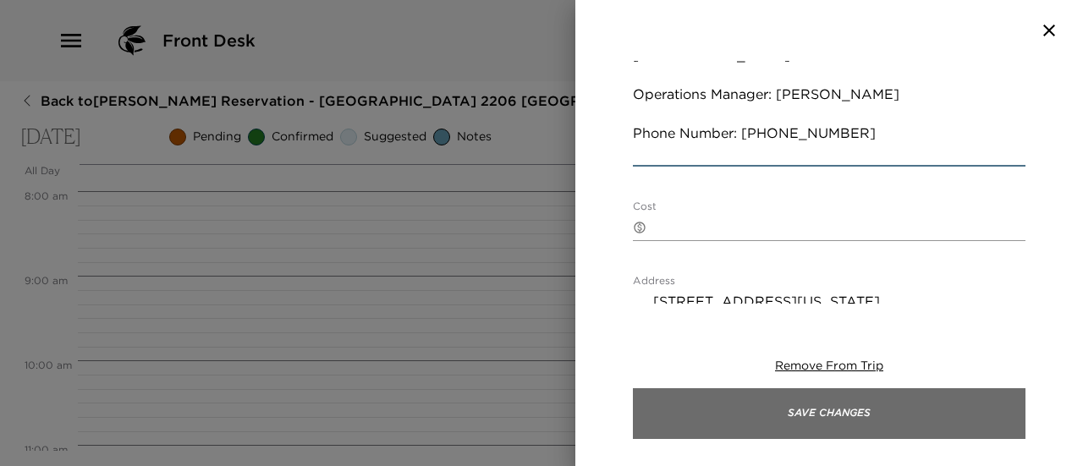
scroll to position [827, 0]
type textarea "Welcome to Playa Grande at La Jolla Shores! Check-in time is at 4:00pm. Andrew …"
click at [903, 414] on button "Save Changes" at bounding box center [829, 413] width 393 height 51
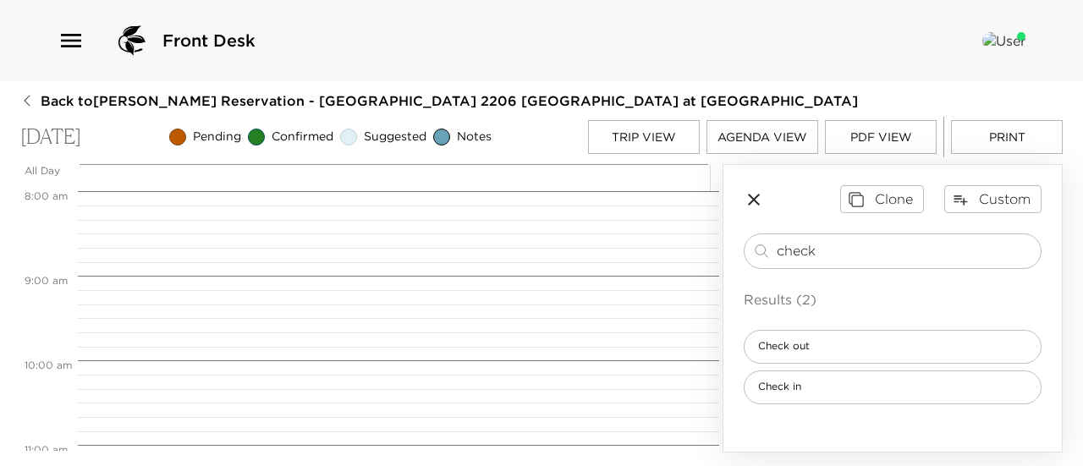
click at [659, 145] on button "Trip View" at bounding box center [644, 137] width 112 height 34
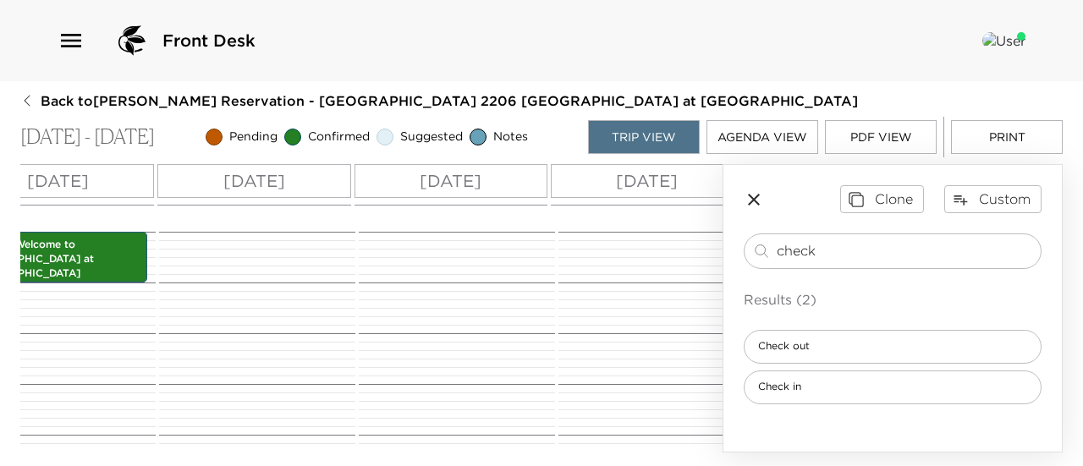
scroll to position [0, 166]
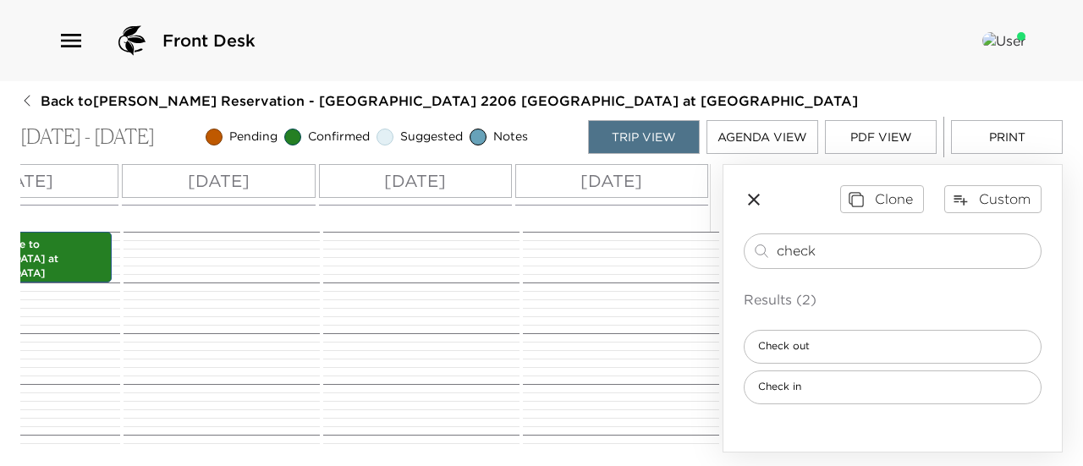
click at [653, 195] on div "Thu 09/11" at bounding box center [611, 181] width 193 height 34
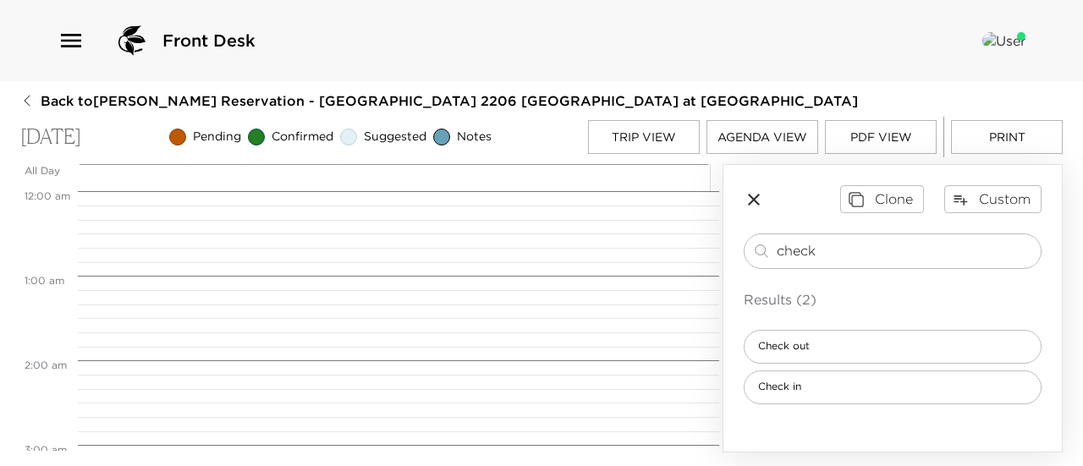
scroll to position [677, 0]
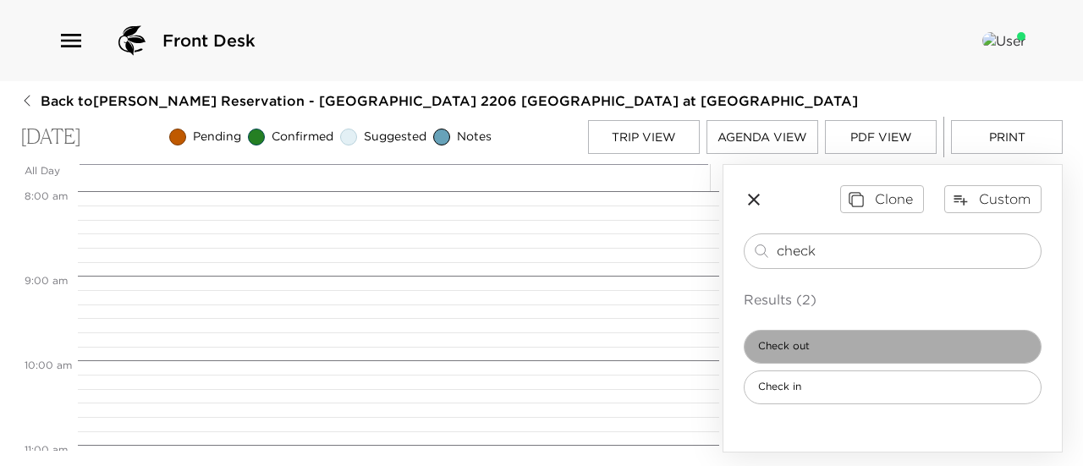
click at [910, 349] on div "Check out" at bounding box center [893, 347] width 298 height 34
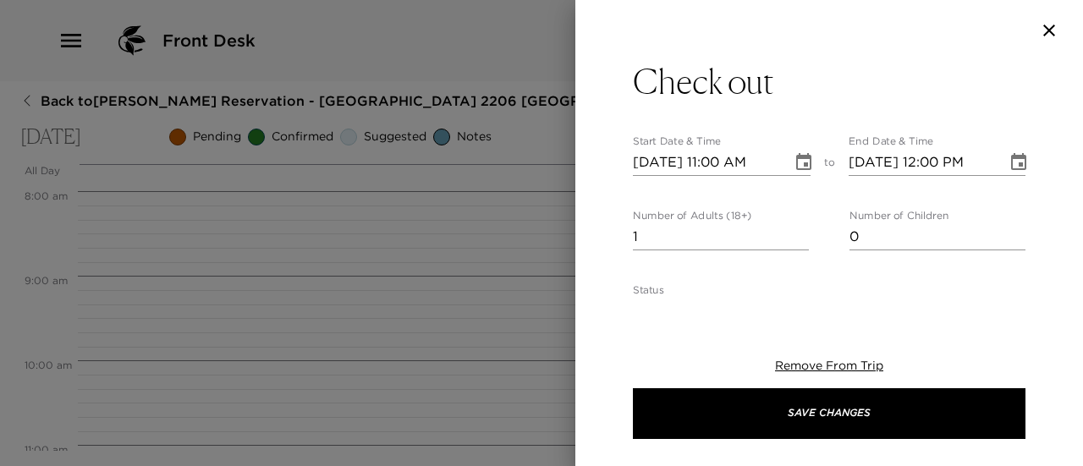
type textarea "Please note that check-out time from your residence is no later than 11:00am. A…"
type input "0"
click at [797, 243] on input "0" at bounding box center [721, 236] width 176 height 27
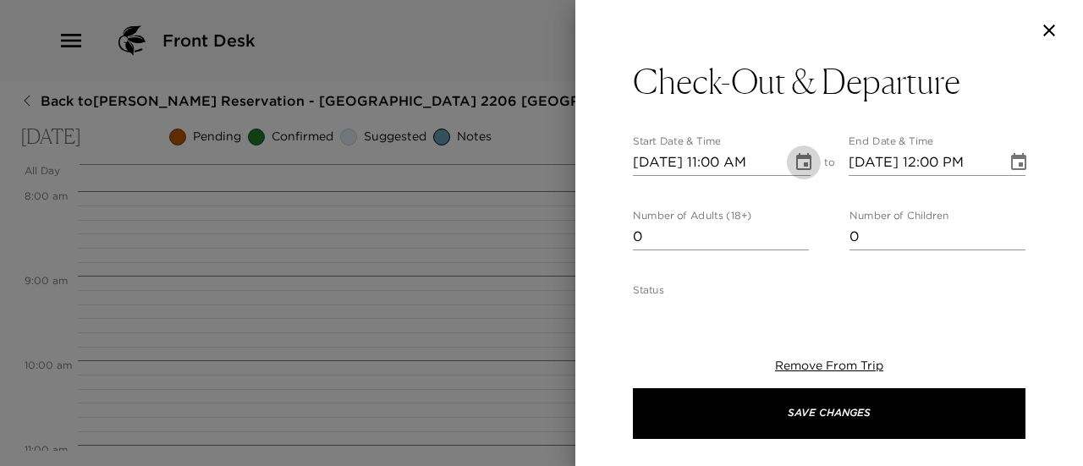
click at [807, 166] on icon "Choose date, selected date is Sep 11, 2025" at bounding box center [804, 162] width 20 height 20
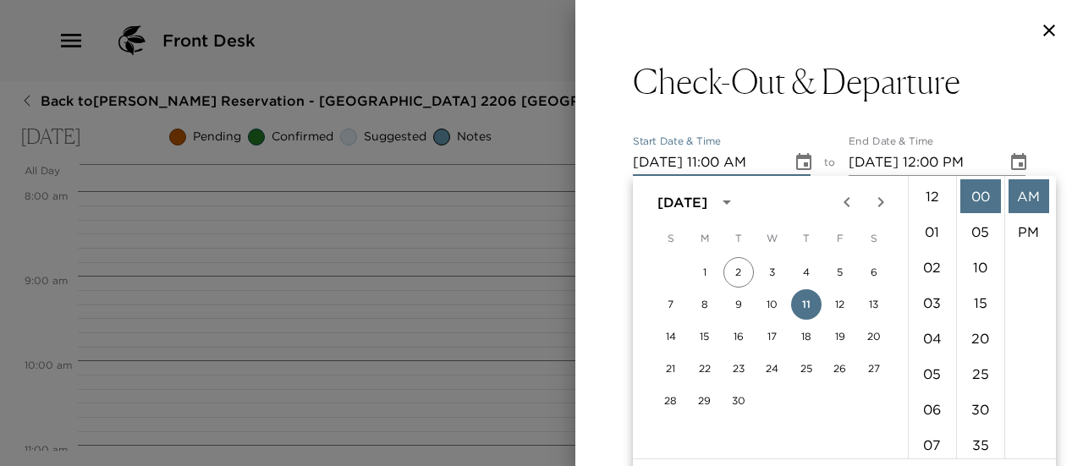
scroll to position [391, 0]
click at [807, 166] on icon "Choose date, selected date is Sep 11, 2025" at bounding box center [804, 162] width 20 height 20
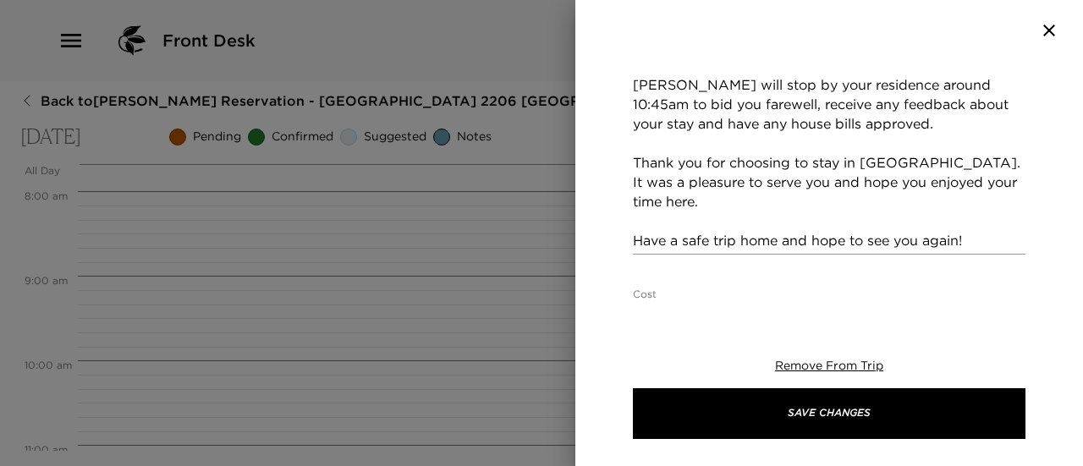
scroll to position [423, 0]
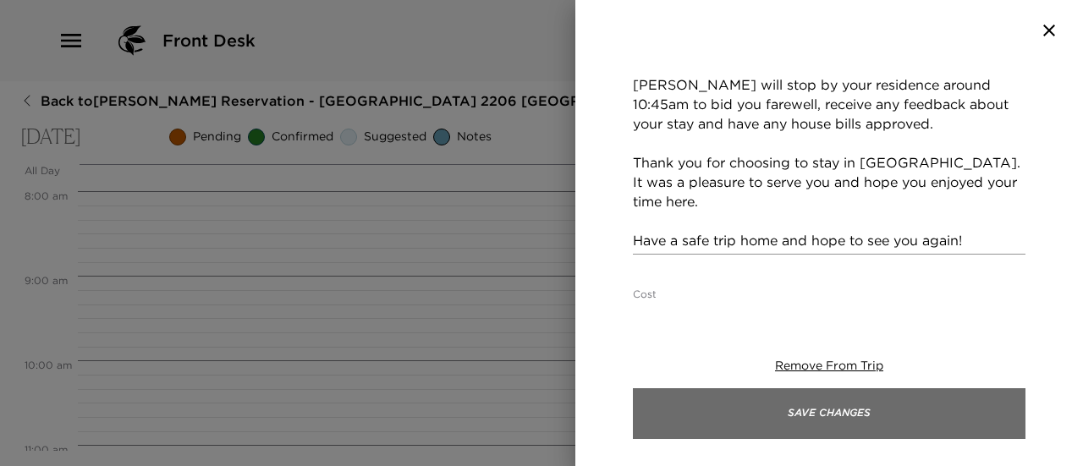
click at [864, 388] on button "Save Changes" at bounding box center [829, 413] width 393 height 51
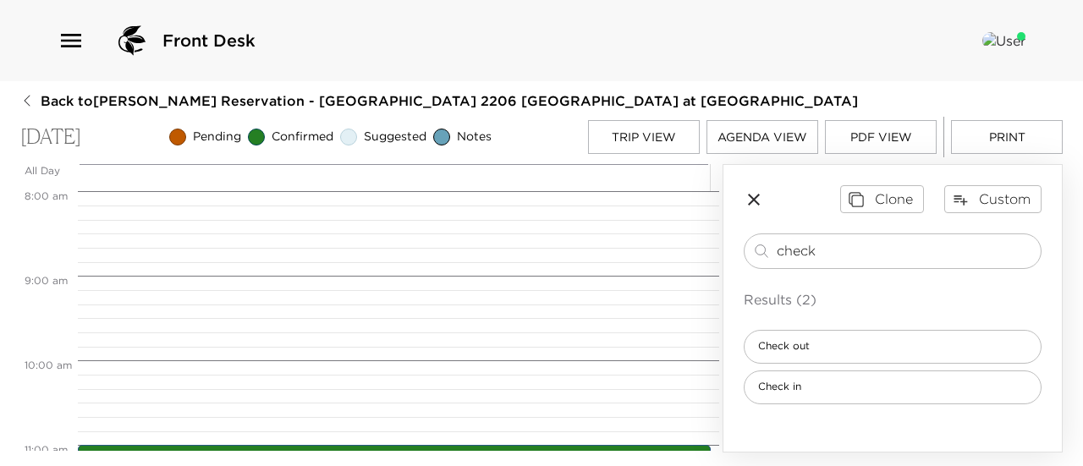
click at [1032, 141] on button "Print" at bounding box center [1007, 137] width 112 height 34
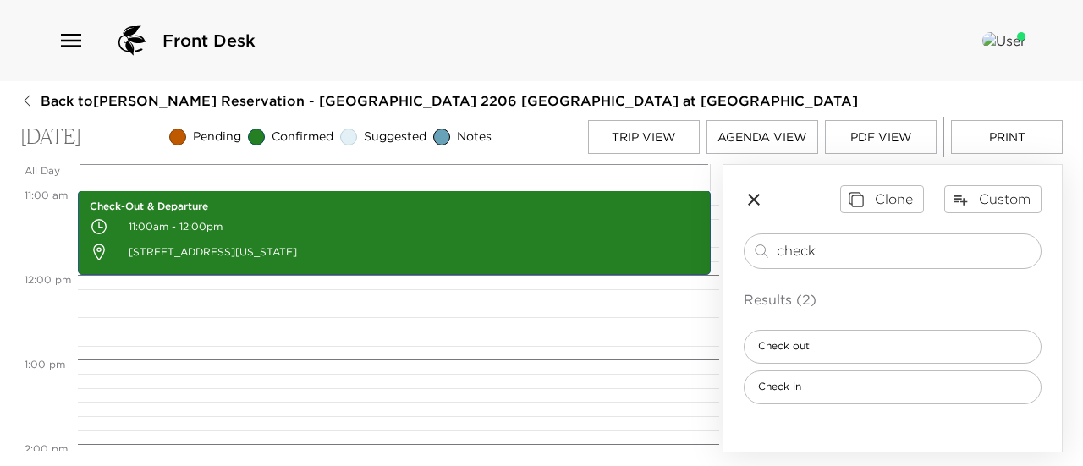
scroll to position [931, 0]
click at [659, 138] on button "Trip View" at bounding box center [644, 137] width 112 height 34
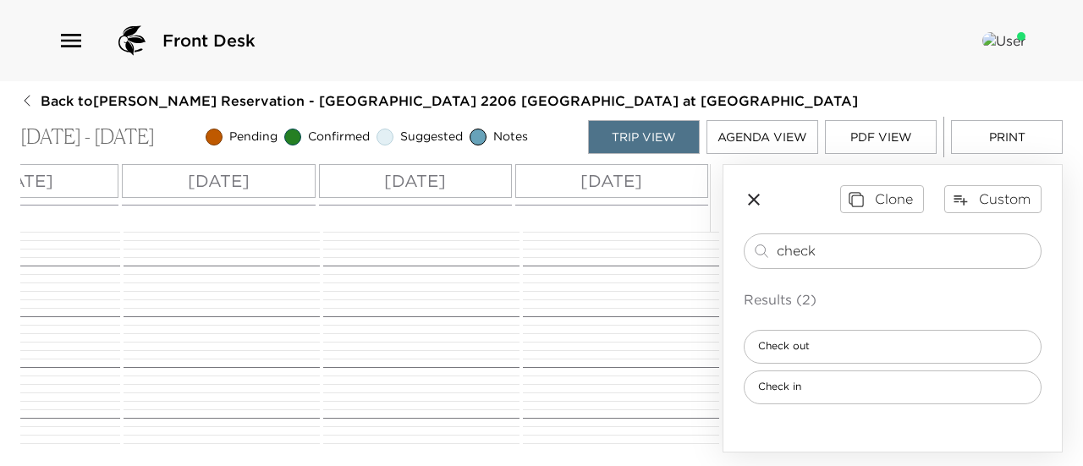
scroll to position [0, 0]
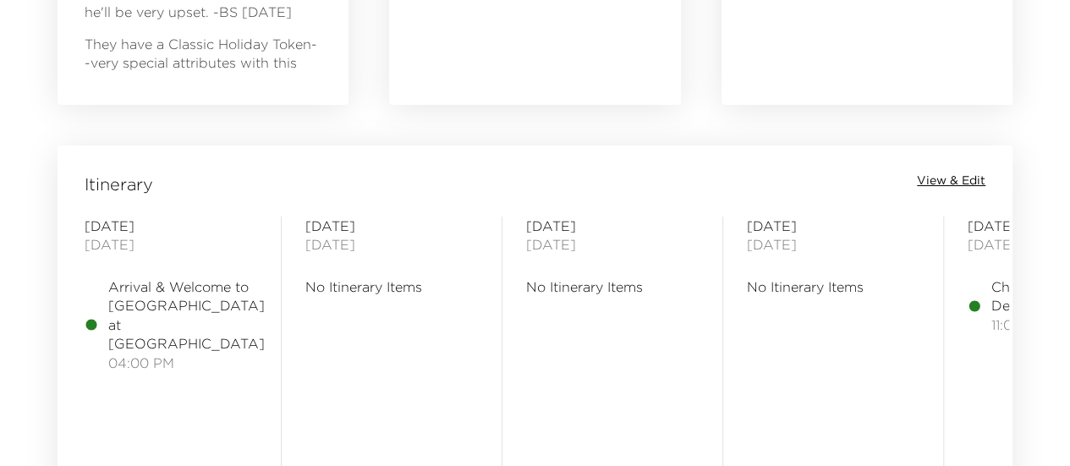
scroll to position [1354, 0]
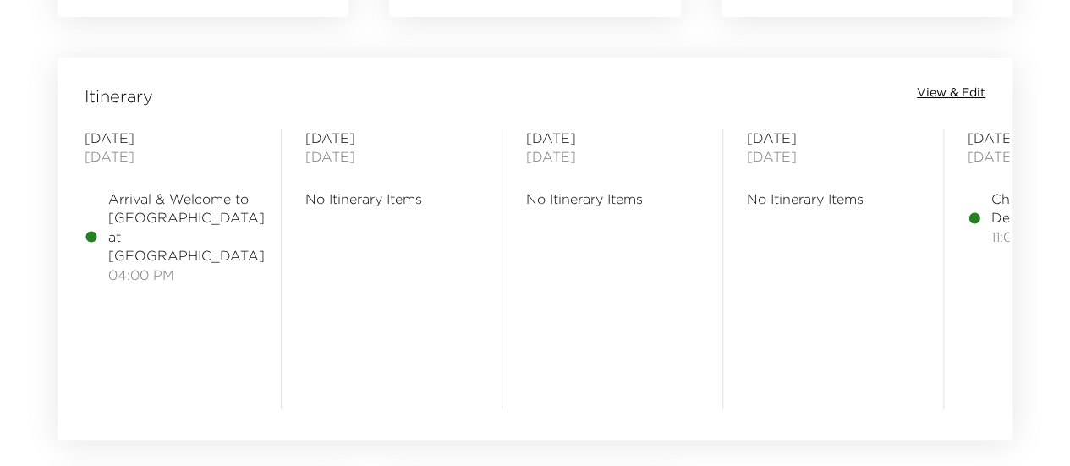
click at [119, 207] on span "Arrival & Welcome to [GEOGRAPHIC_DATA] at [GEOGRAPHIC_DATA]" at bounding box center [186, 228] width 157 height 76
click at [156, 223] on span "Arrival & Welcome to [GEOGRAPHIC_DATA] at [GEOGRAPHIC_DATA]" at bounding box center [186, 228] width 157 height 76
click at [949, 91] on span "View & Edit" at bounding box center [951, 93] width 69 height 17
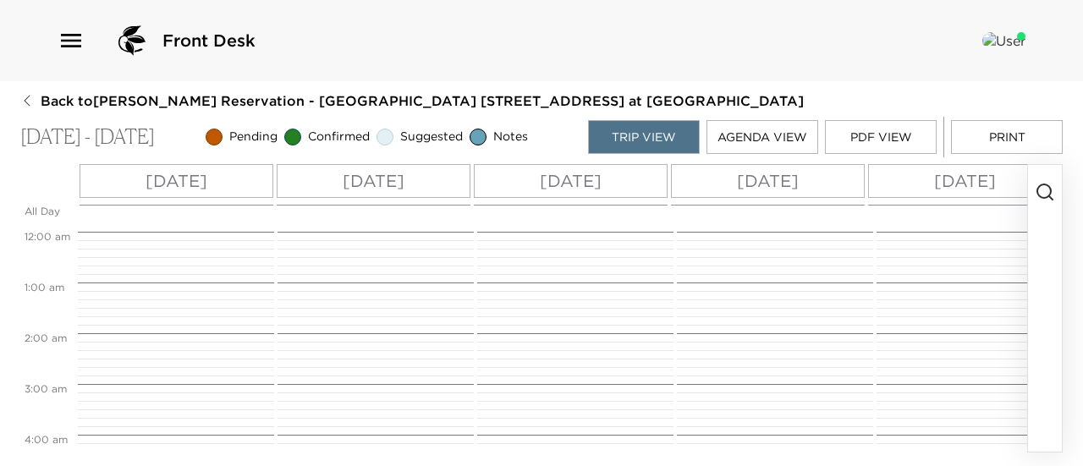
scroll to position [812, 0]
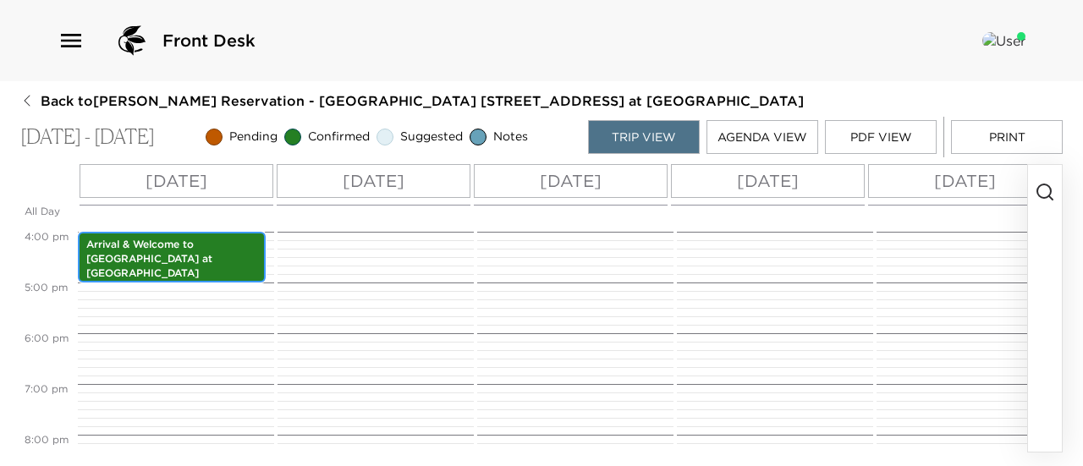
click at [250, 248] on p "Arrival & Welcome to [GEOGRAPHIC_DATA] at [GEOGRAPHIC_DATA]" at bounding box center [171, 259] width 171 height 42
click at [218, 258] on p "Arrival & Welcome to [GEOGRAPHIC_DATA] at [GEOGRAPHIC_DATA]" at bounding box center [171, 259] width 171 height 42
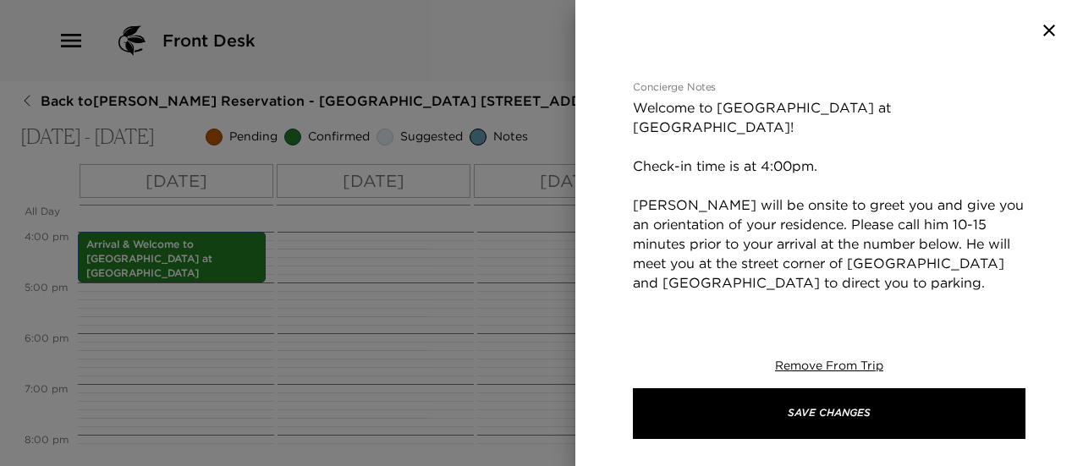
scroll to position [338, 0]
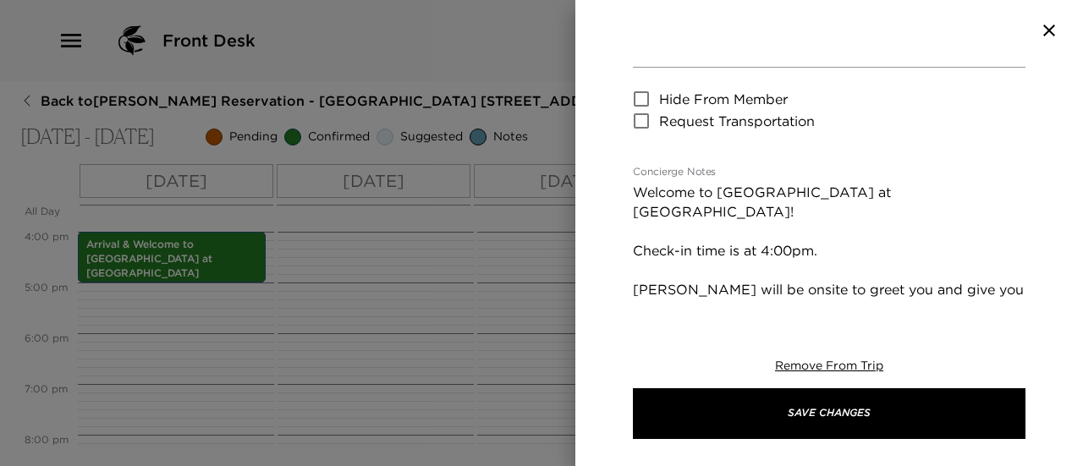
click at [699, 183] on textarea "Welcome to Playa Grande at La Jolla Shores! Check-in time is at 4:00pm. Andrew …" at bounding box center [829, 416] width 393 height 467
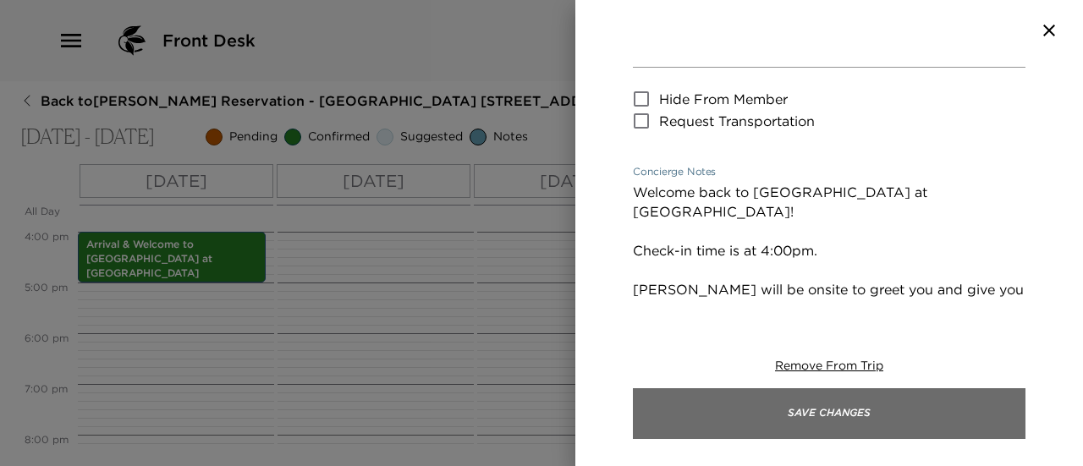
type textarea "Welcome back to Playa Grande at La Jolla Shores! Check-in time is at 4:00pm. An…"
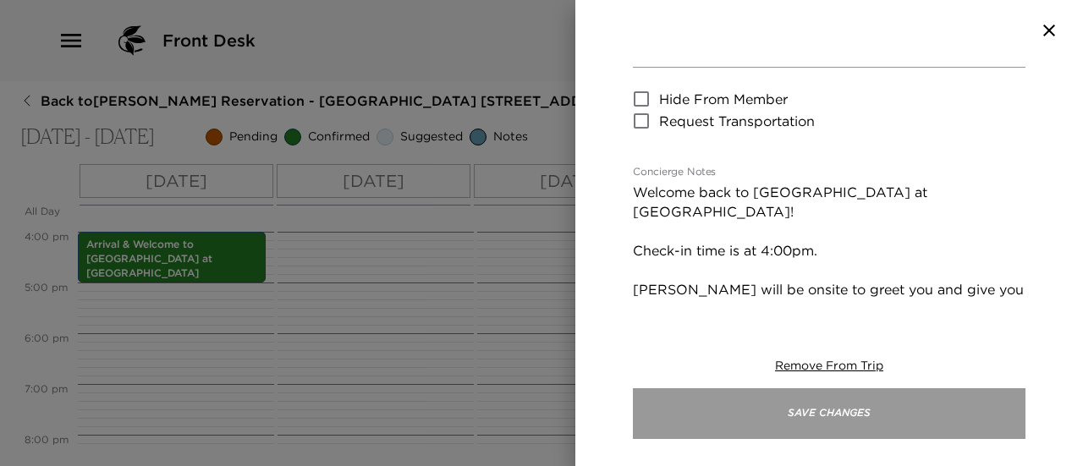
click at [929, 409] on button "Save Changes" at bounding box center [829, 413] width 393 height 51
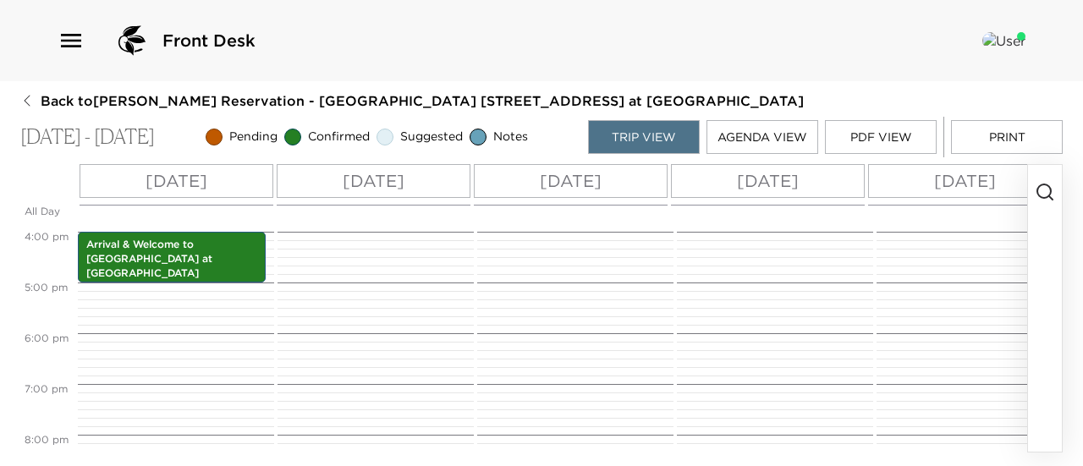
click at [997, 138] on button "Print" at bounding box center [1007, 137] width 112 height 34
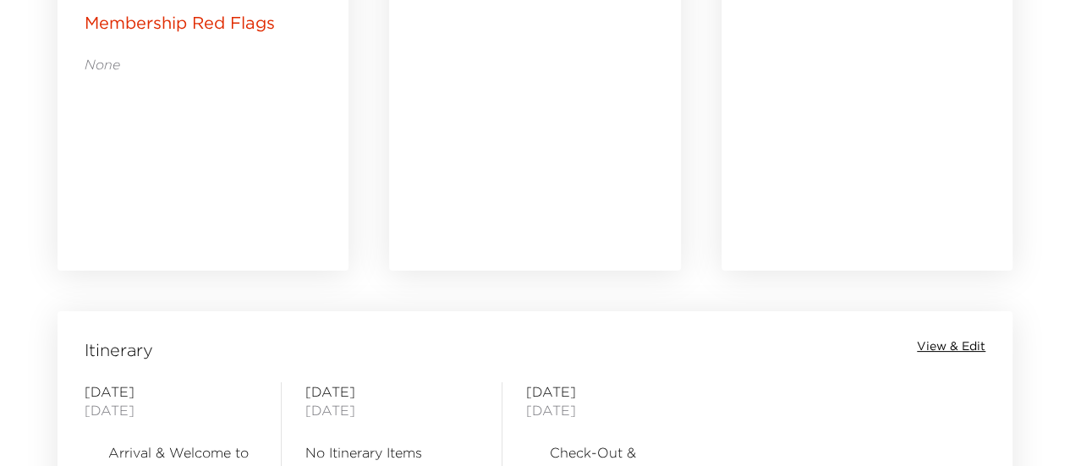
click at [960, 346] on span "View & Edit" at bounding box center [951, 346] width 69 height 17
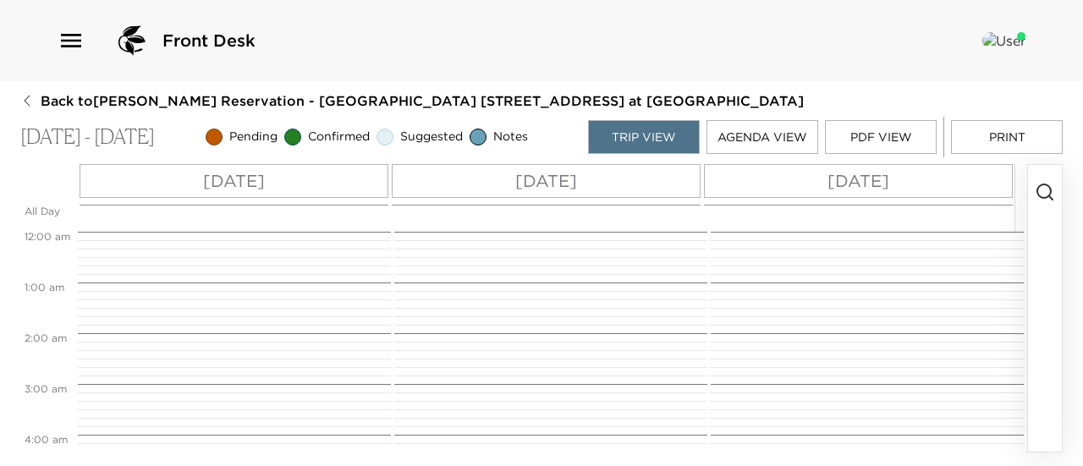
scroll to position [812, 0]
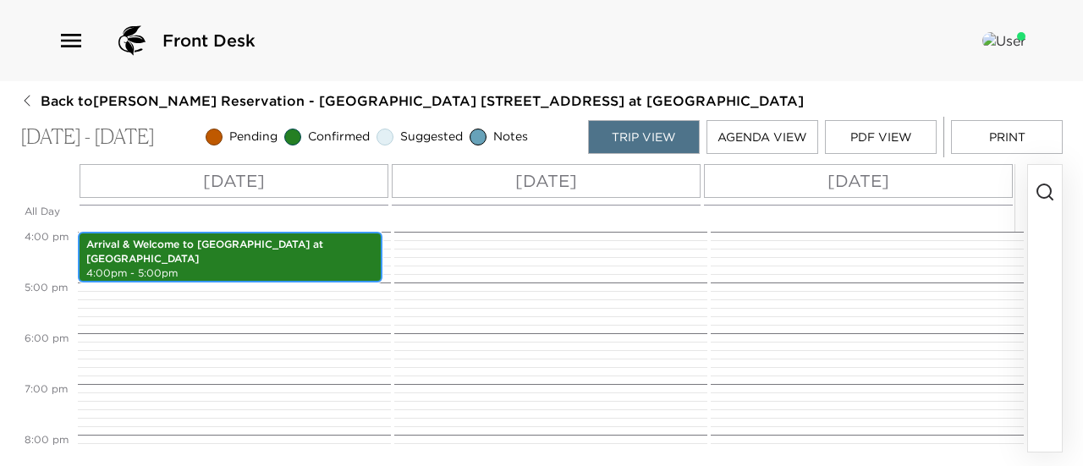
click at [221, 256] on div "Arrival & Welcome to [GEOGRAPHIC_DATA] at [GEOGRAPHIC_DATA] 4:00pm - 5:00pm" at bounding box center [230, 257] width 294 height 46
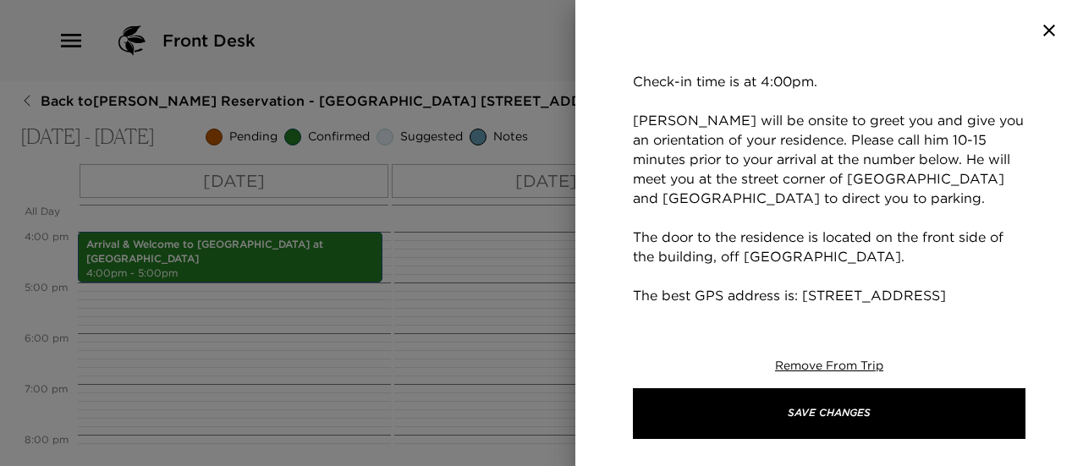
scroll to position [338, 0]
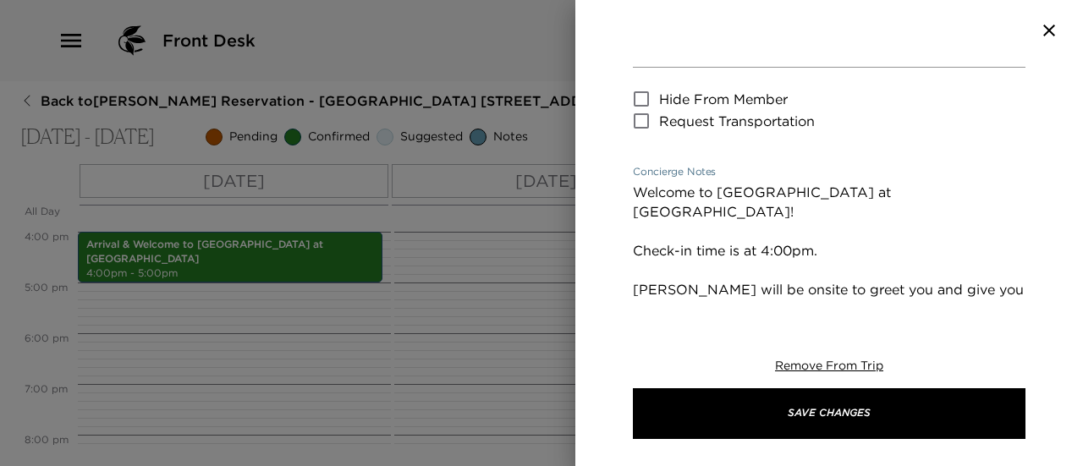
click at [704, 183] on textarea "Welcome to [GEOGRAPHIC_DATA] at [GEOGRAPHIC_DATA]! Check-in time is at 4:00pm. …" at bounding box center [829, 416] width 393 height 467
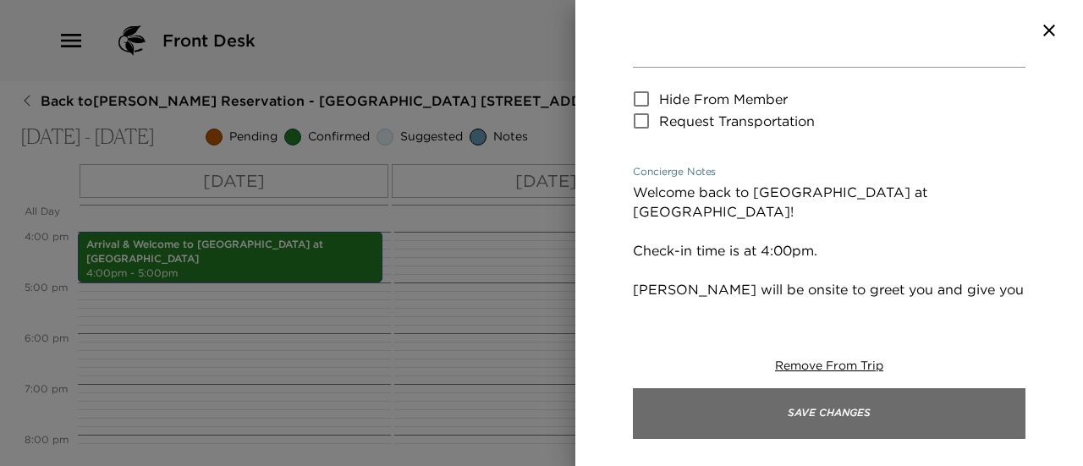
type textarea "Welcome back to [GEOGRAPHIC_DATA] at [GEOGRAPHIC_DATA]! Check-in time is at 4:0…"
click at [896, 420] on button "Save Changes" at bounding box center [829, 413] width 393 height 51
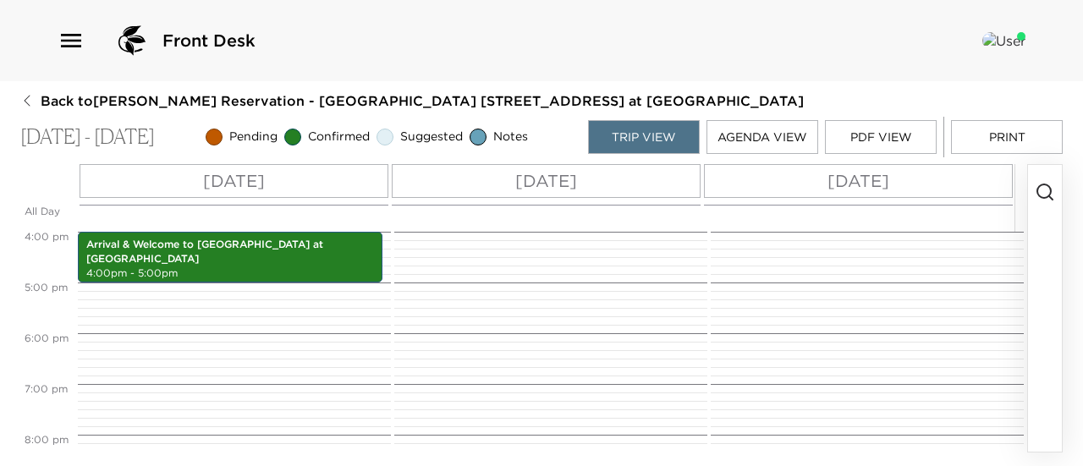
click at [997, 146] on button "Print" at bounding box center [1007, 137] width 112 height 34
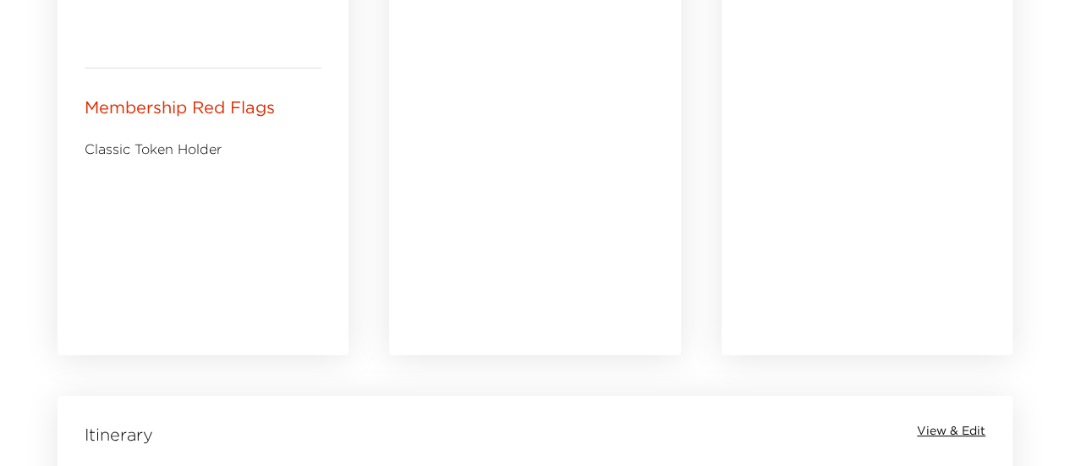
click at [951, 431] on span "View & Edit" at bounding box center [951, 431] width 69 height 17
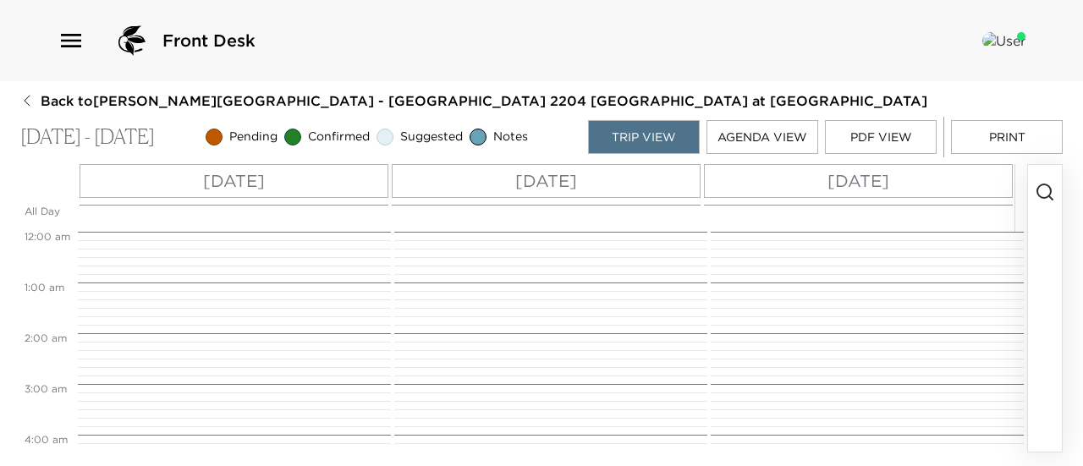
scroll to position [812, 0]
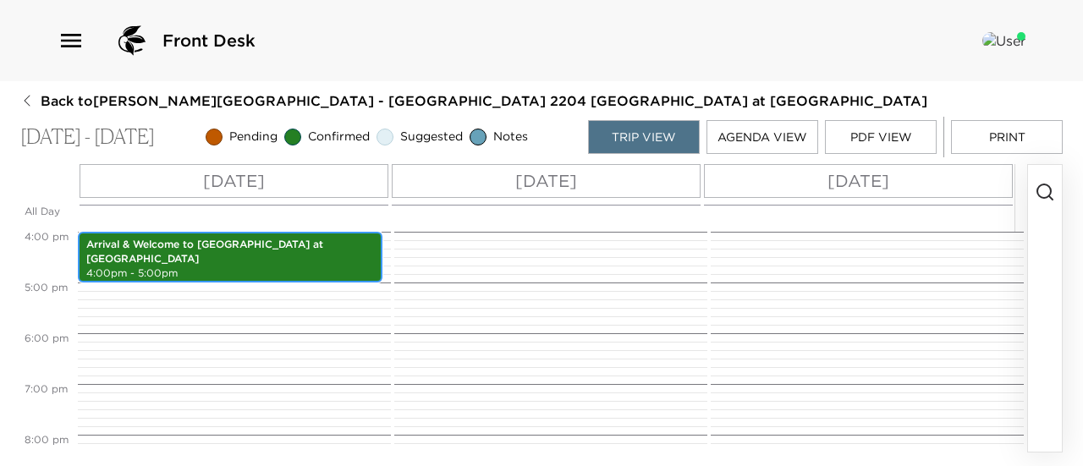
click at [201, 261] on div "Arrival & Welcome to [GEOGRAPHIC_DATA] at [GEOGRAPHIC_DATA] 4:00pm - 5:00pm" at bounding box center [230, 257] width 294 height 46
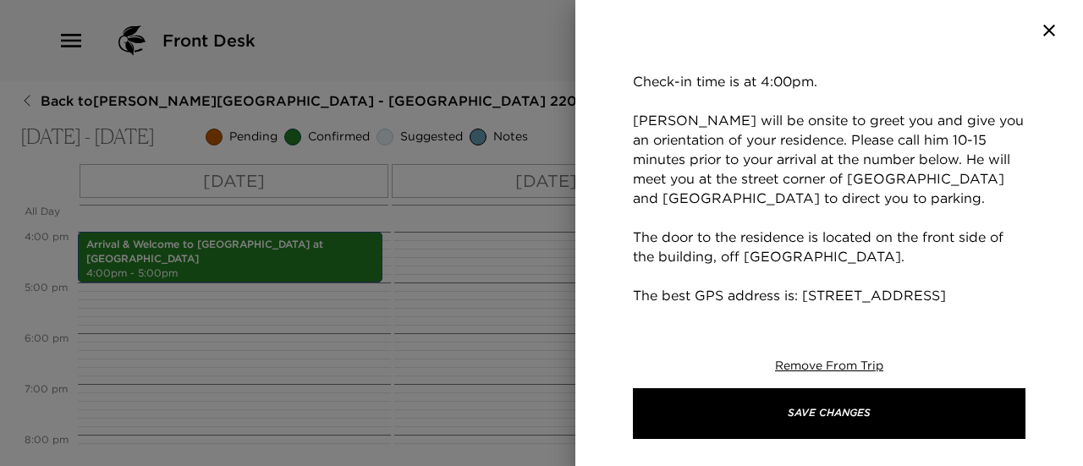
scroll to position [338, 0]
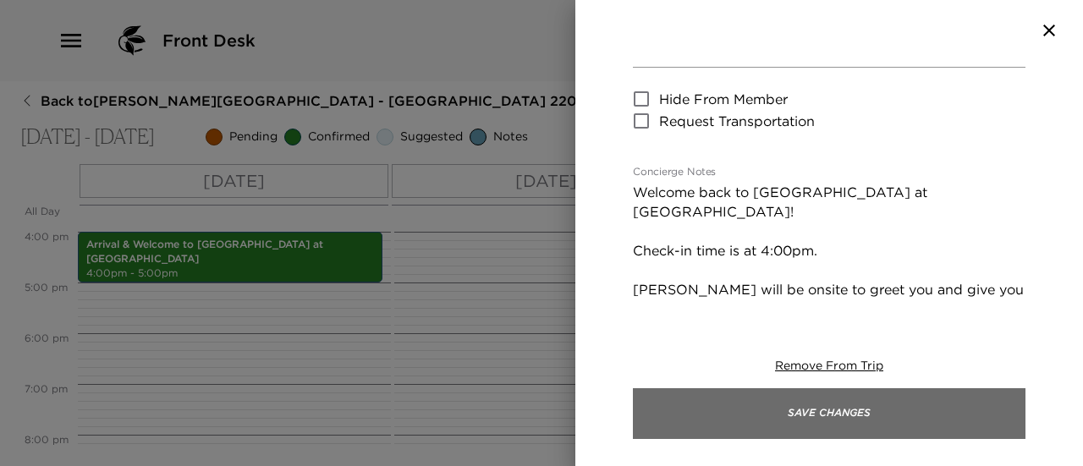
click at [836, 409] on button "Save Changes" at bounding box center [829, 413] width 393 height 51
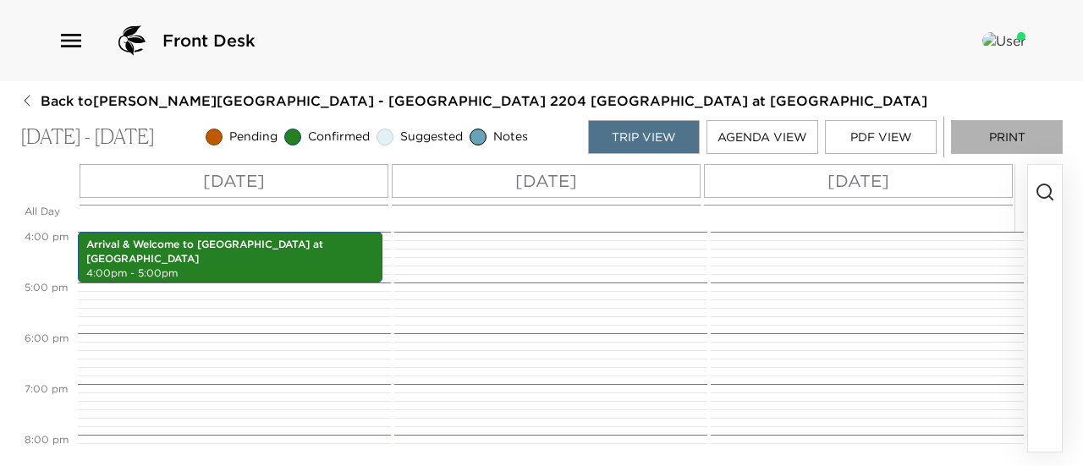
click at [987, 136] on button "Print" at bounding box center [1007, 137] width 112 height 34
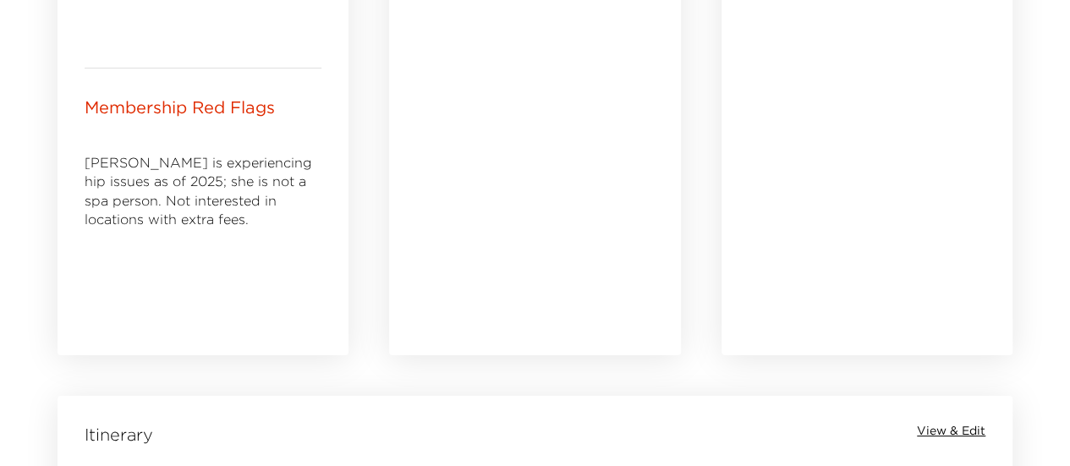
click at [970, 433] on span "View & Edit" at bounding box center [951, 431] width 69 height 17
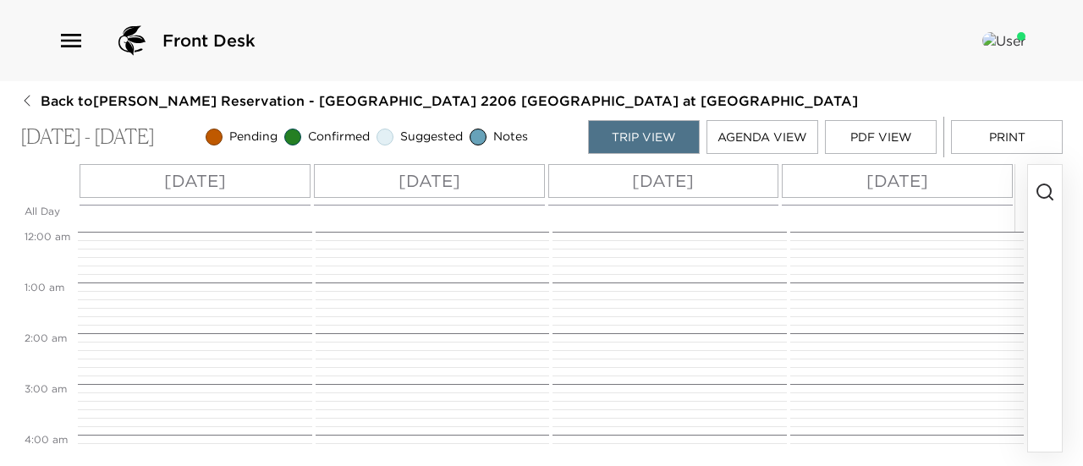
scroll to position [812, 0]
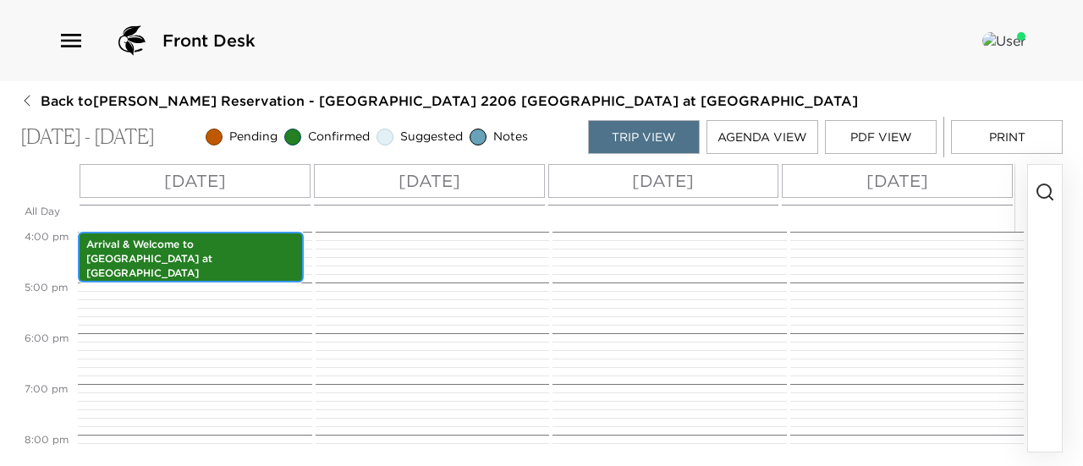
click at [225, 251] on p "Arrival & Welcome to [GEOGRAPHIC_DATA] at [GEOGRAPHIC_DATA]" at bounding box center [190, 259] width 209 height 42
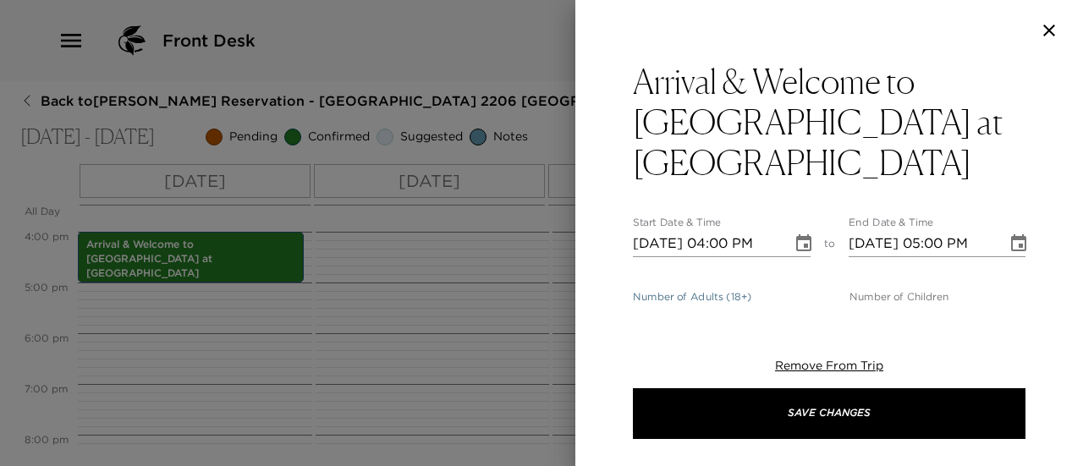
click at [798, 305] on input "1" at bounding box center [721, 318] width 176 height 27
type input "0"
click at [798, 305] on input "0" at bounding box center [721, 318] width 176 height 27
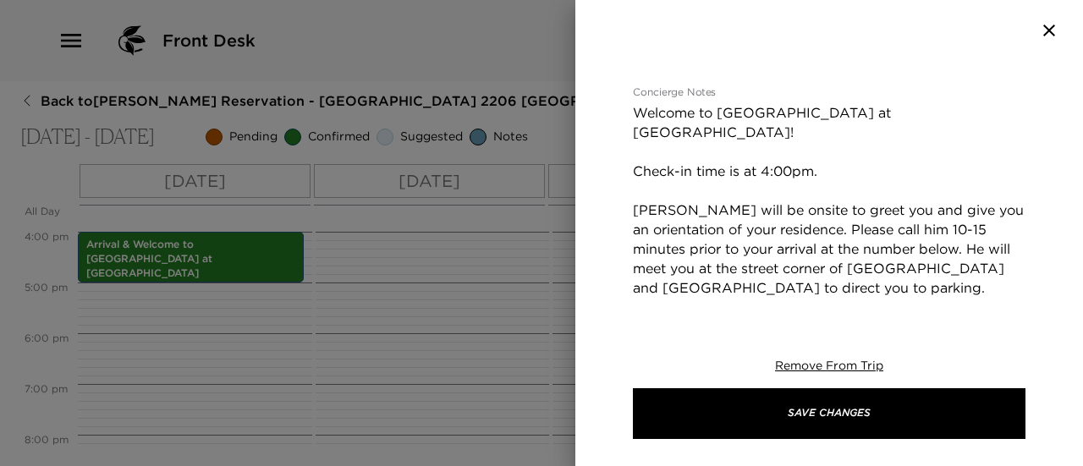
scroll to position [423, 0]
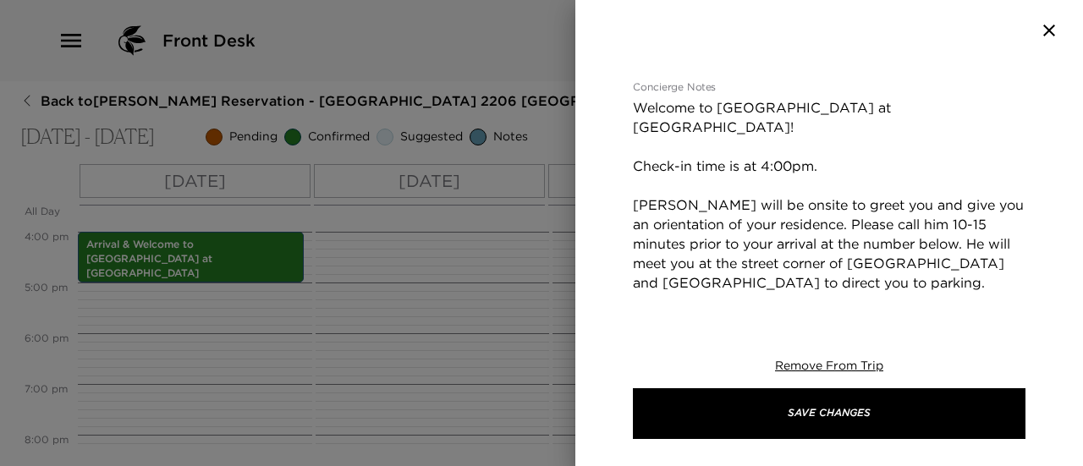
click at [703, 98] on textarea "Welcome to Playa Grande at La Jolla Shores! Check-in time is at 4:00pm. Andrew …" at bounding box center [829, 331] width 393 height 467
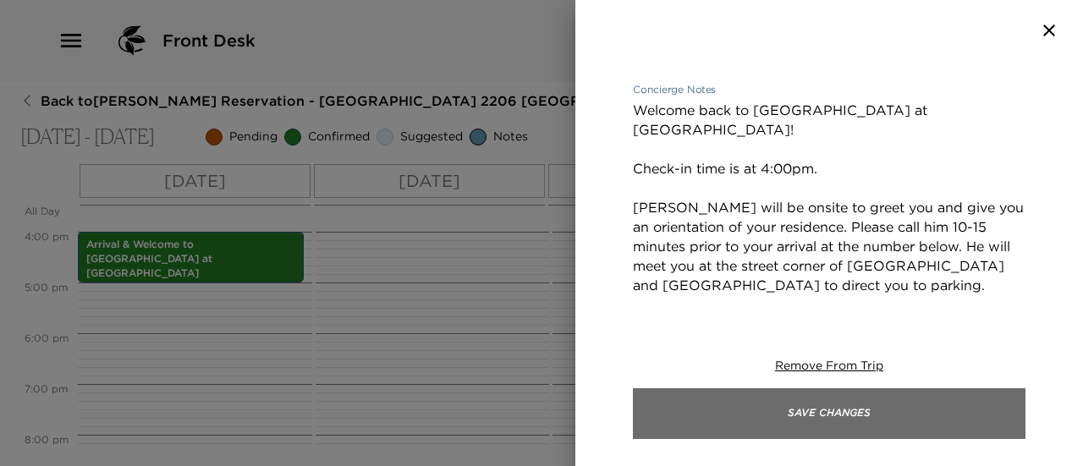
type textarea "Welcome back to Playa Grande at La Jolla Shores! Check-in time is at 4:00pm. An…"
click at [899, 420] on button "Save Changes" at bounding box center [829, 413] width 393 height 51
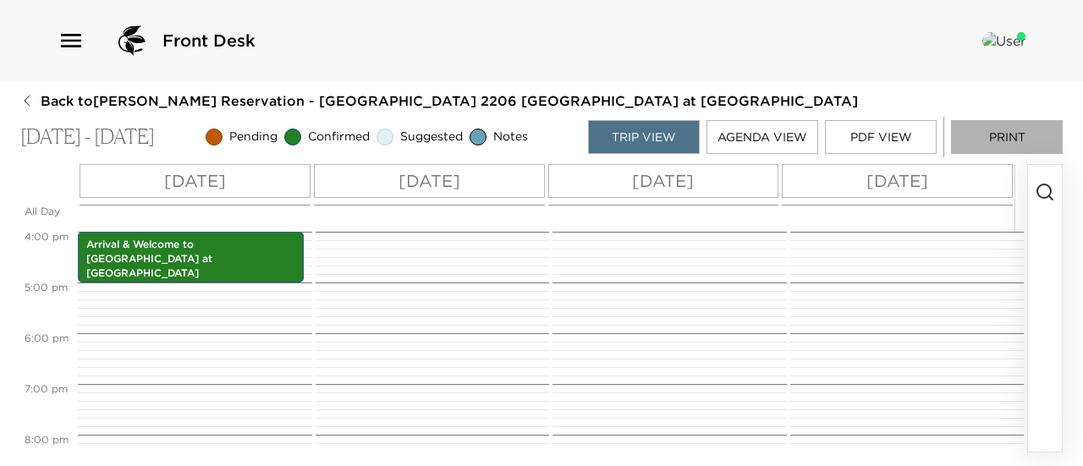
click at [1020, 131] on button "Print" at bounding box center [1007, 137] width 112 height 34
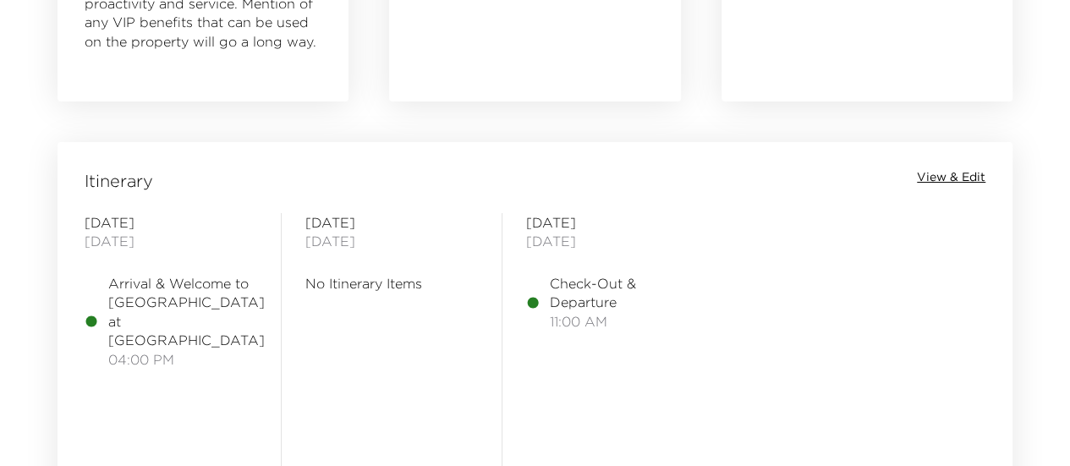
click at [968, 179] on span "View & Edit" at bounding box center [951, 177] width 69 height 17
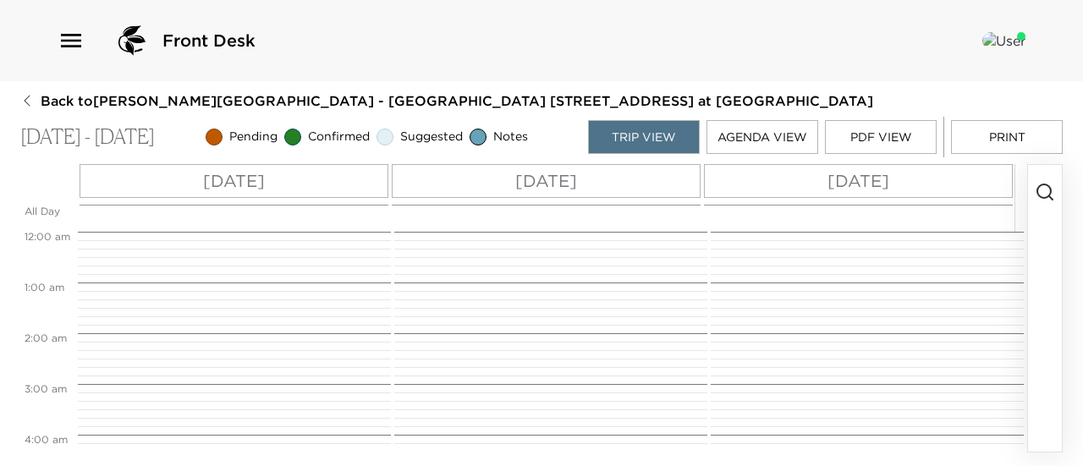
scroll to position [812, 0]
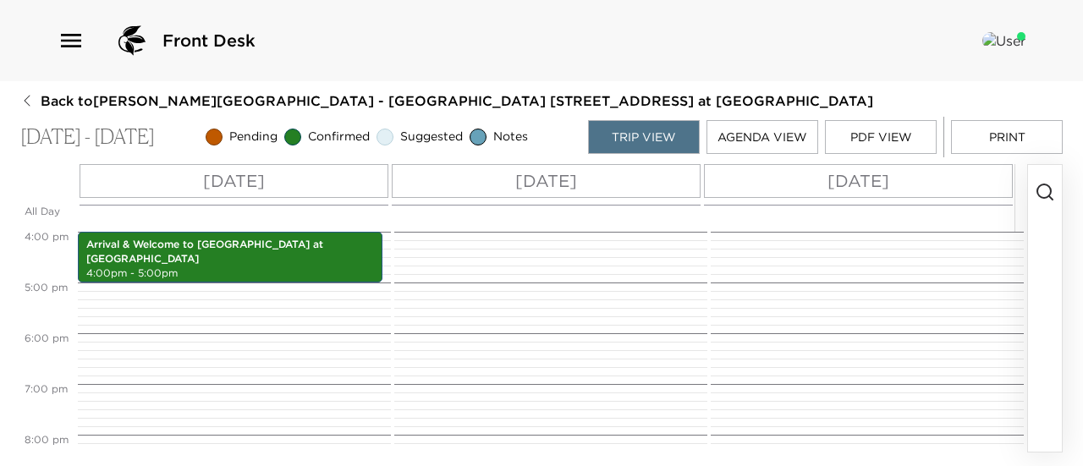
click at [352, 175] on div "[DATE]" at bounding box center [234, 181] width 309 height 34
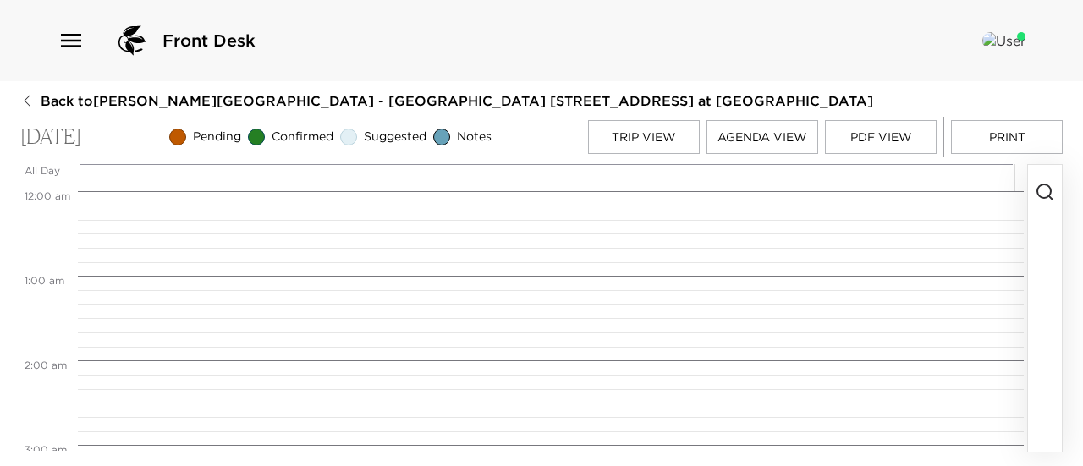
scroll to position [1354, 0]
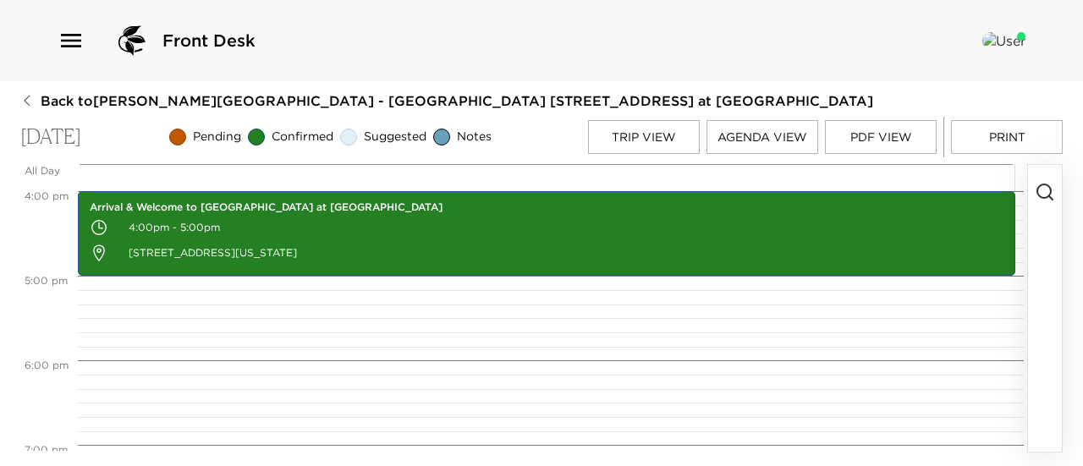
click at [1042, 194] on icon "button" at bounding box center [1045, 192] width 20 height 20
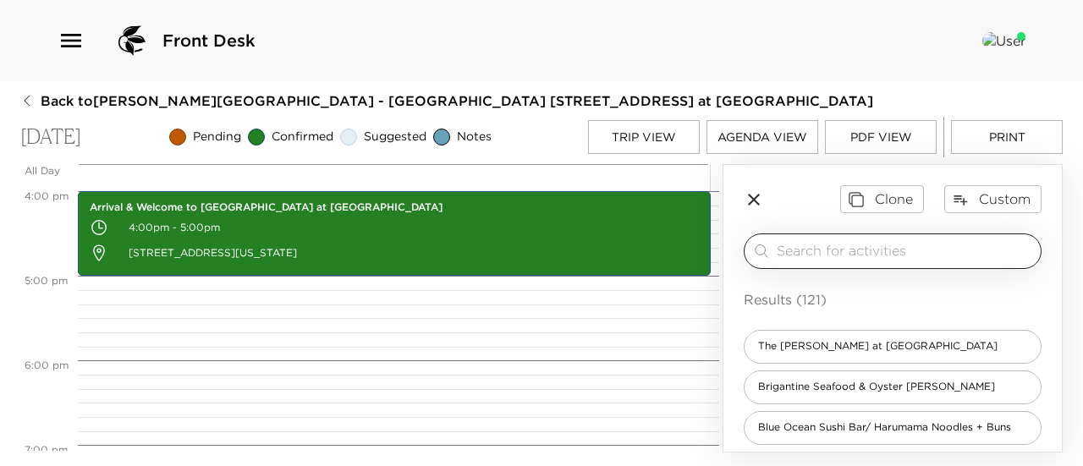
click at [971, 255] on input "search" at bounding box center [905, 250] width 257 height 19
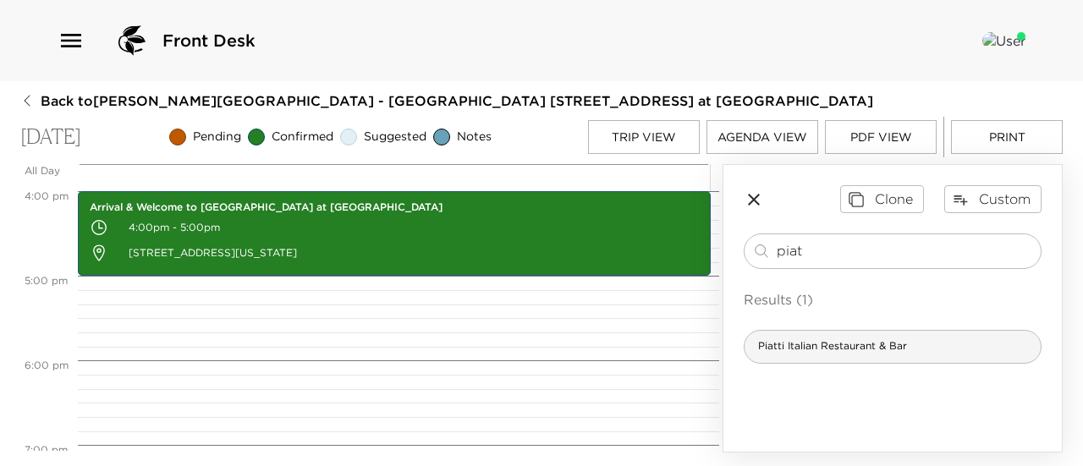
type input "piat"
click at [969, 351] on div "Piatti Italian Restaurant & Bar" at bounding box center [893, 347] width 298 height 34
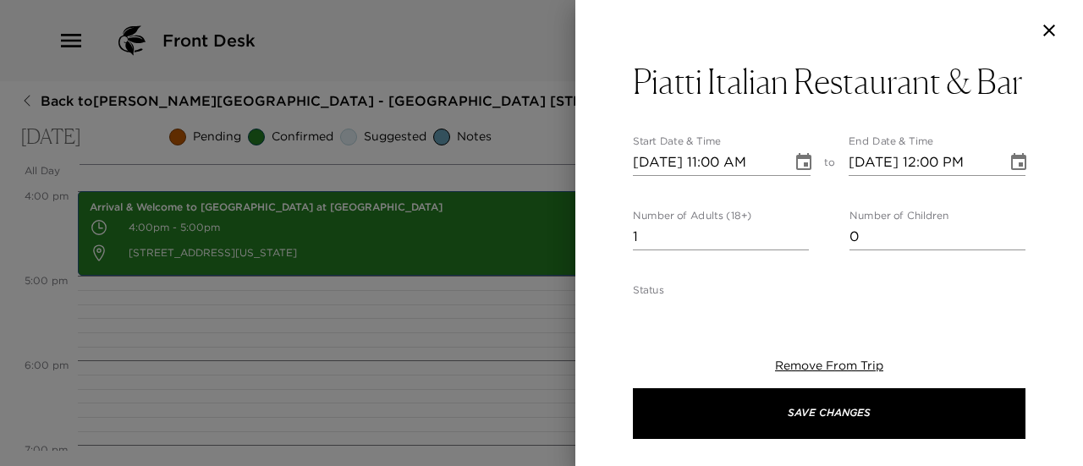
type textarea "Your reservation is confirmed. Located across the street from your residence on…"
type input "2"
click at [794, 250] on input "2" at bounding box center [721, 236] width 176 height 27
click at [796, 173] on icon "Choose date, selected date is Sep 3, 2025" at bounding box center [804, 162] width 20 height 20
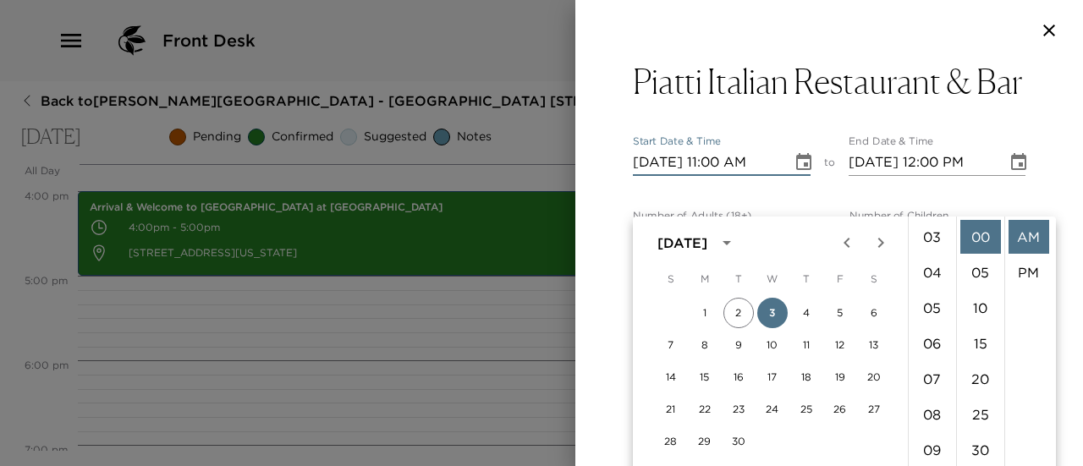
scroll to position [52, 0]
click at [935, 396] on li "06" at bounding box center [932, 398] width 41 height 34
click at [980, 447] on li "30" at bounding box center [980, 450] width 41 height 34
click at [1024, 267] on li "PM" at bounding box center [1028, 273] width 41 height 34
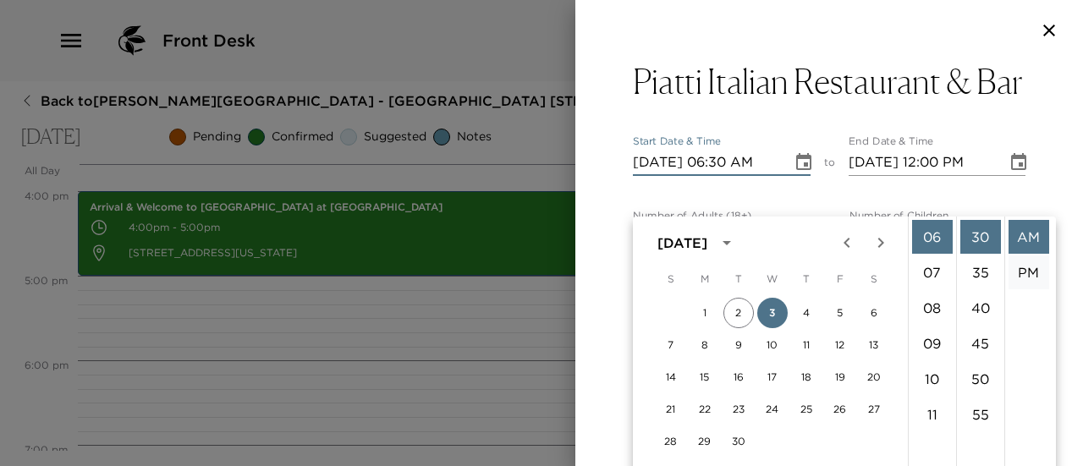
type input "[DATE] 06:30 PM"
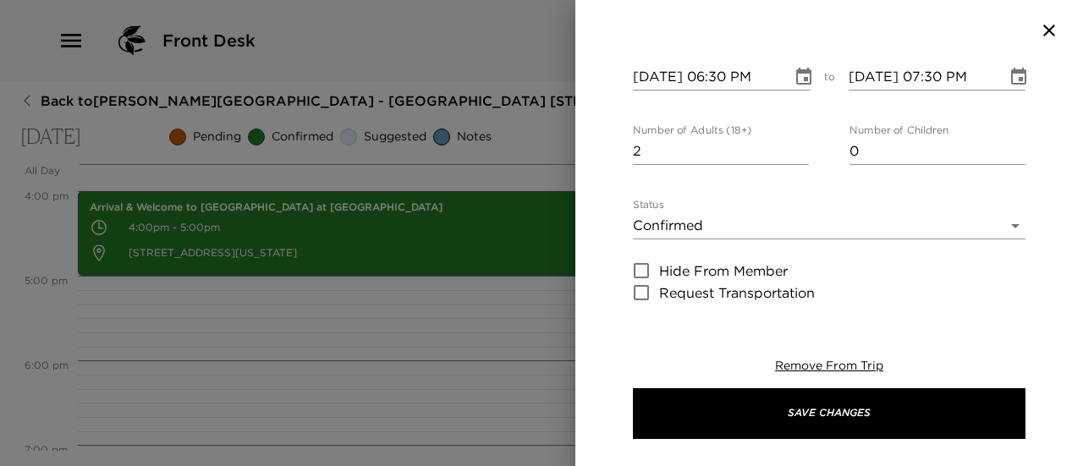
scroll to position [85, 0]
click at [1021, 95] on button "Choose date, selected date is Sep 3, 2025" at bounding box center [1019, 78] width 34 height 34
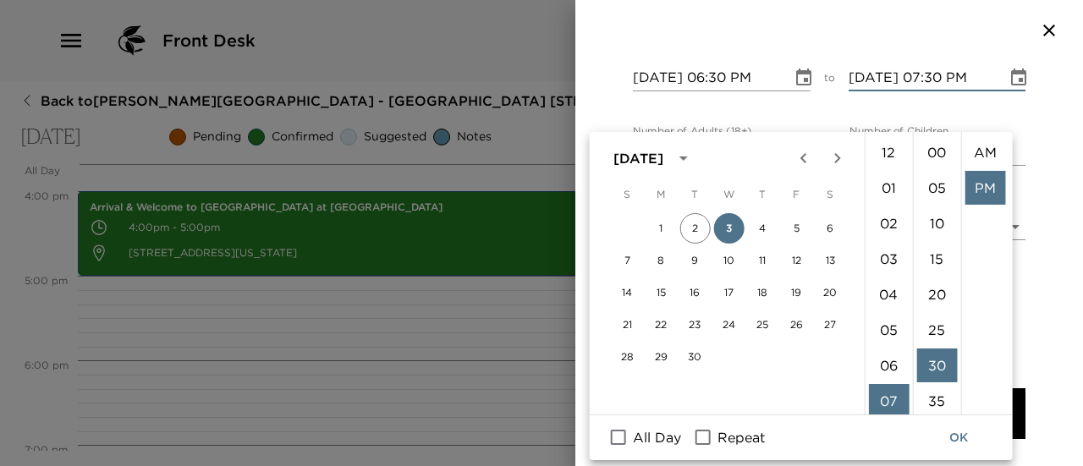
scroll to position [36, 0]
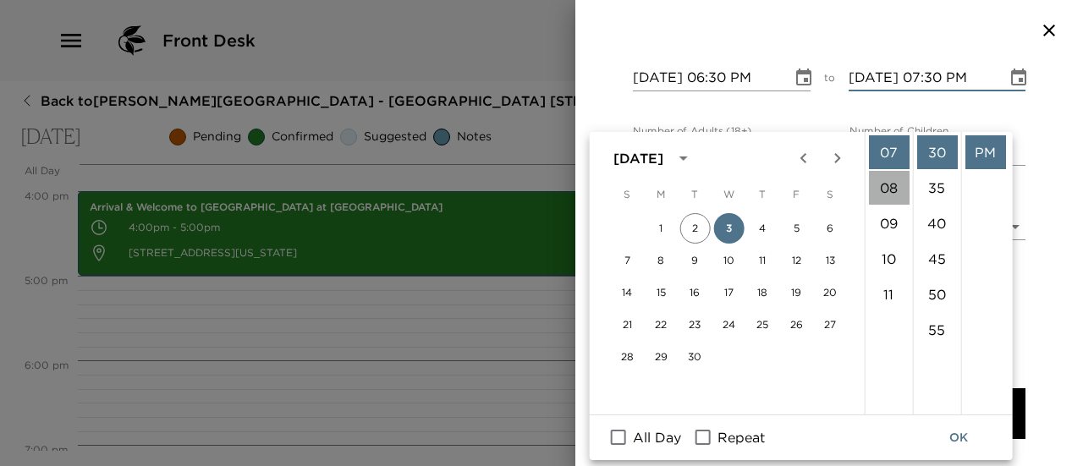
click at [894, 187] on li "08" at bounding box center [888, 188] width 41 height 34
type input "[DATE] 08:30 PM"
click at [1008, 88] on icon "Choose date, selected date is Sep 3, 2025" at bounding box center [1018, 78] width 20 height 20
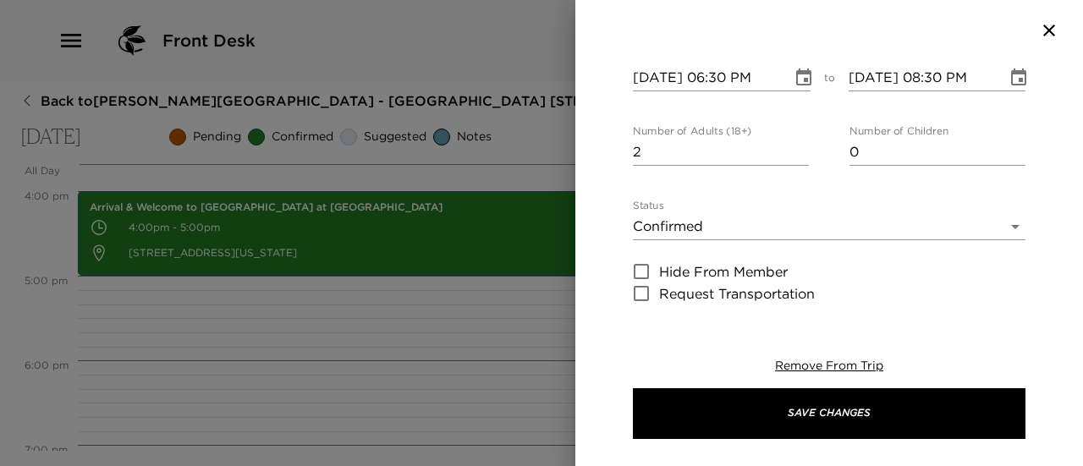
click at [1041, 189] on div "Piatti Italian Restaurant & Bar Start Date & Time [DATE] 06:30 PM to End Date &…" at bounding box center [829, 182] width 508 height 243
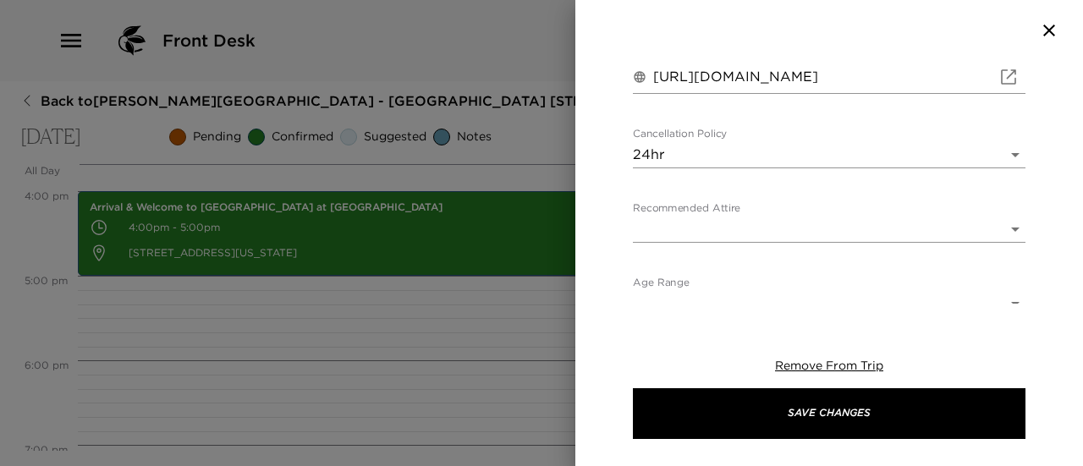
scroll to position [1036, 0]
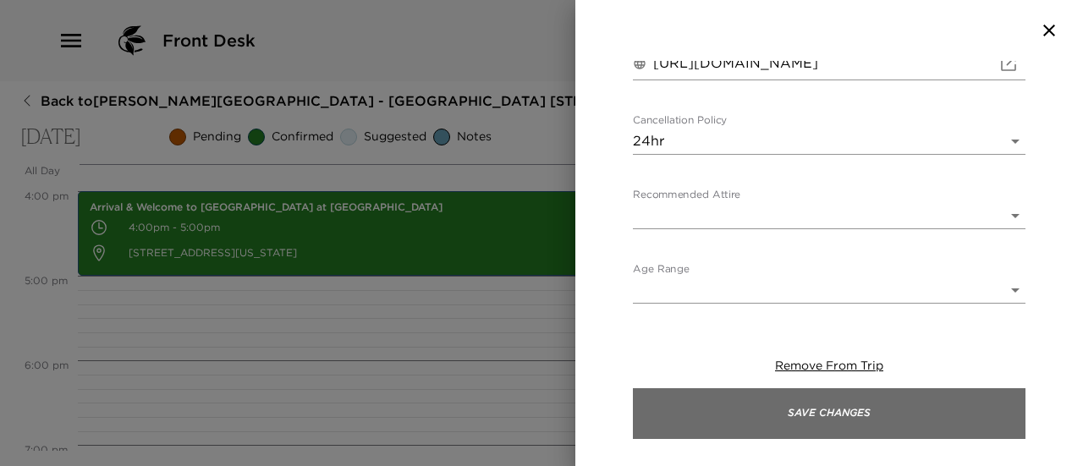
click at [946, 396] on button "Save Changes" at bounding box center [829, 413] width 393 height 51
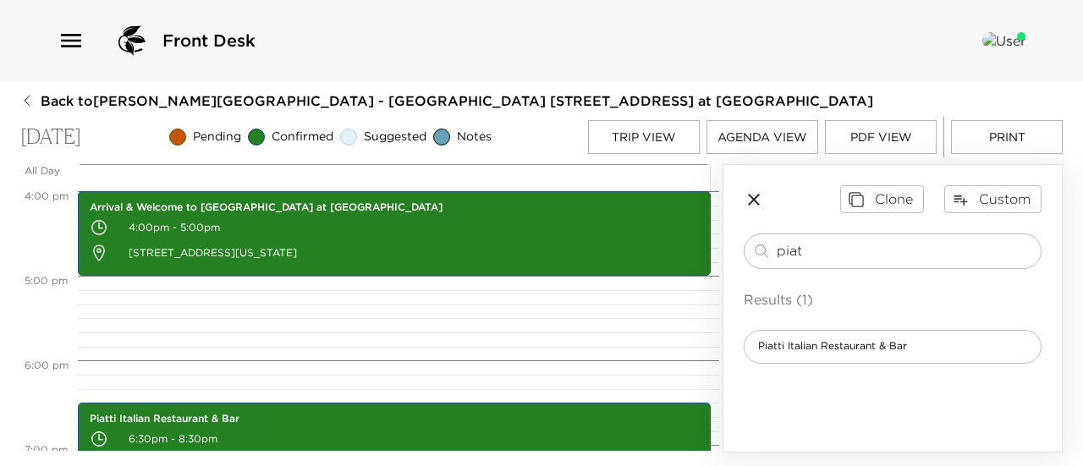
click at [991, 134] on button "Print" at bounding box center [1007, 137] width 112 height 34
